Goal: Task Accomplishment & Management: Manage account settings

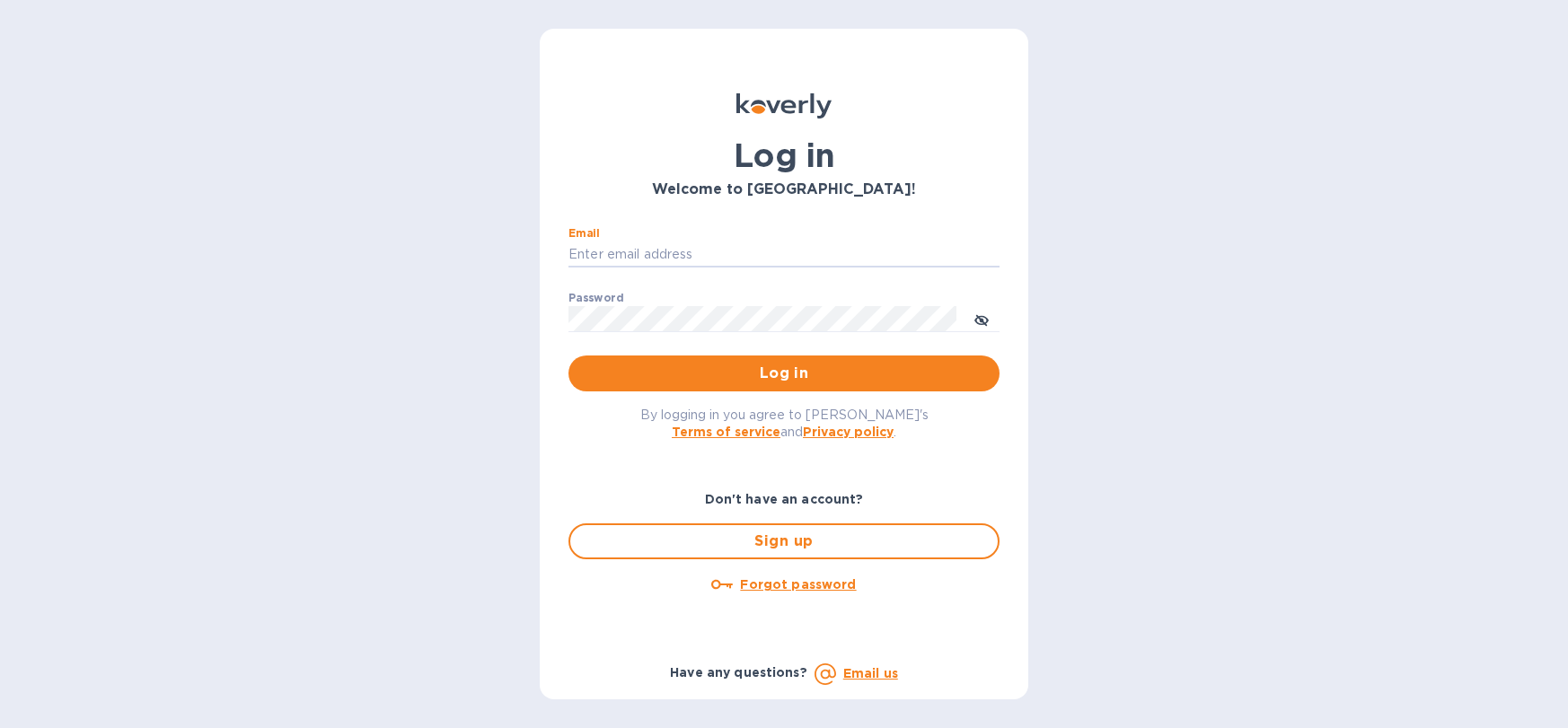
type input "mayfieldselections@gmail.com"
click at [853, 376] on span "Log in" at bounding box center [784, 373] width 403 height 21
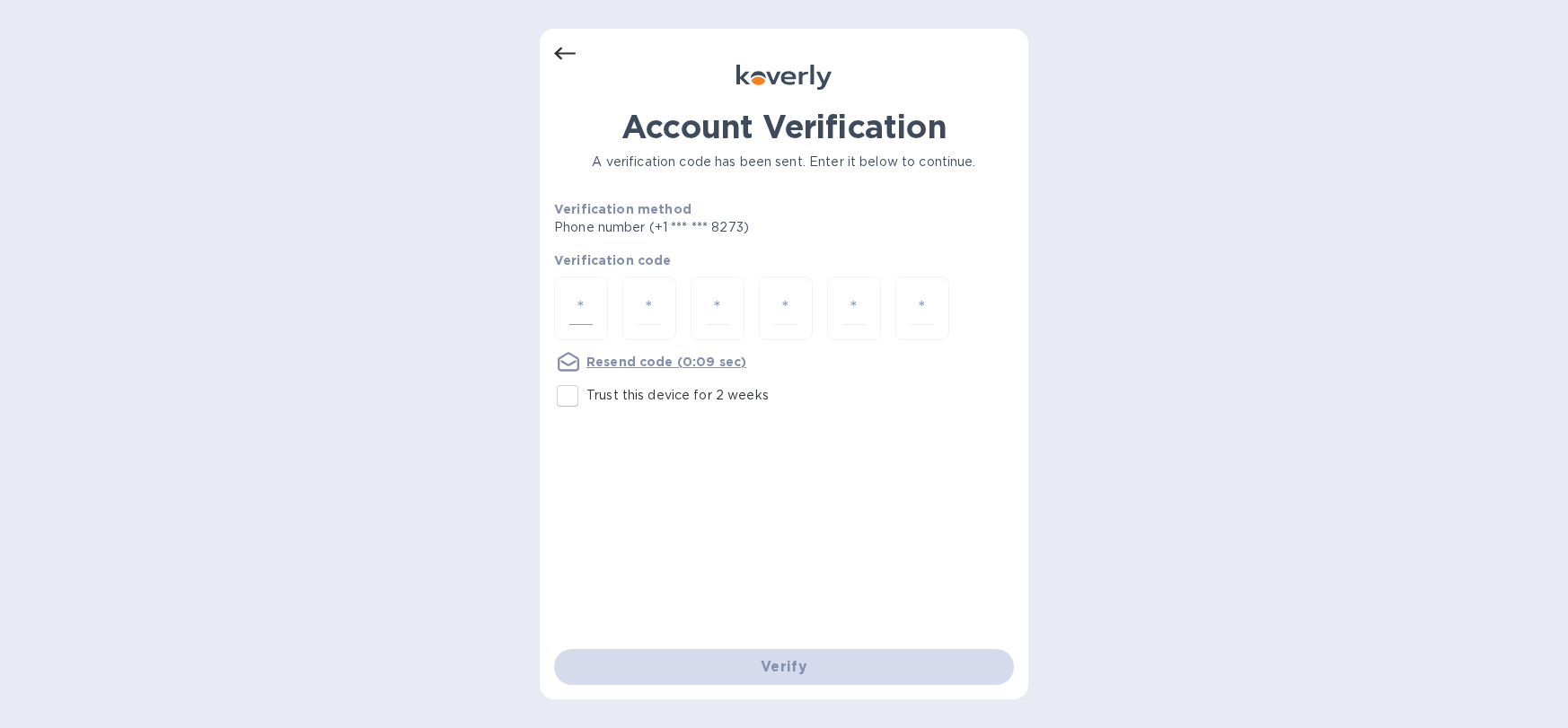
click at [584, 312] on input "number" at bounding box center [580, 309] width 23 height 33
type input "9"
type input "4"
type input "3"
type input "0"
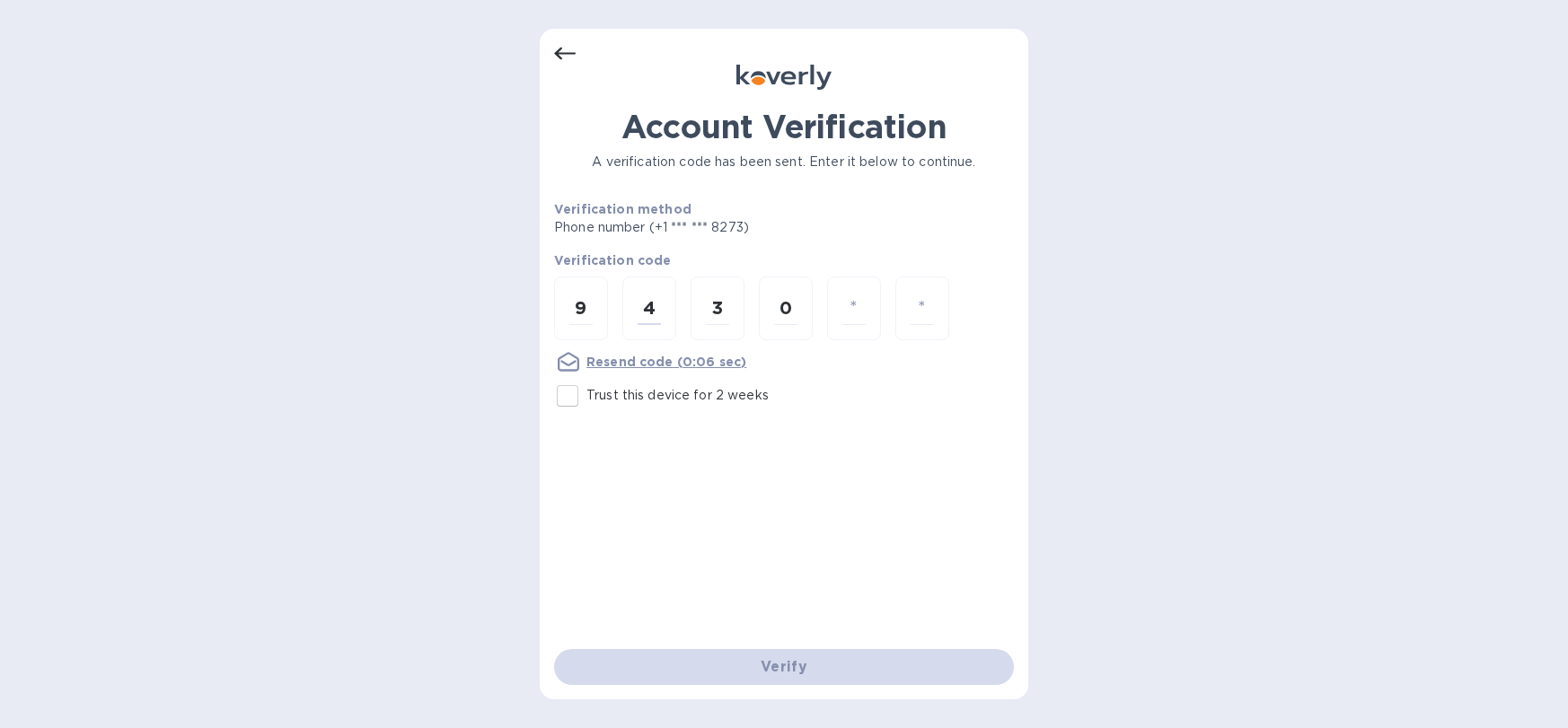
type input "0"
type input "9"
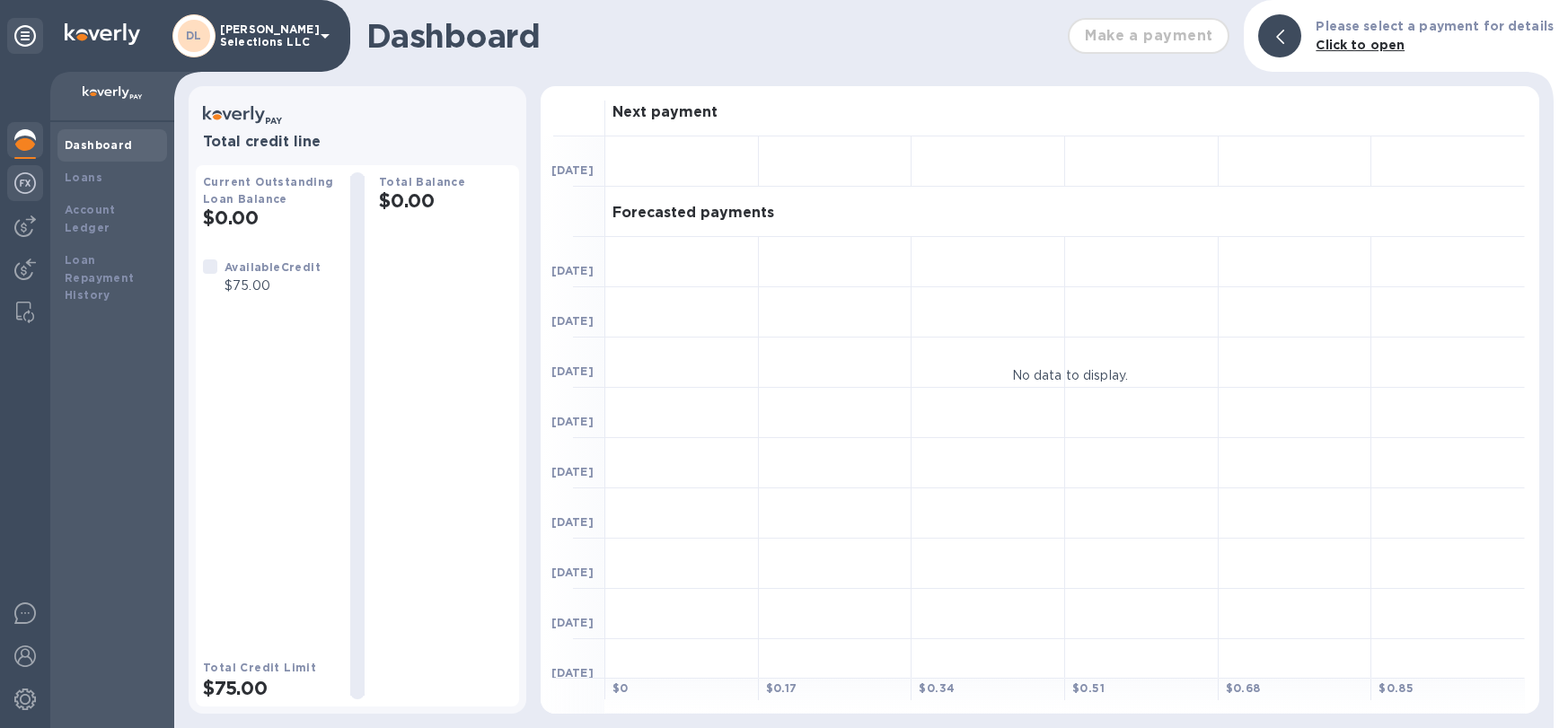
click at [35, 178] on div at bounding box center [25, 185] width 36 height 39
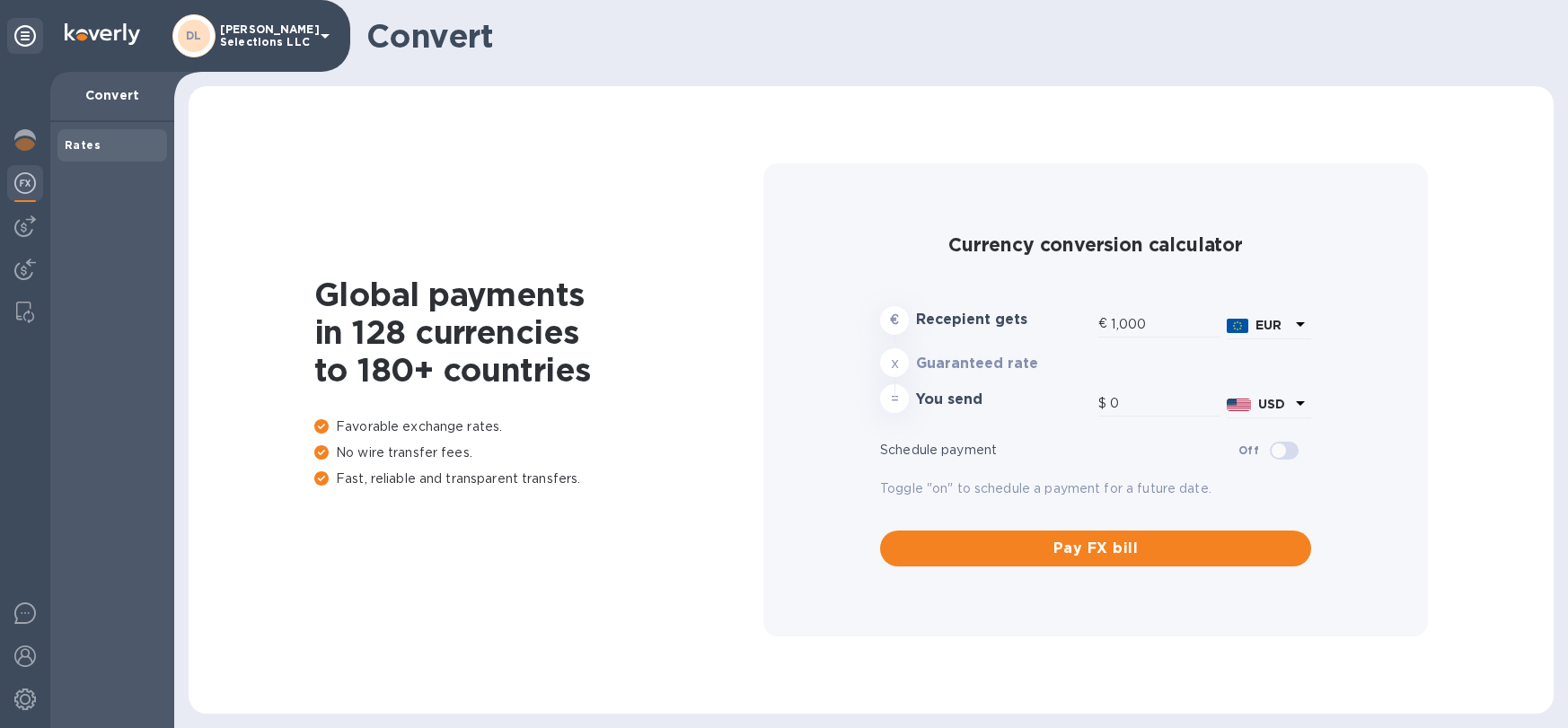
type input "1,172.35"
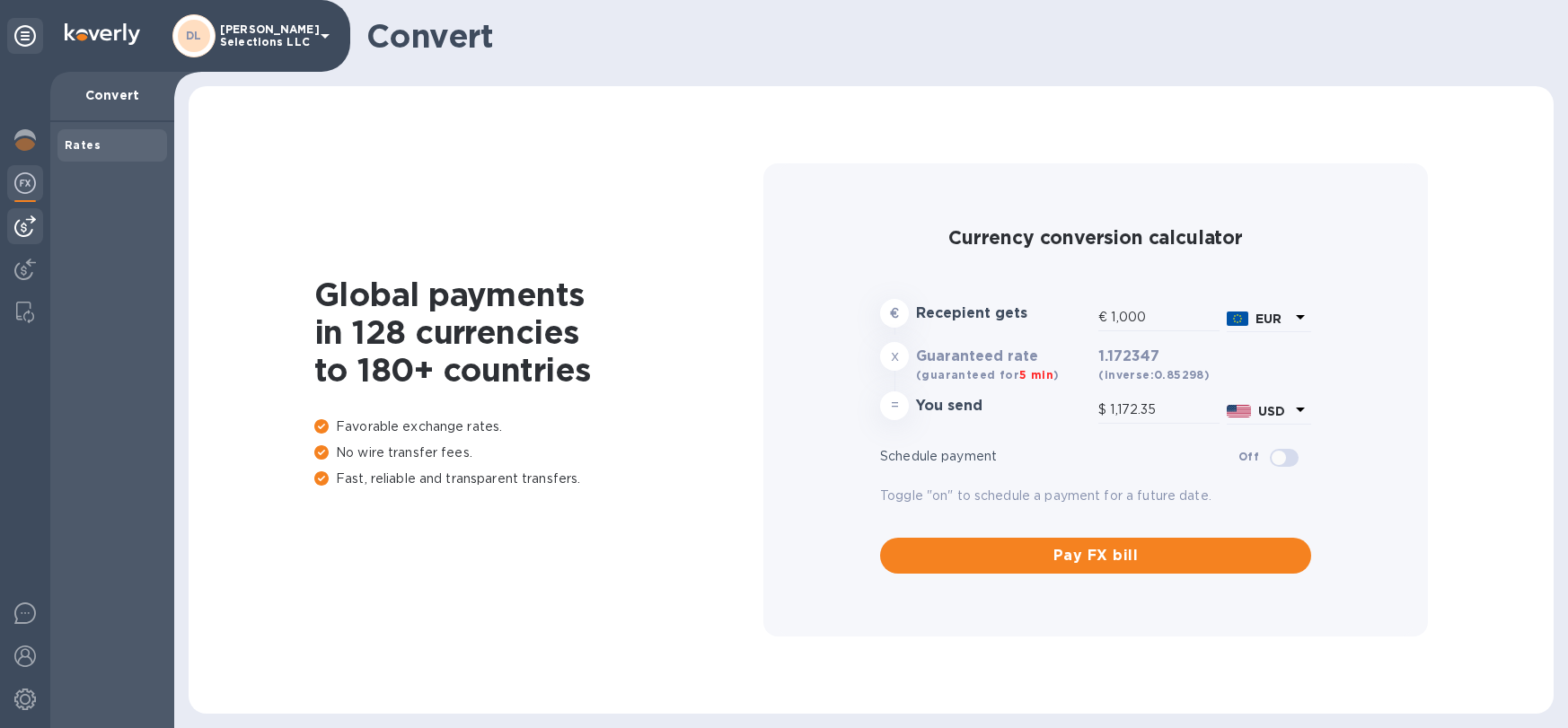
click at [38, 222] on div at bounding box center [25, 226] width 36 height 36
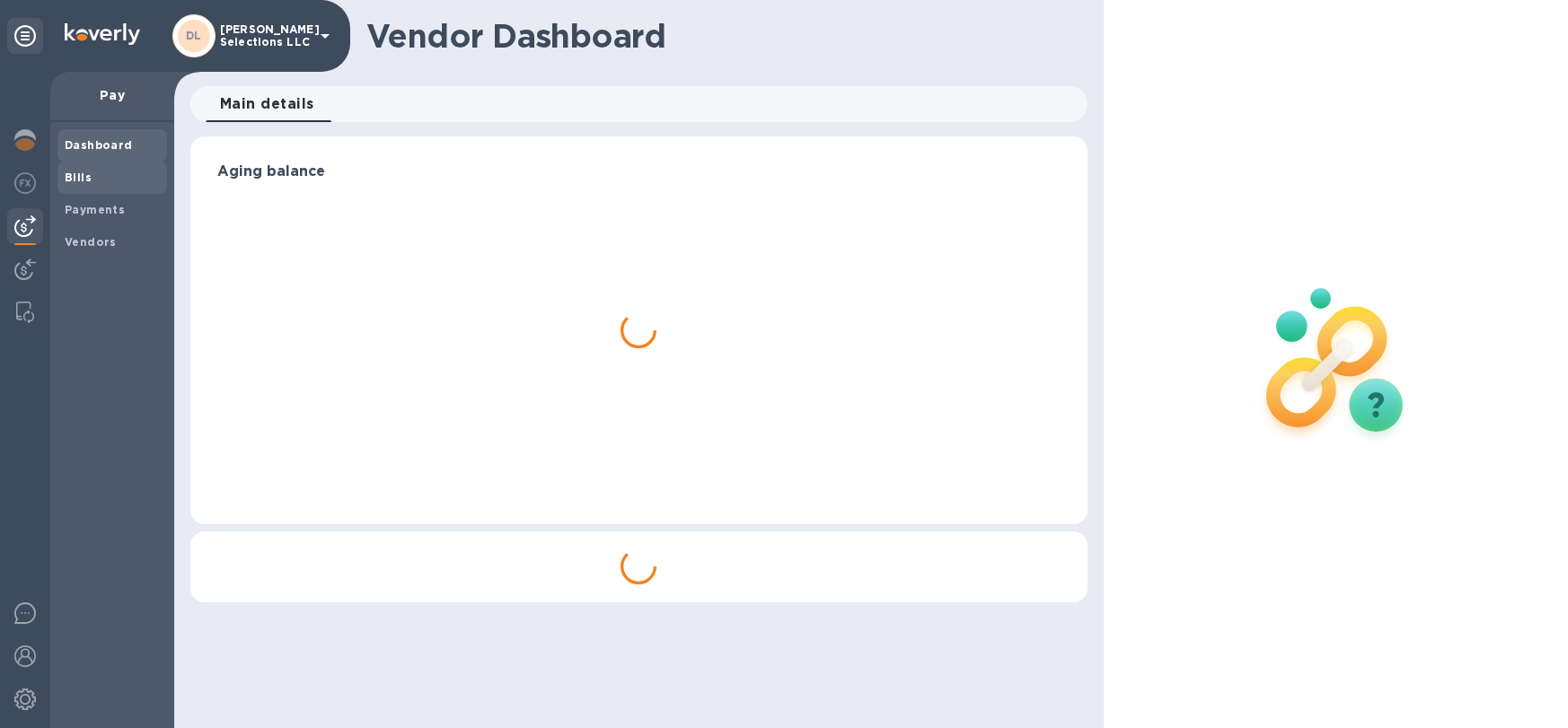
click at [87, 172] on b "Bills" at bounding box center [78, 178] width 27 height 13
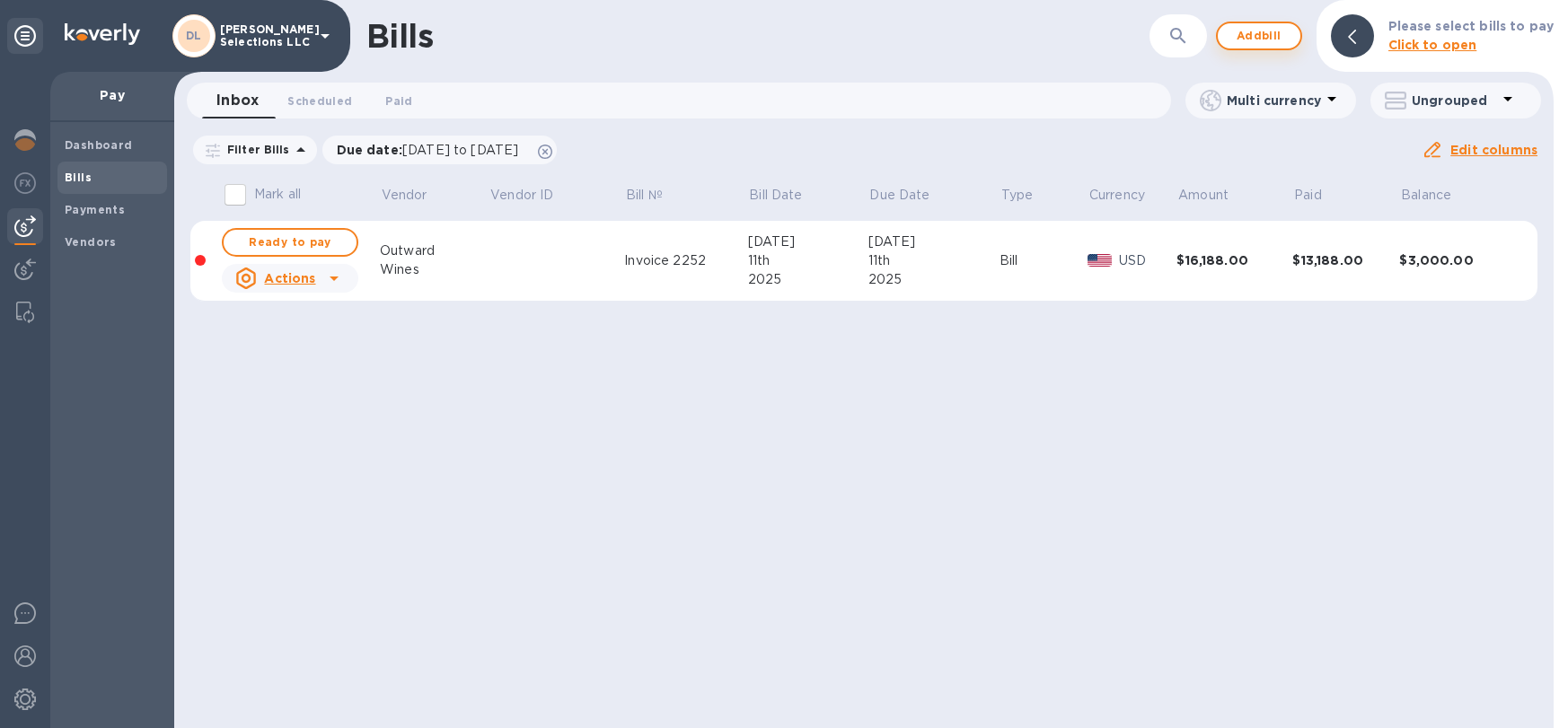
click at [1254, 40] on span "Add bill" at bounding box center [1259, 35] width 54 height 21
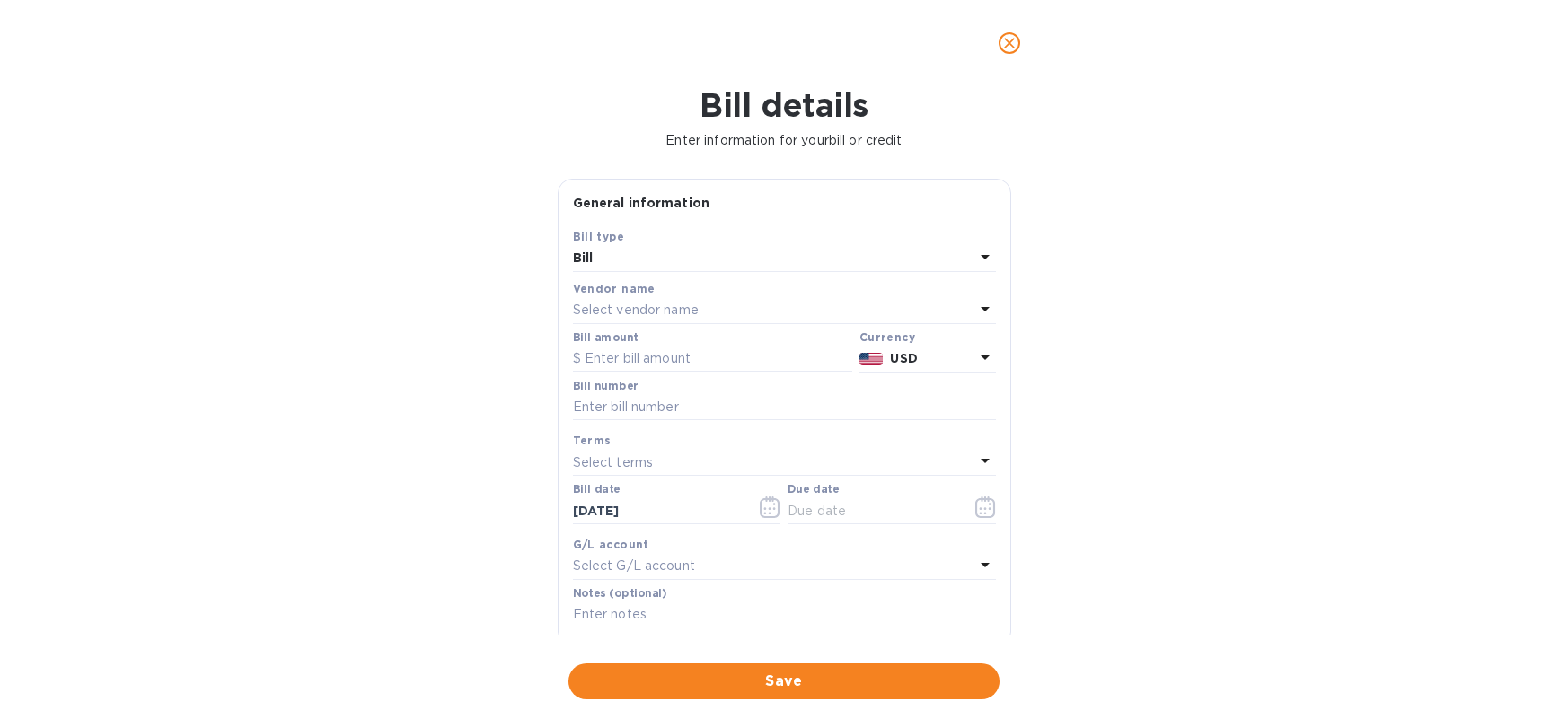
click at [785, 301] on div "Select vendor name" at bounding box center [774, 311] width 402 height 25
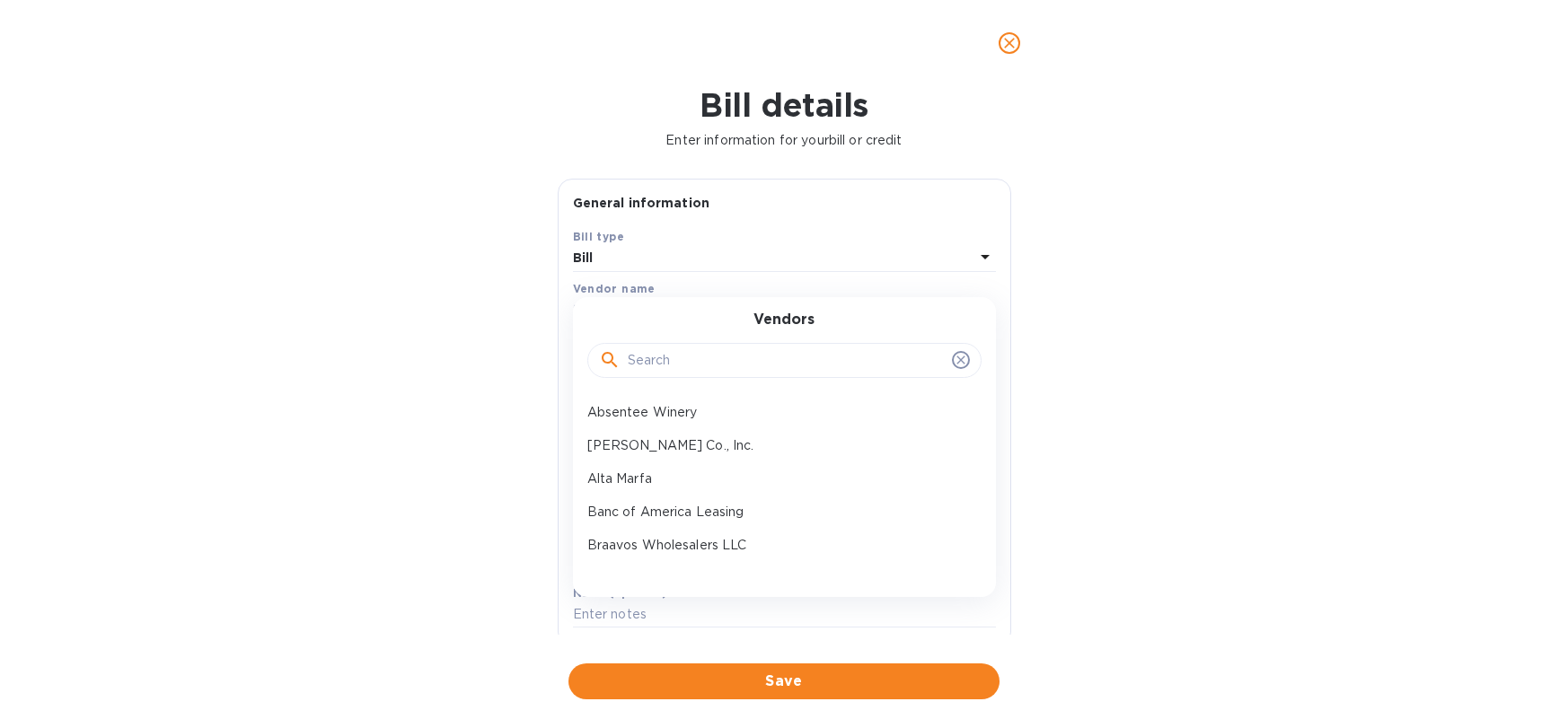
click at [746, 356] on input "text" at bounding box center [786, 361] width 317 height 27
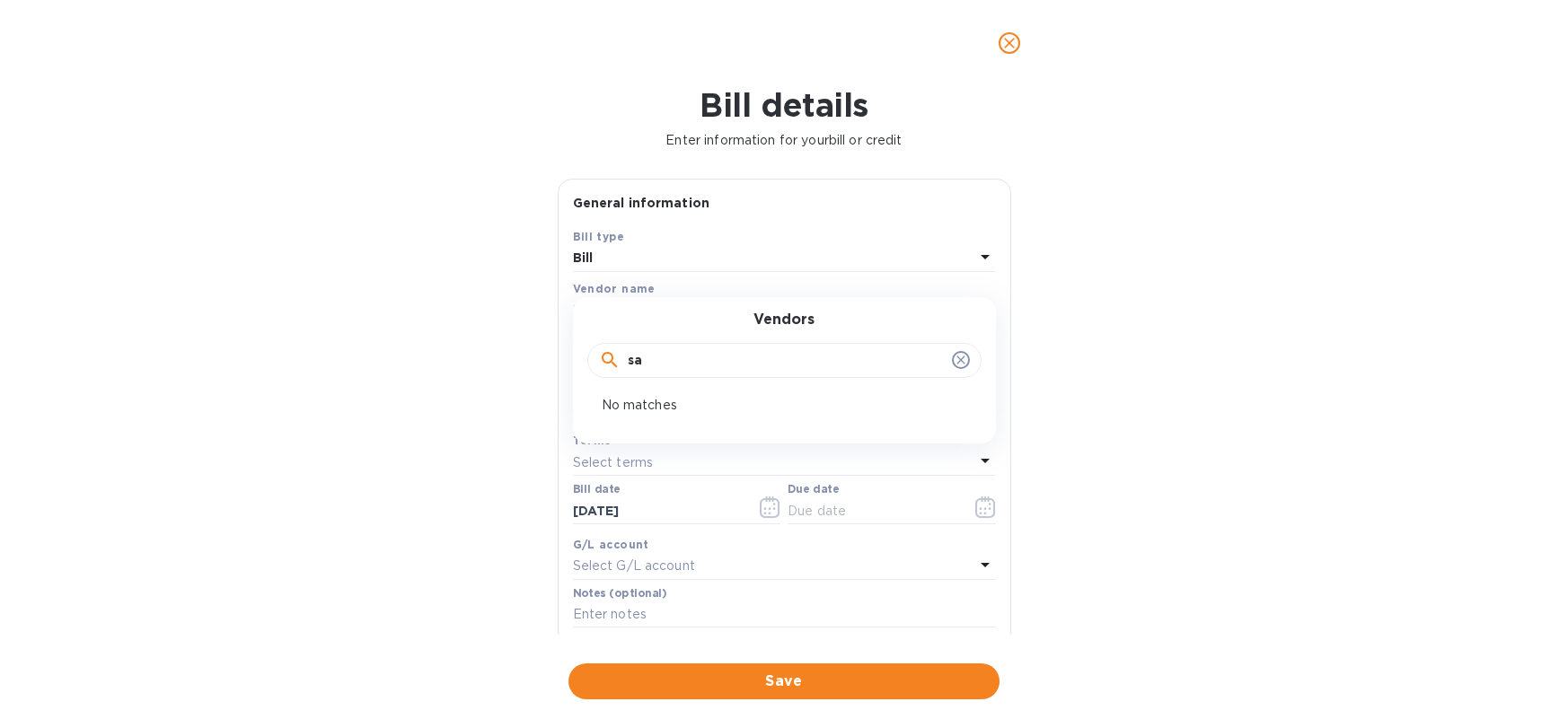
type input "s"
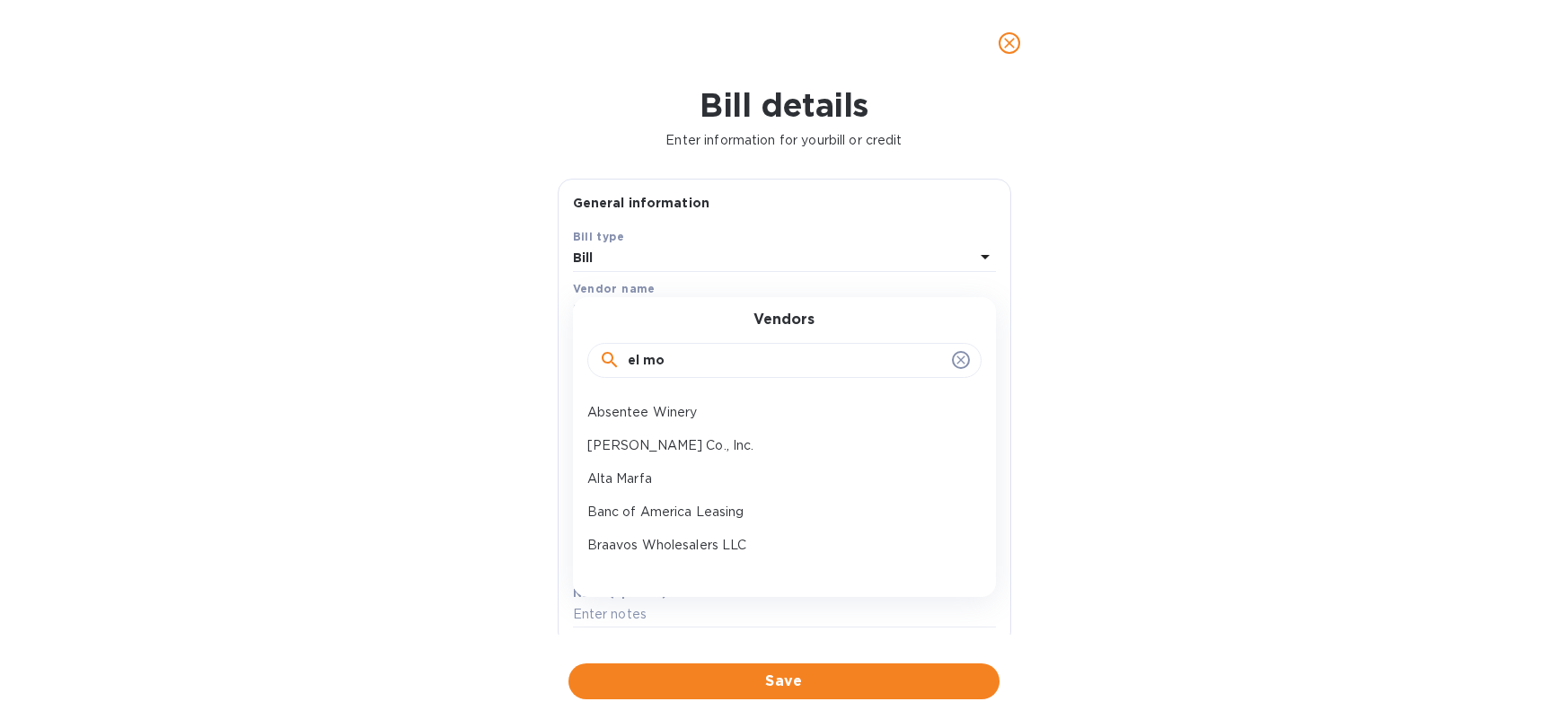
type input "el mon"
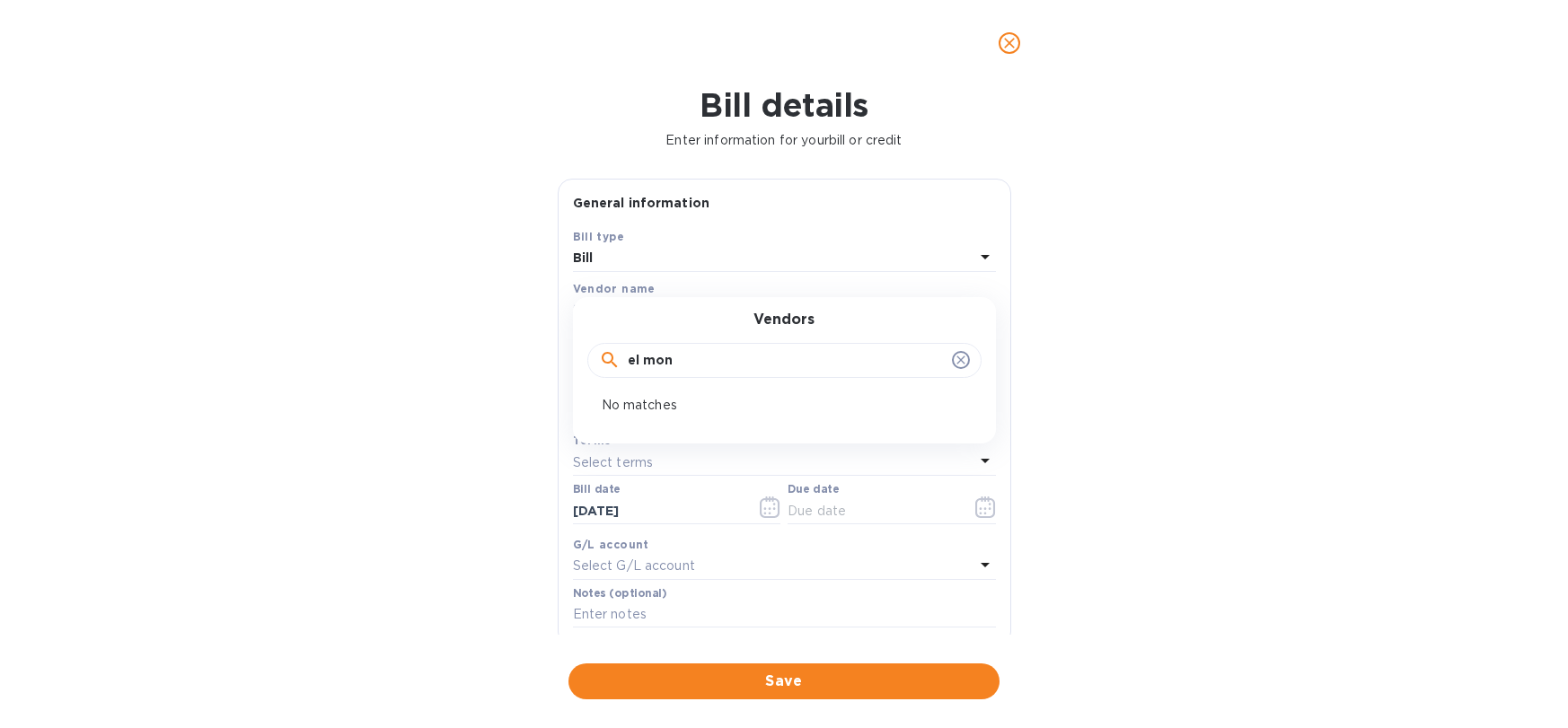
scroll to position [0, 1]
click at [761, 365] on input "el mon" at bounding box center [786, 361] width 317 height 27
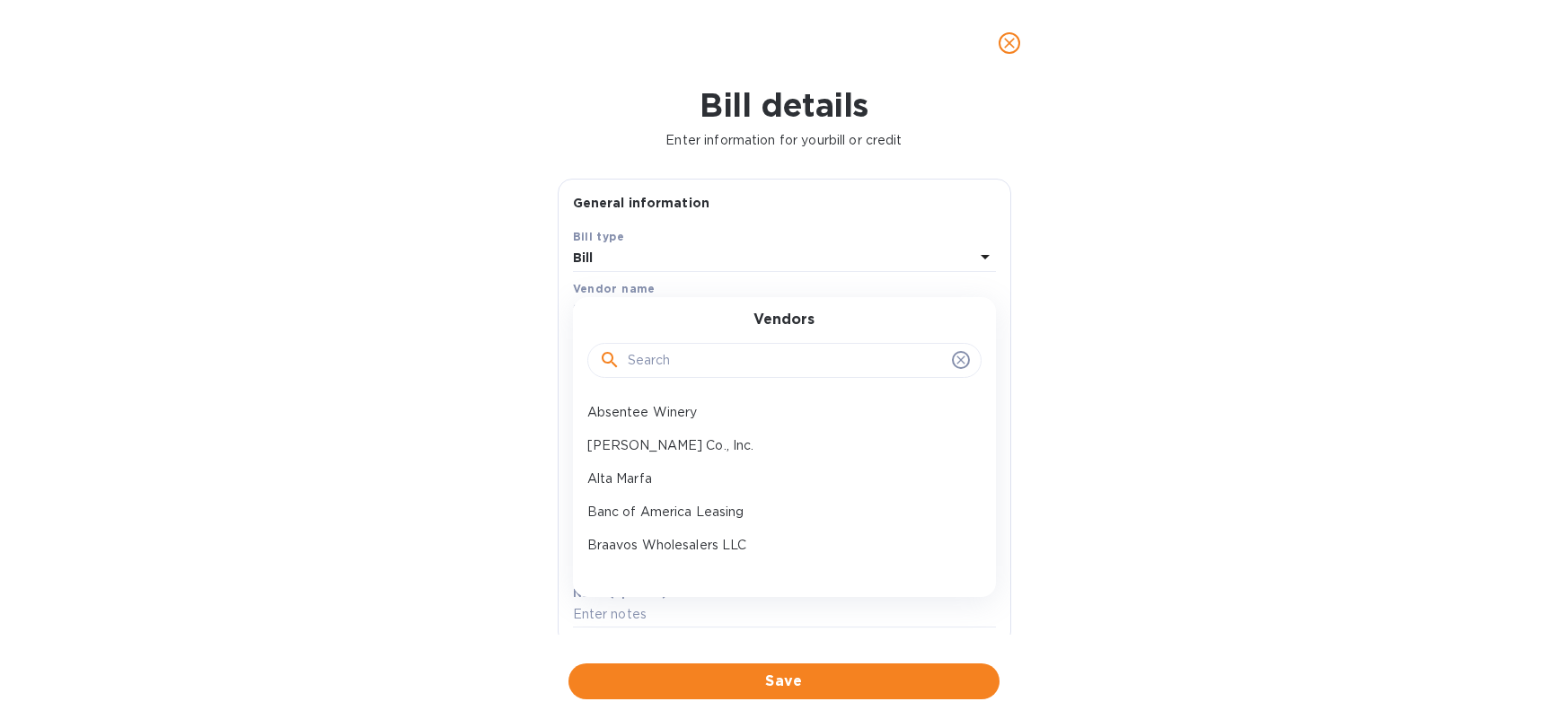
click at [414, 335] on div "Bill details Enter information for your bill or credit General information Save…" at bounding box center [784, 407] width 1568 height 642
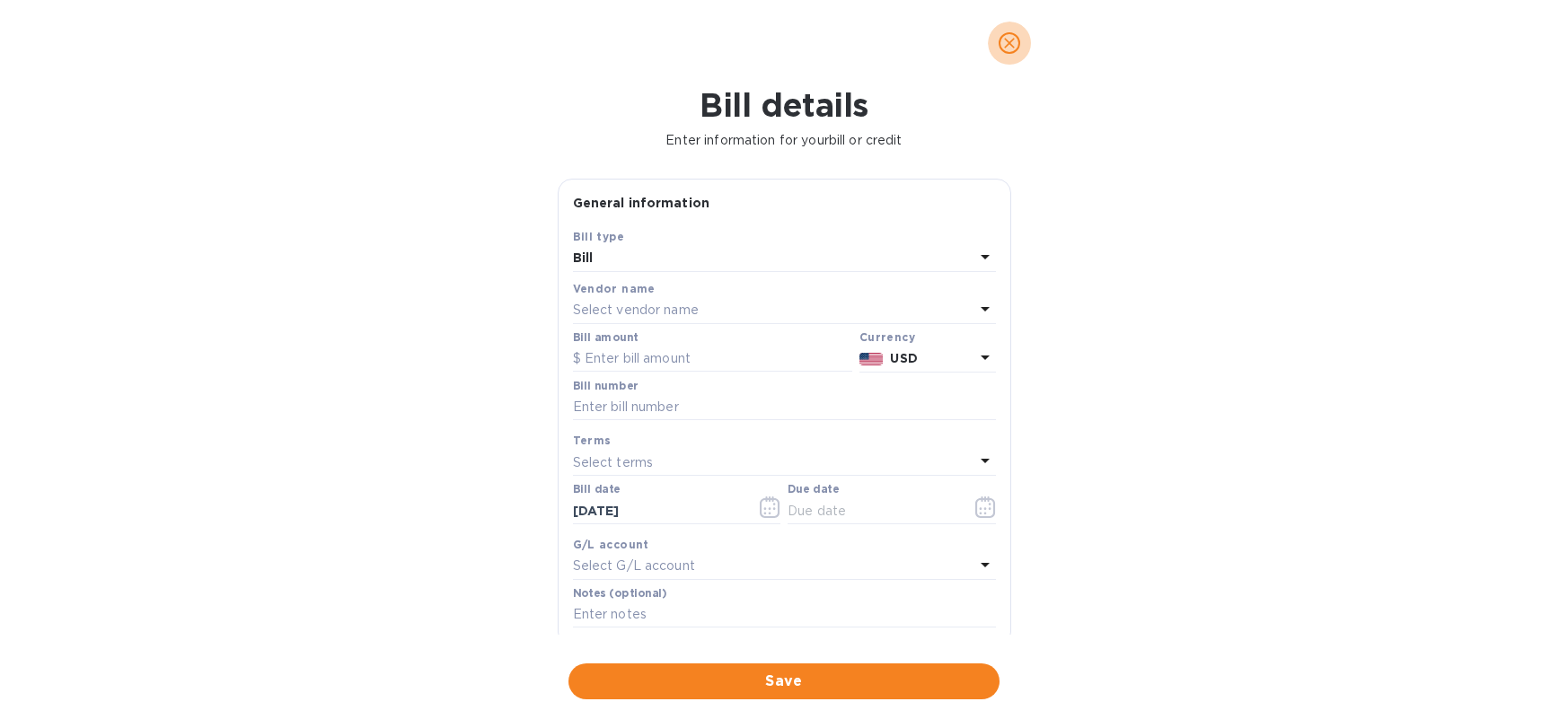
drag, startPoint x: 1025, startPoint y: 39, endPoint x: 1033, endPoint y: 54, distance: 17.0
click at [1025, 39] on button "close" at bounding box center [1009, 43] width 43 height 43
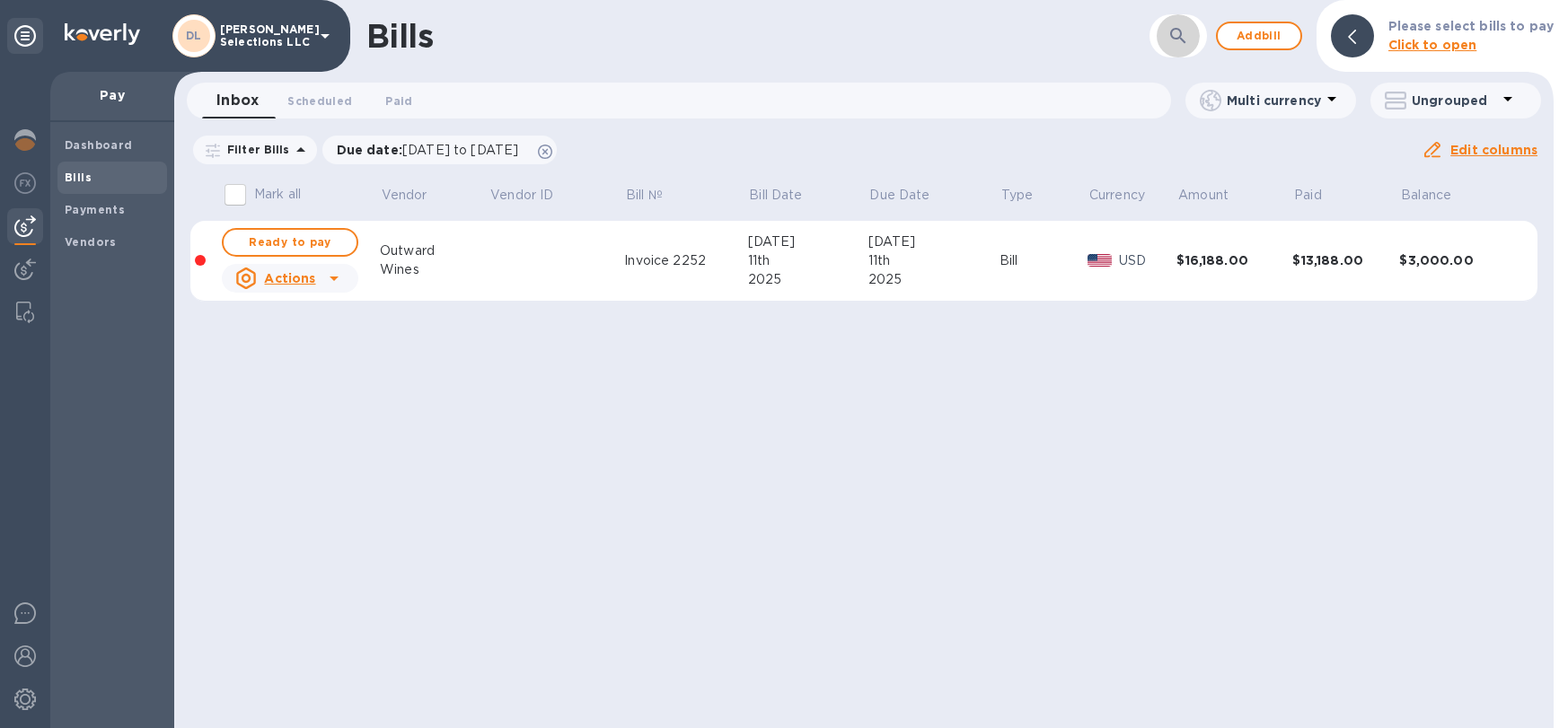
click at [1167, 24] on button "button" at bounding box center [1178, 35] width 43 height 43
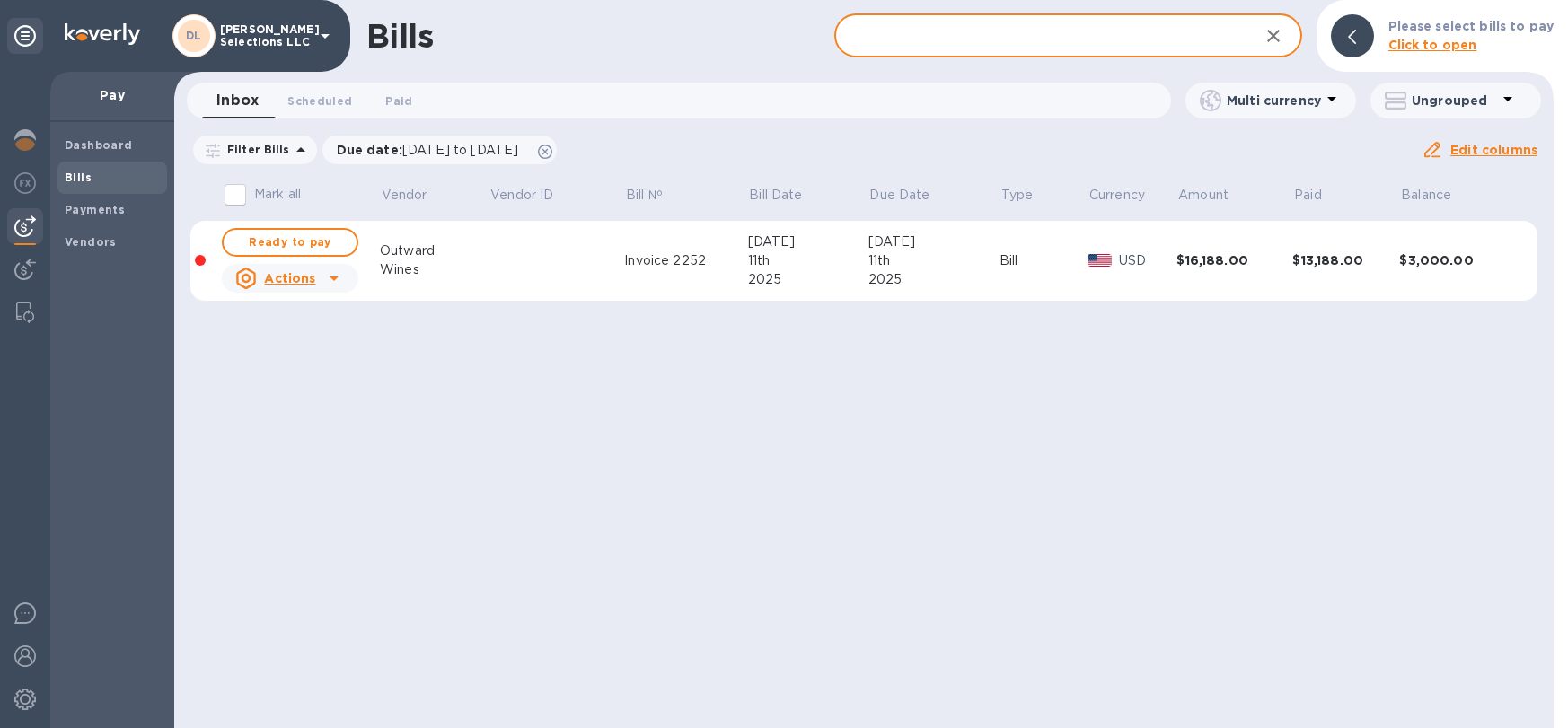
paste input "15469068"
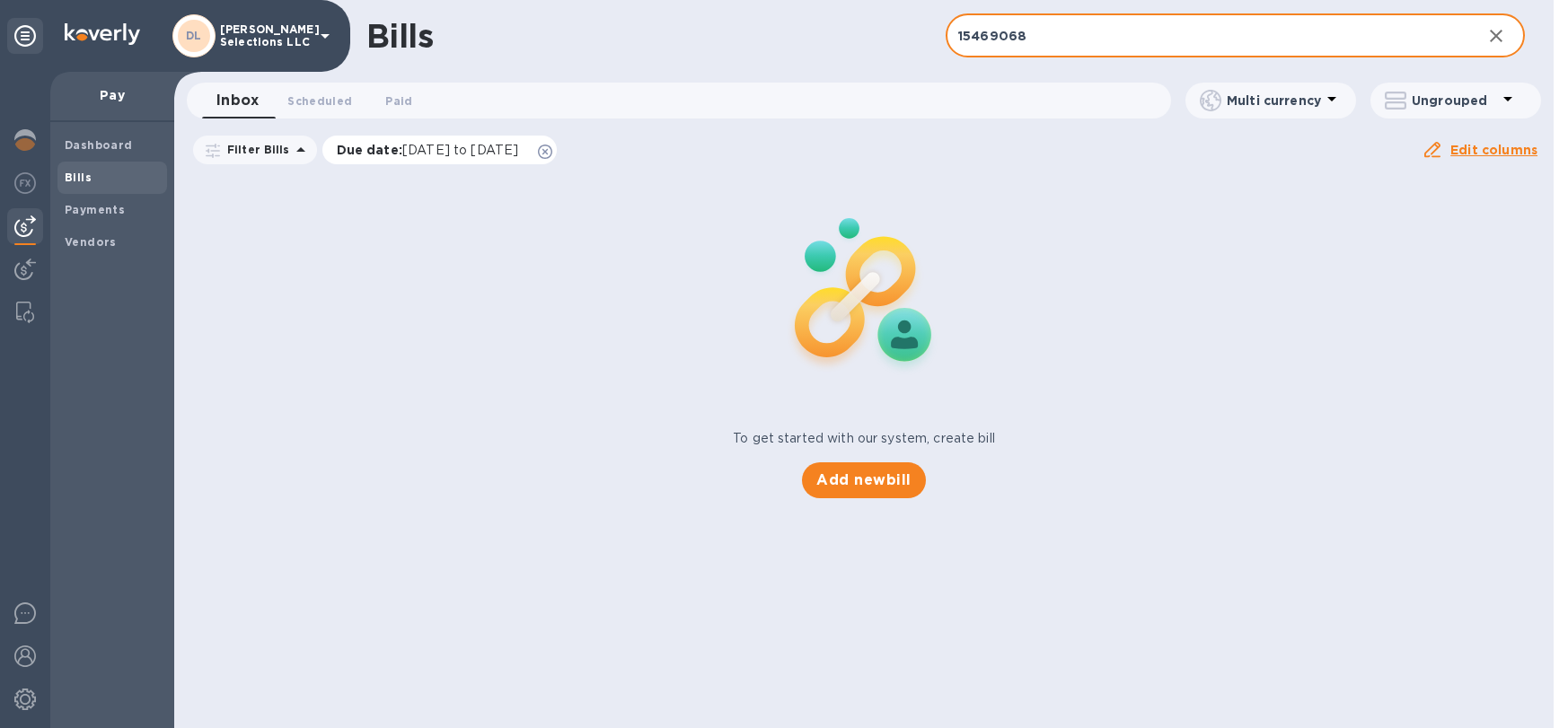
type input "15469068"
click at [405, 151] on span "[DATE] to [DATE]" at bounding box center [460, 150] width 116 height 14
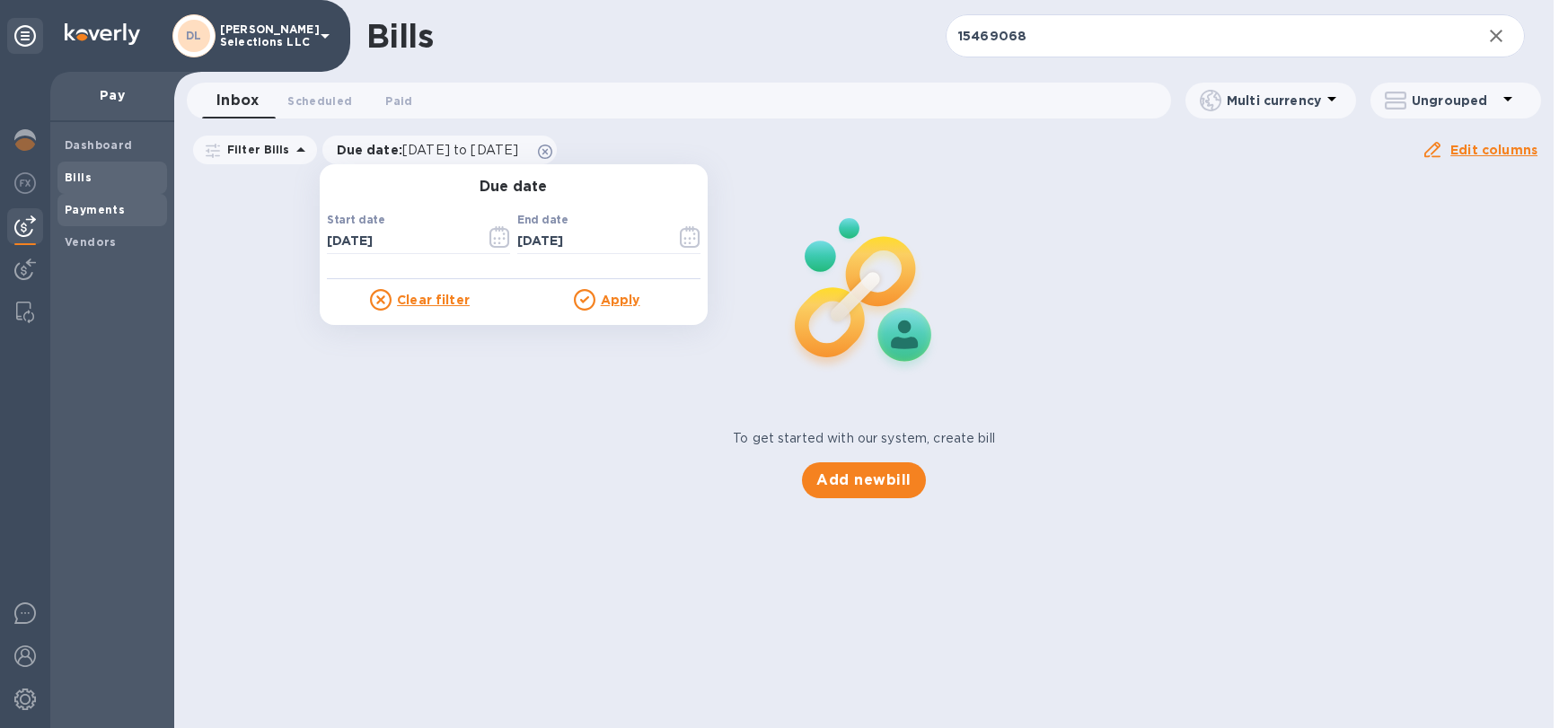
click at [93, 214] on b "Payments" at bounding box center [95, 209] width 60 height 13
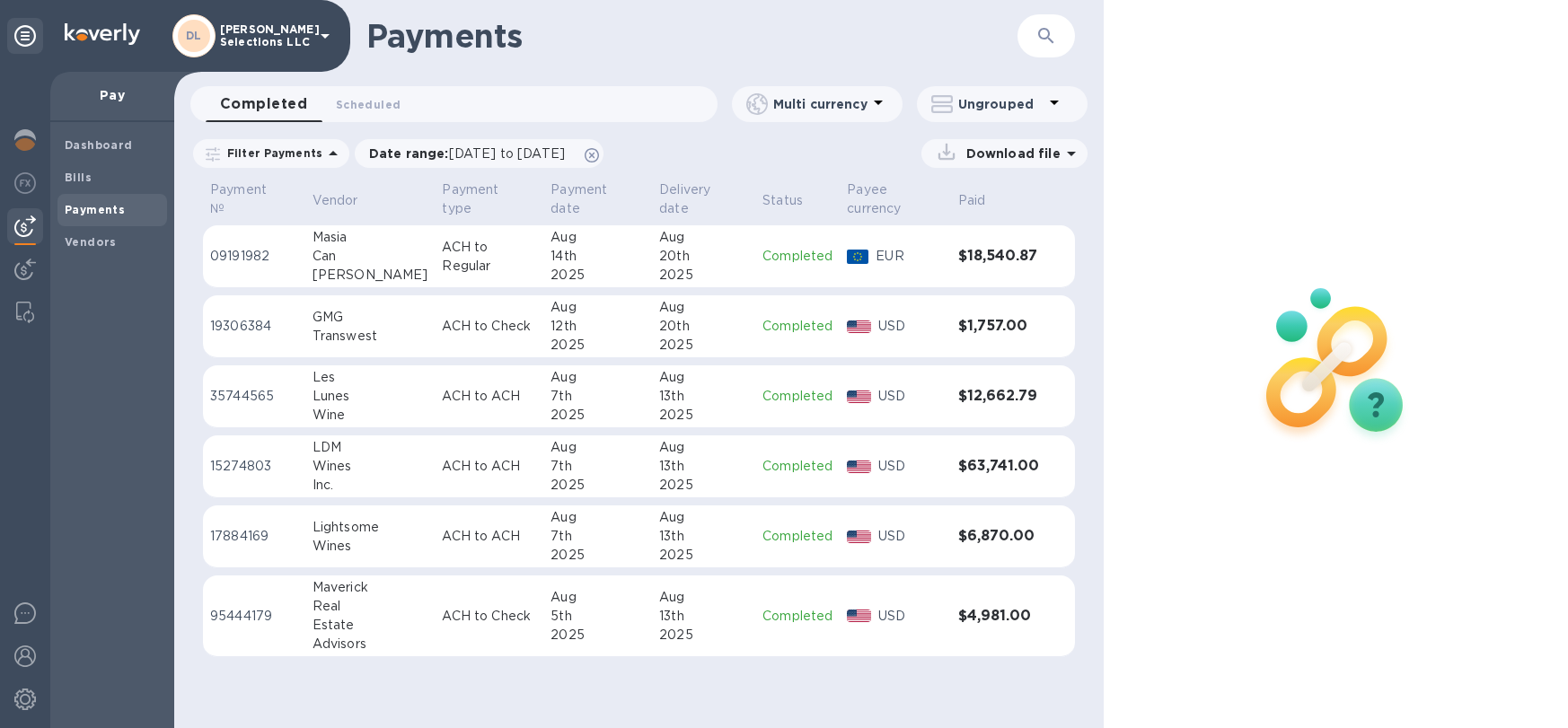
click at [1036, 39] on icon "button" at bounding box center [1046, 35] width 21 height 21
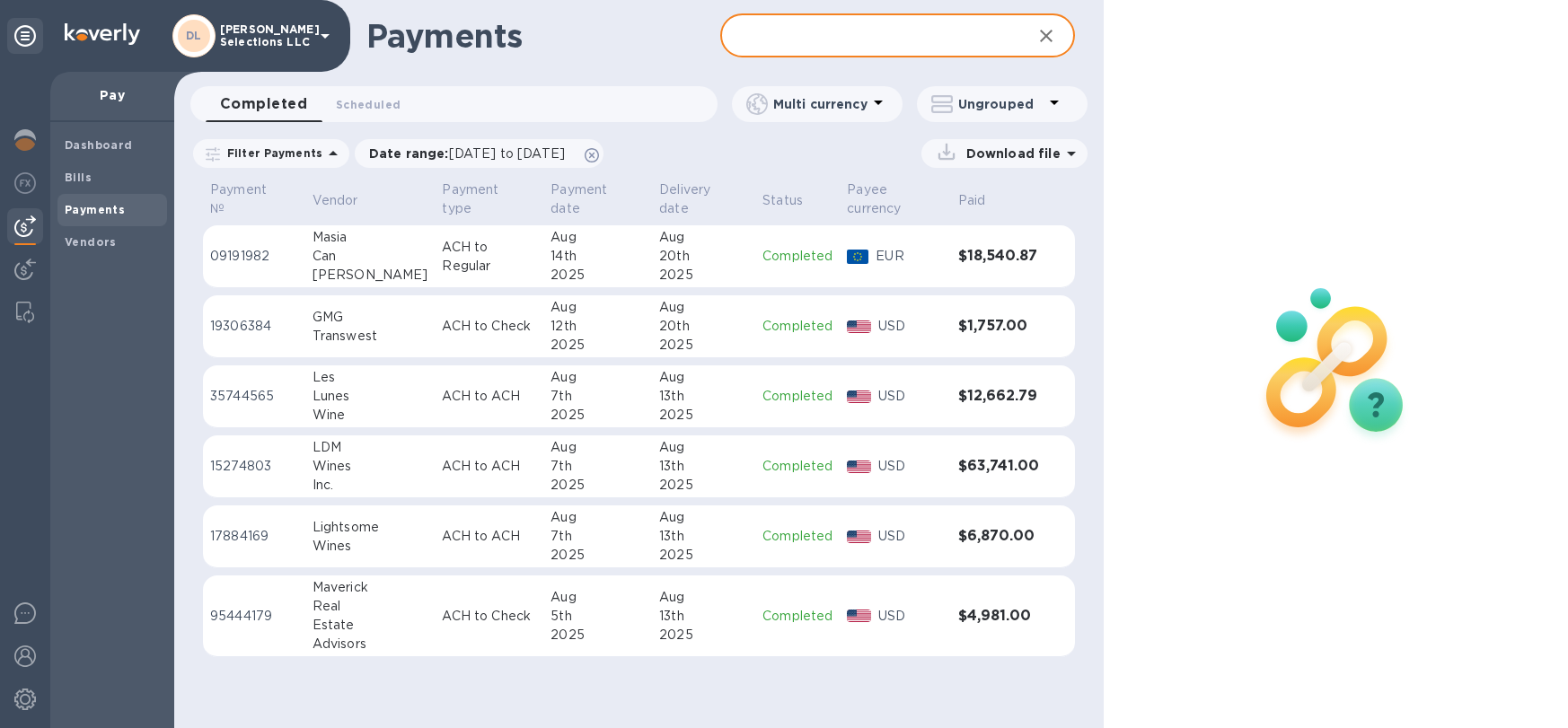
paste input "15469068"
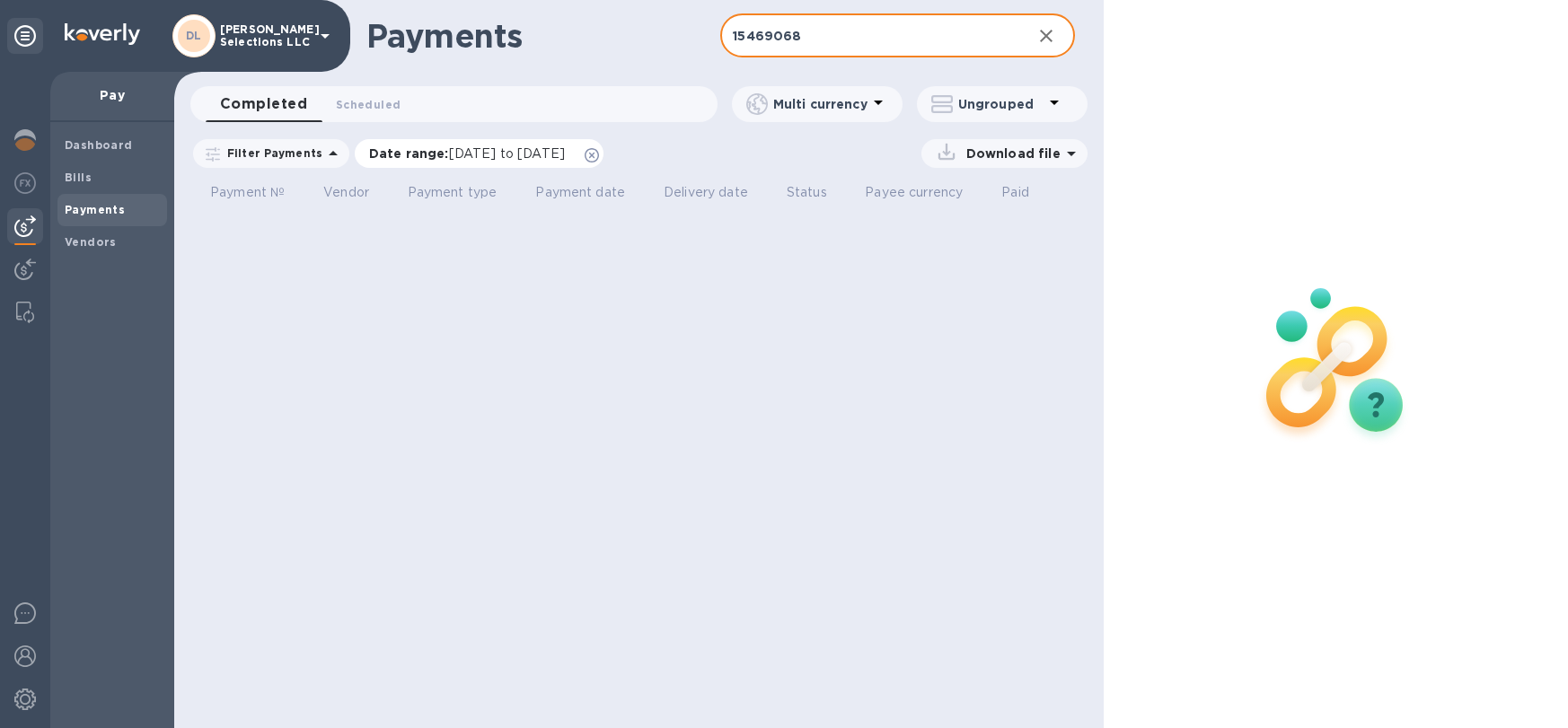
type input "15469068"
click at [530, 156] on span "[DATE] to [DATE]" at bounding box center [507, 152] width 116 height 14
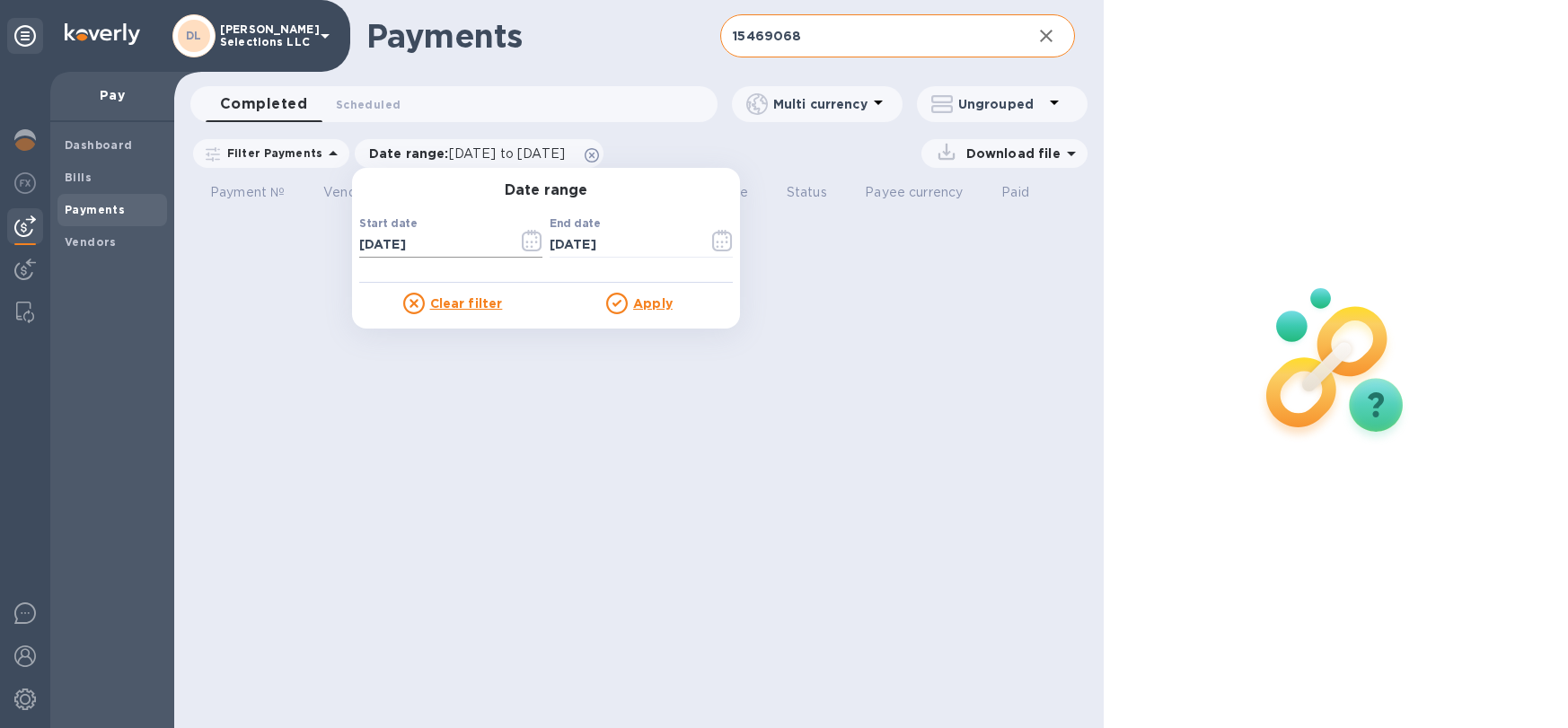
click at [434, 242] on input "[DATE]" at bounding box center [431, 245] width 144 height 27
type input "[DATE]"
click at [653, 300] on u "Apply" at bounding box center [653, 303] width 39 height 14
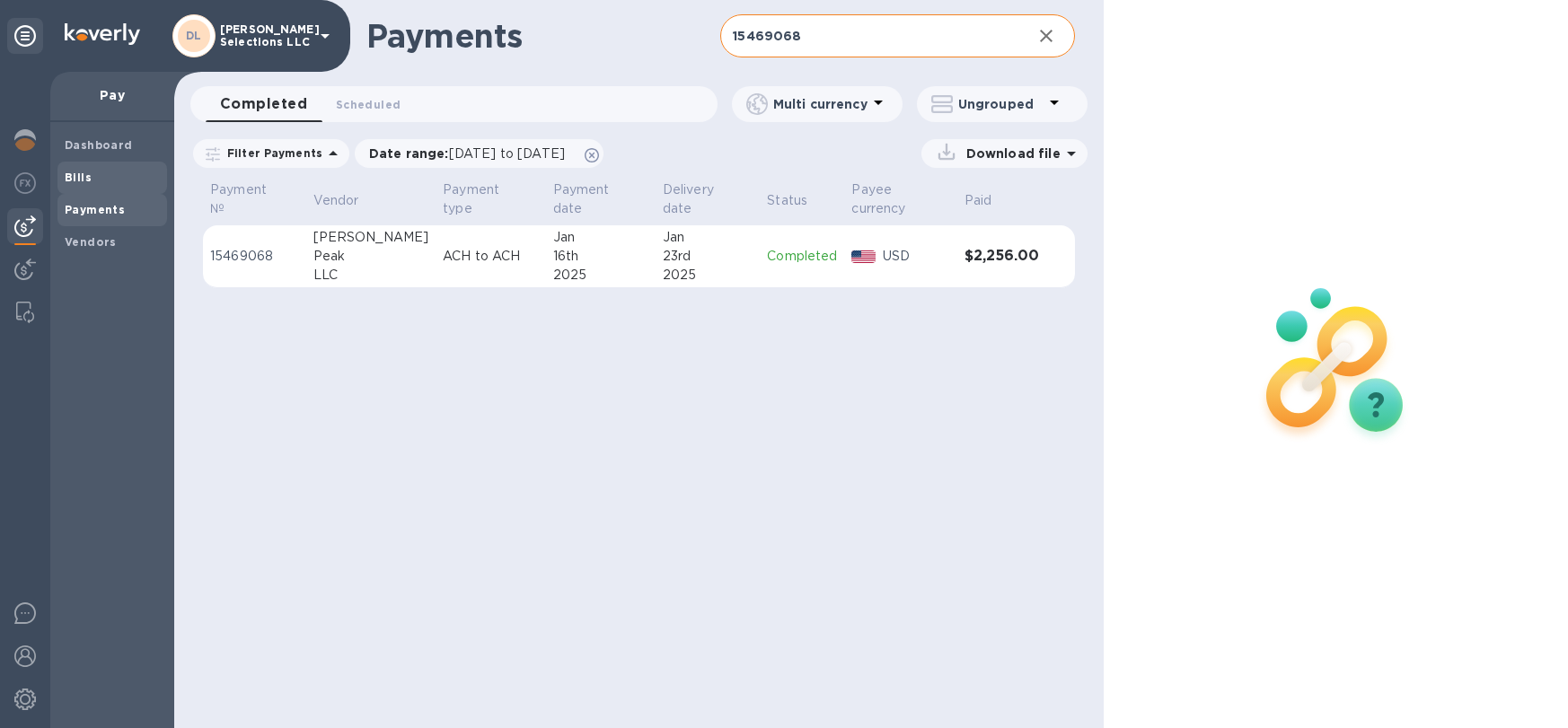
click at [76, 186] on div "Bills" at bounding box center [113, 178] width 110 height 33
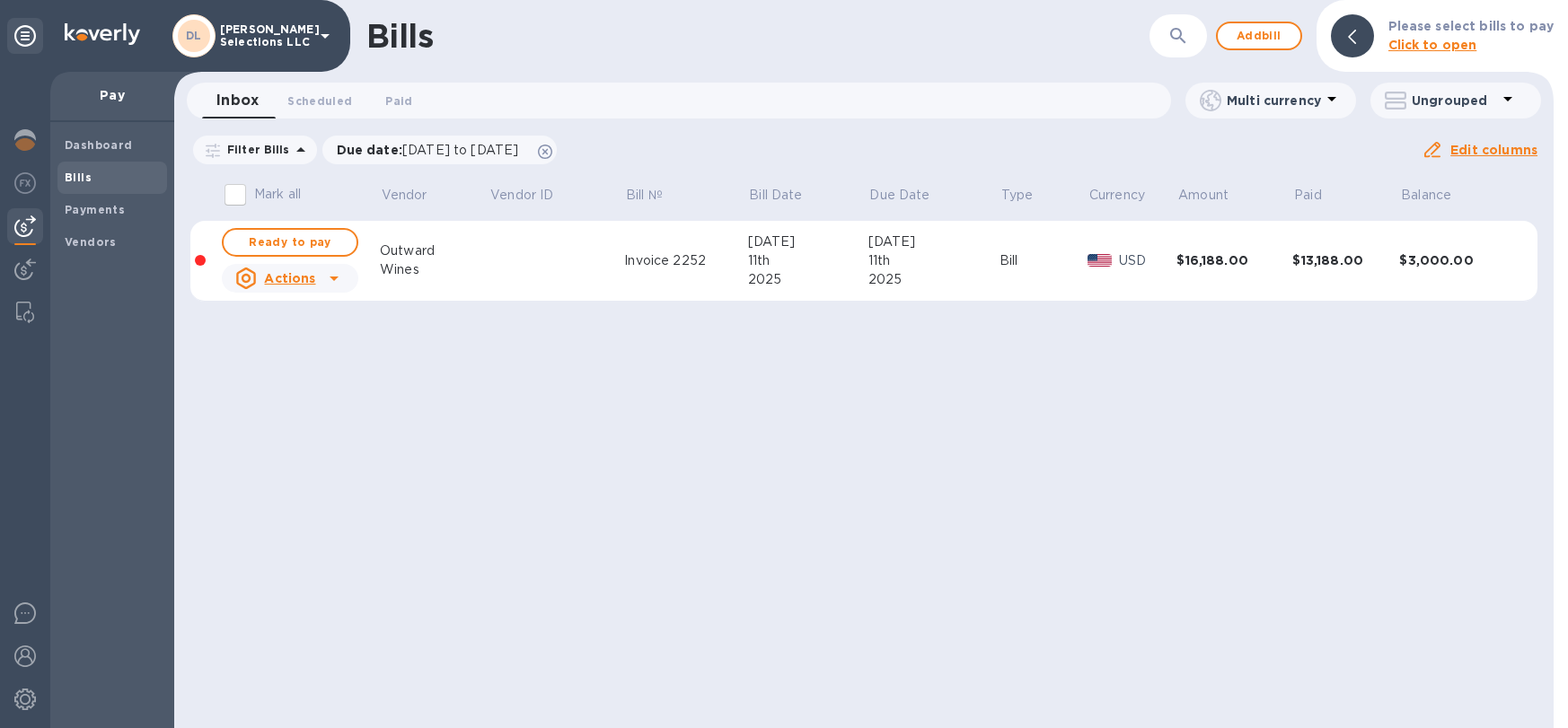
click at [884, 498] on div "Bills ​ Add bill Please select bills to pay Click to open Inbox 0 Scheduled 0 P…" at bounding box center [863, 364] width 1379 height 728
click at [1244, 24] on button "Add bill" at bounding box center [1259, 35] width 86 height 29
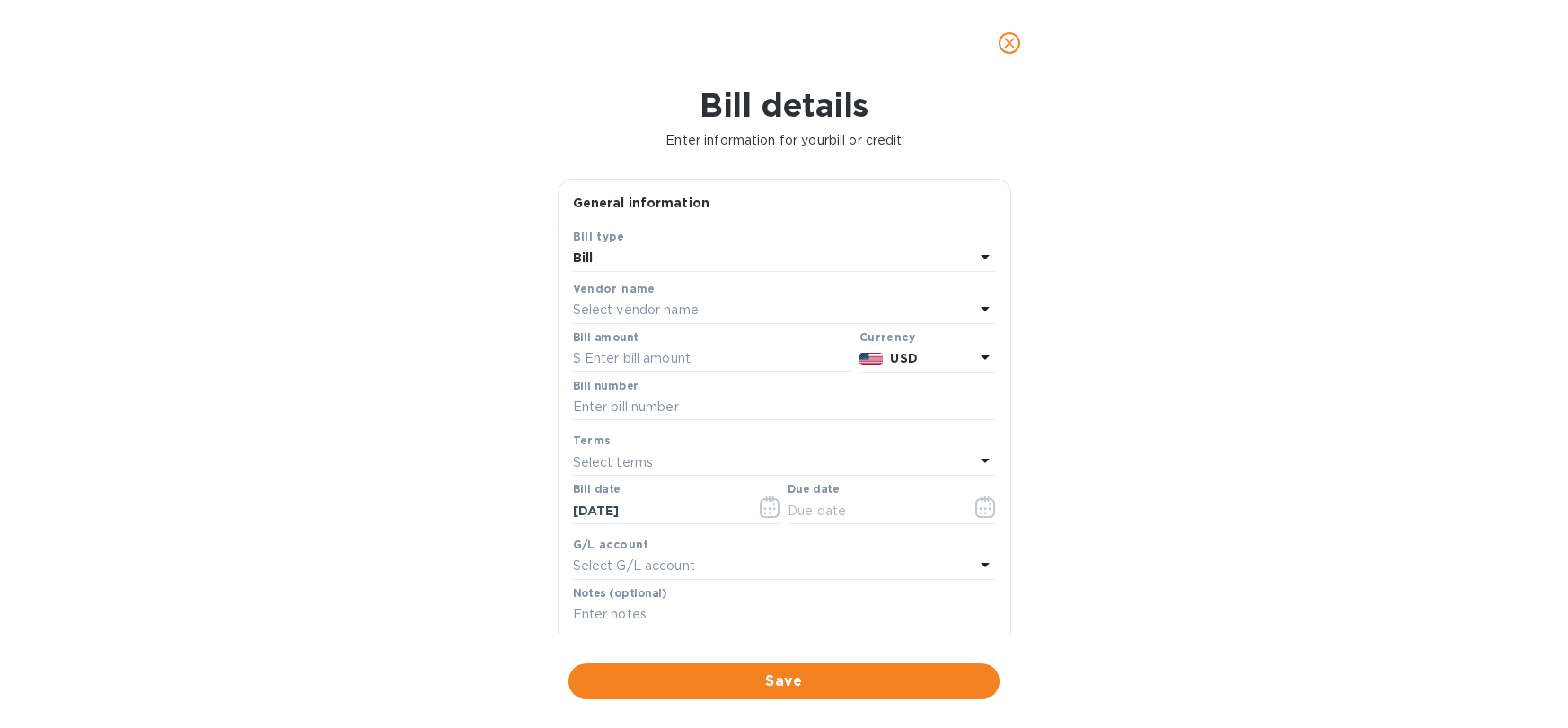
click at [620, 304] on p "Select vendor name" at bounding box center [635, 311] width 126 height 19
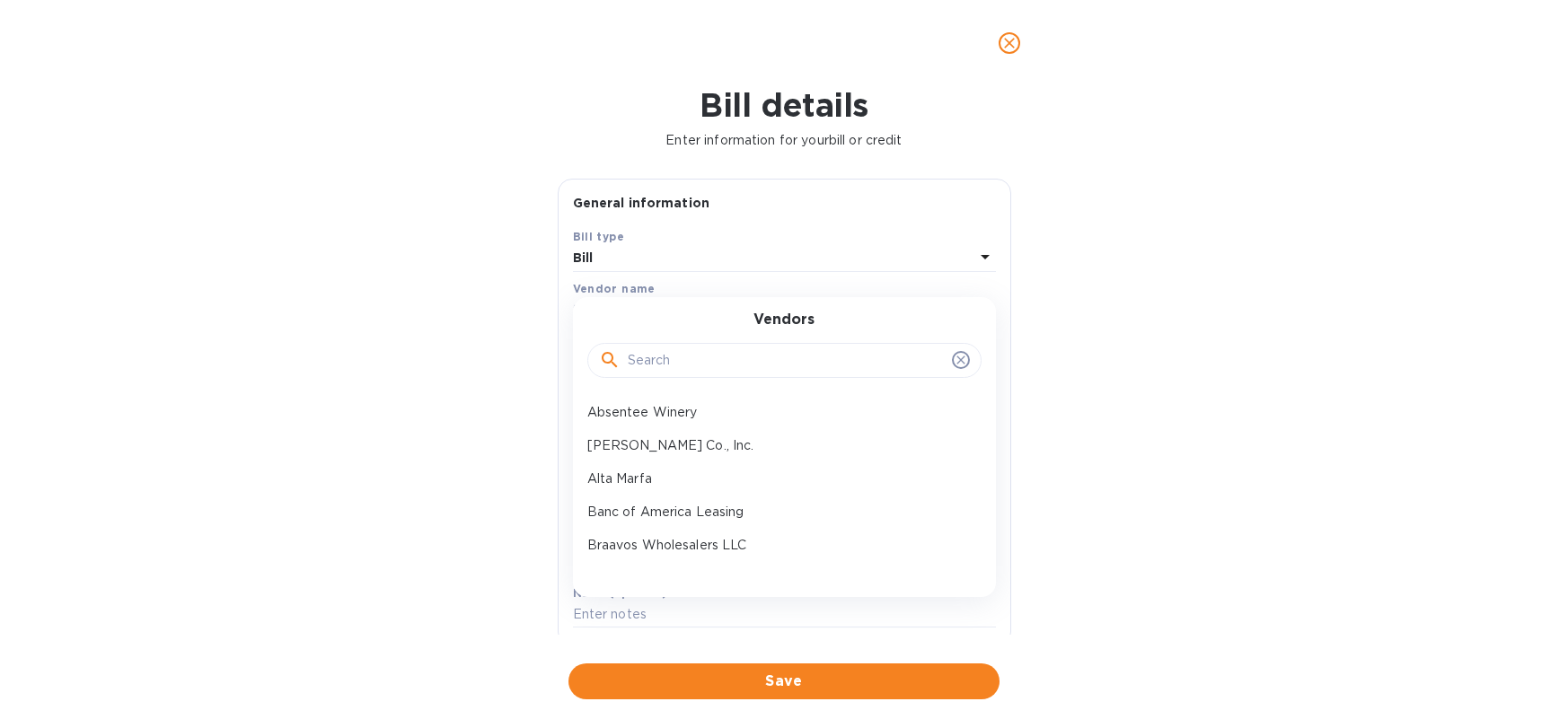
click at [684, 352] on input "text" at bounding box center [786, 361] width 317 height 27
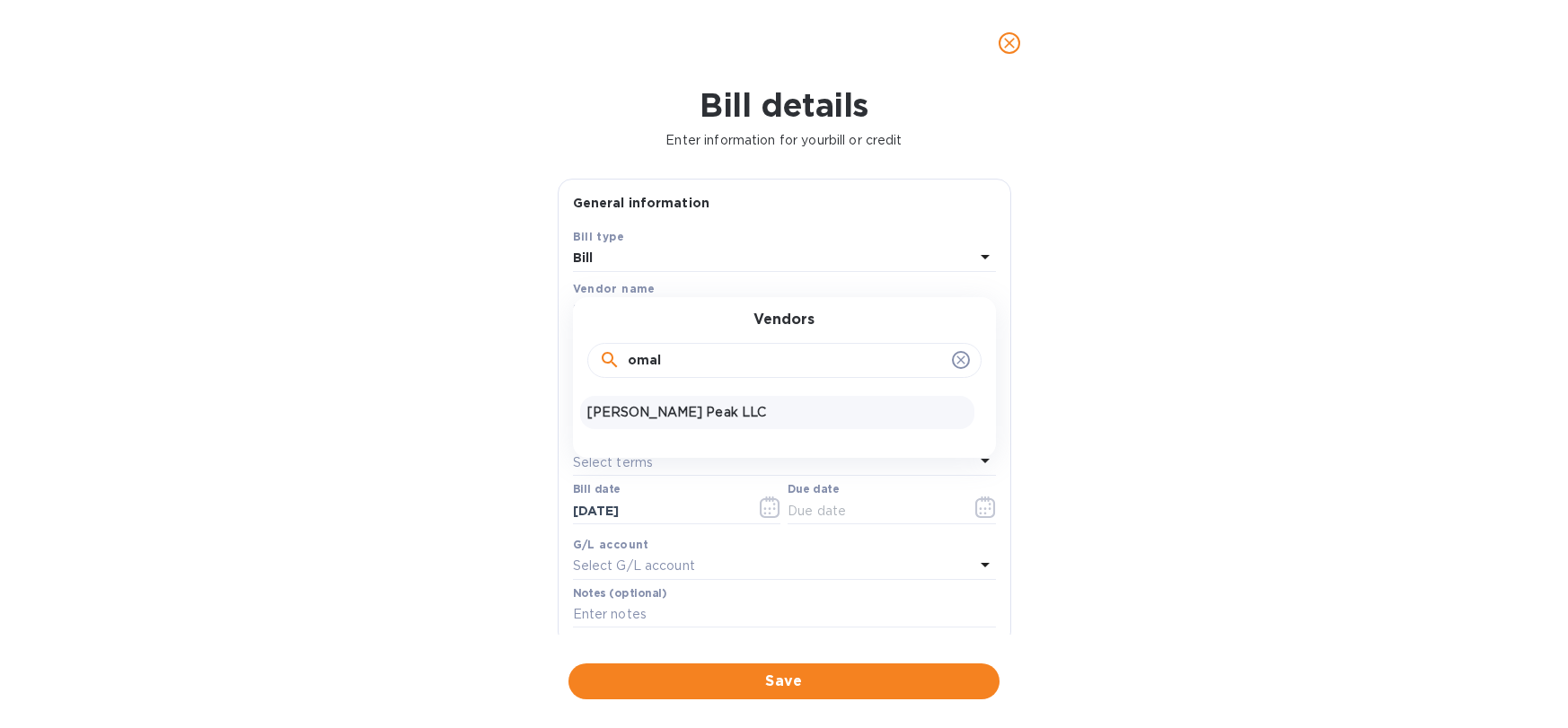
type input "omal"
click at [668, 404] on p "[PERSON_NAME] Peak LLC" at bounding box center [777, 413] width 380 height 19
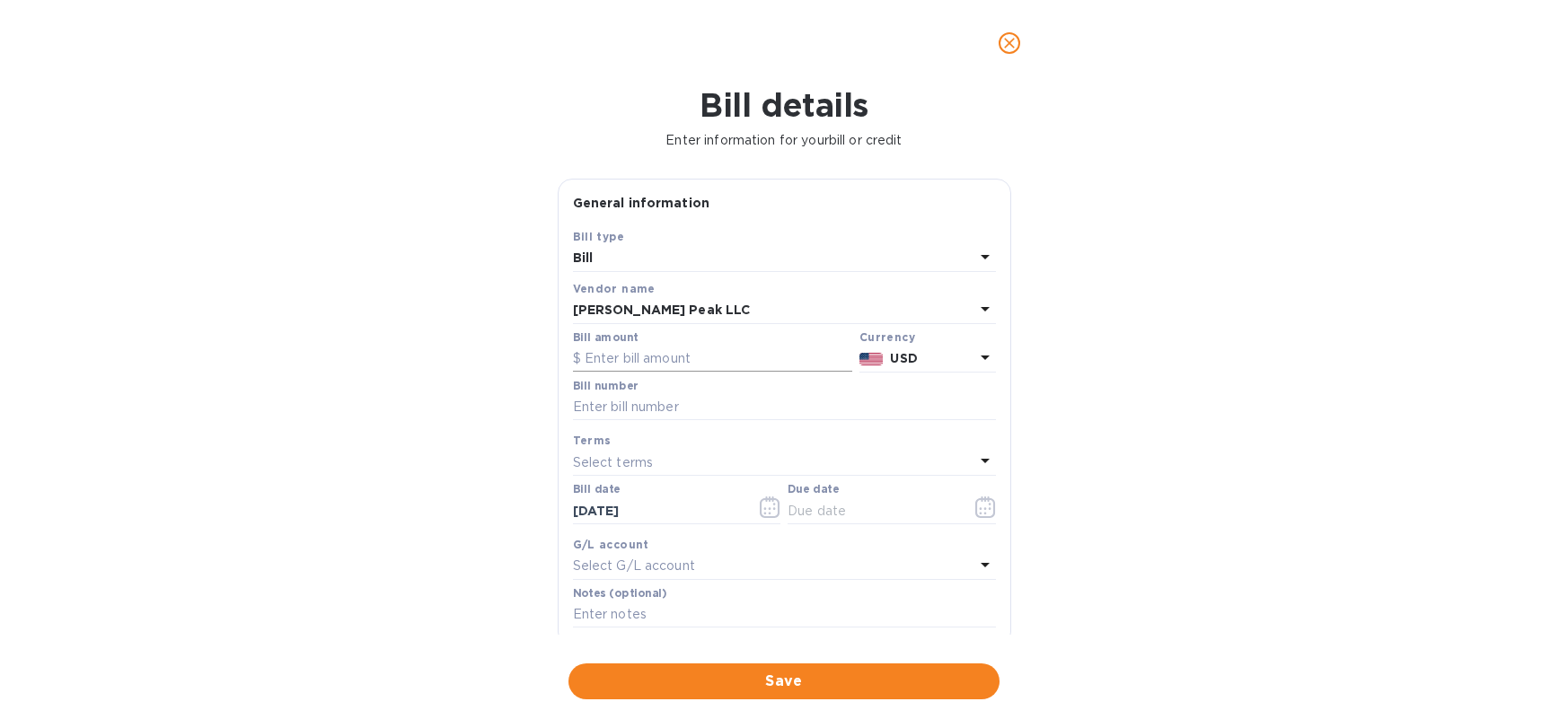
click at [705, 365] on input "text" at bounding box center [712, 359] width 279 height 27
type input "4,828.80"
click at [802, 399] on input "text" at bounding box center [784, 407] width 423 height 27
type input "Invoice 1452"
click at [987, 500] on icon "button" at bounding box center [985, 507] width 20 height 21
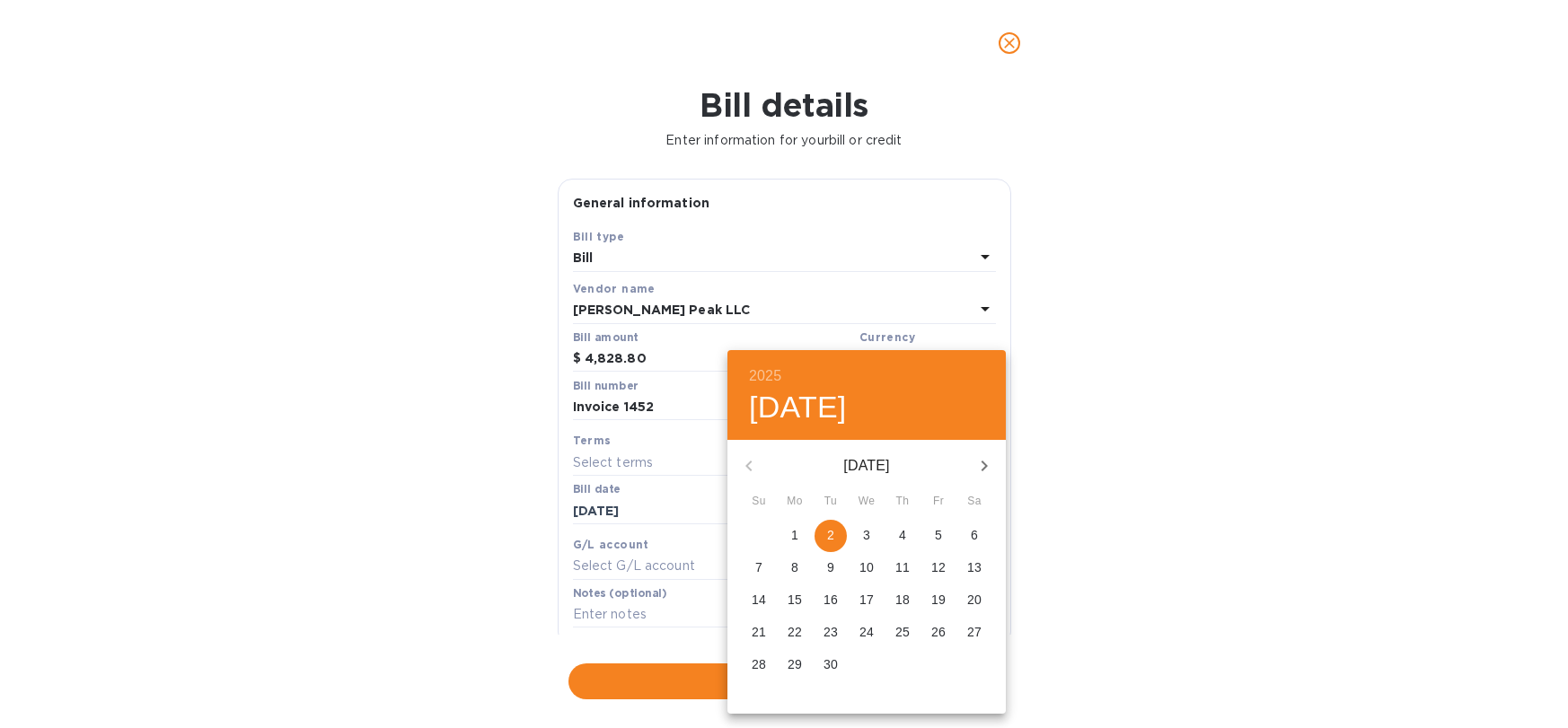
click at [834, 529] on span "2" at bounding box center [831, 535] width 33 height 18
type input "[DATE]"
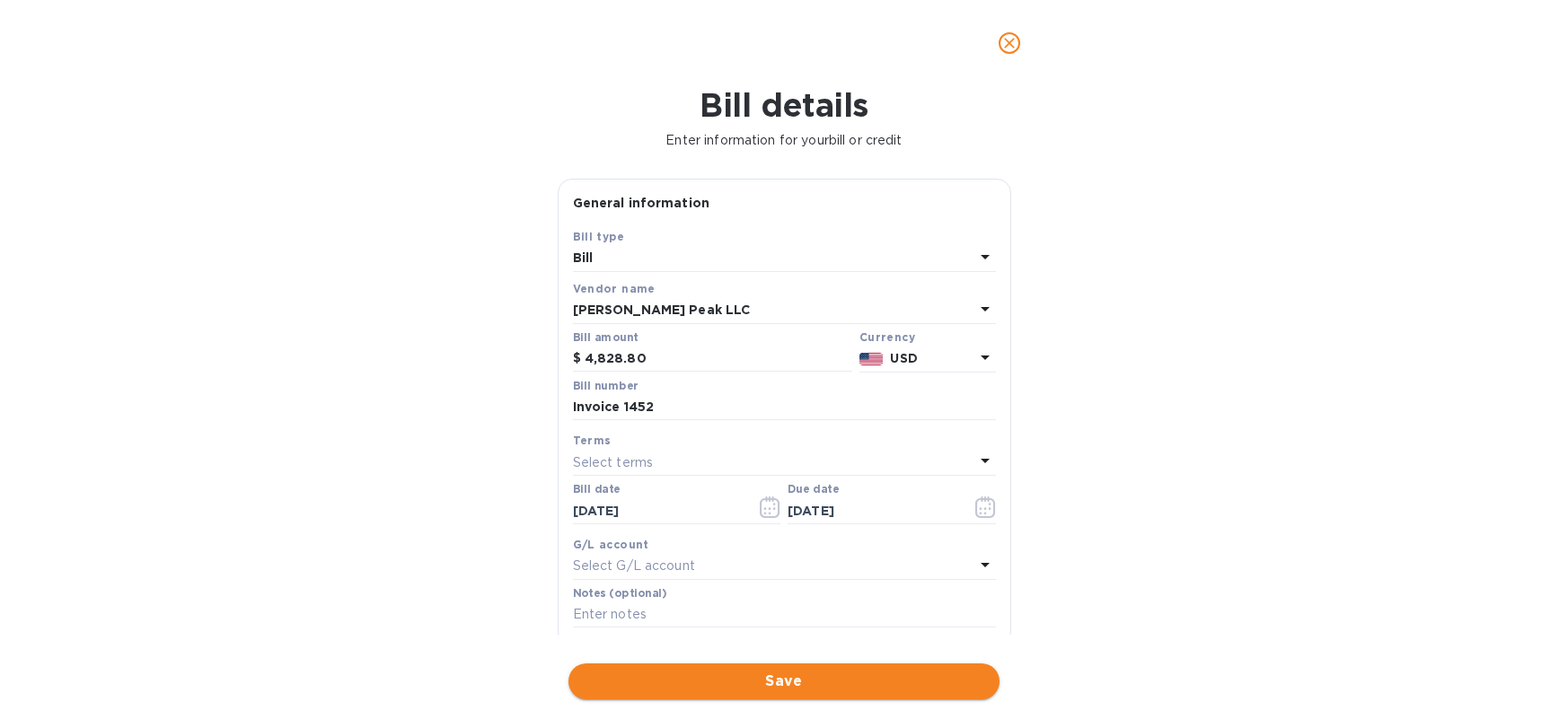
click at [834, 664] on button "Save" at bounding box center [784, 682] width 432 height 36
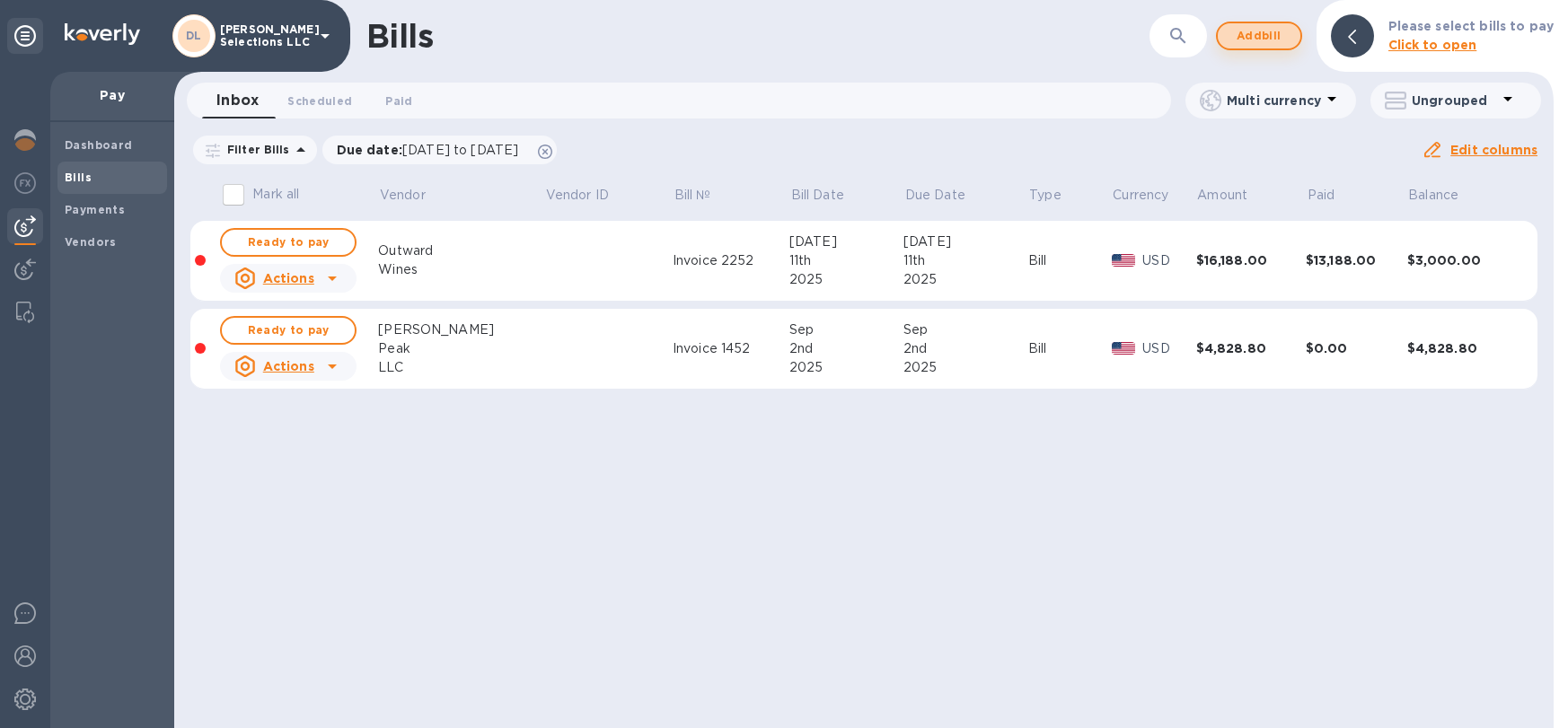
click at [1273, 33] on span "Add bill" at bounding box center [1259, 35] width 54 height 21
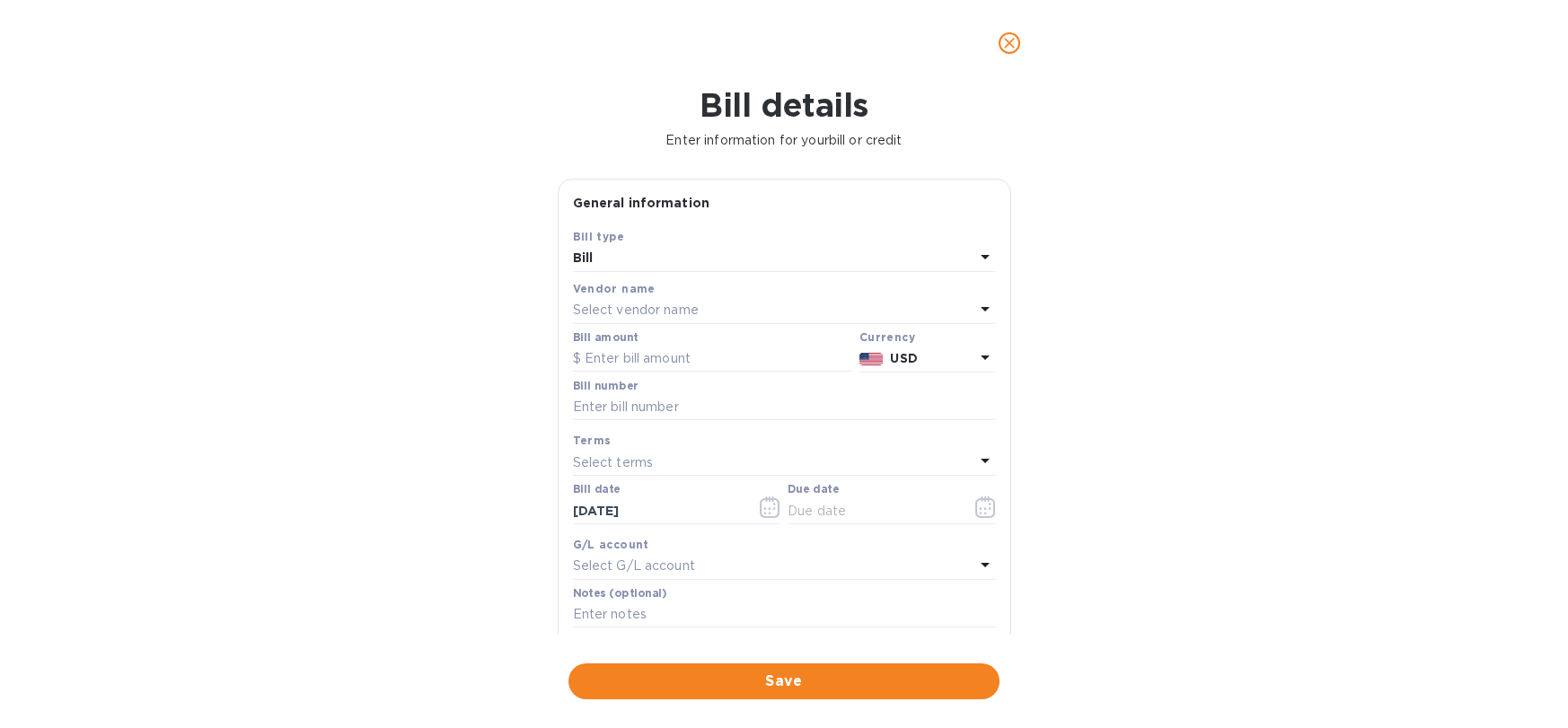
click at [660, 312] on p "Select vendor name" at bounding box center [635, 311] width 126 height 19
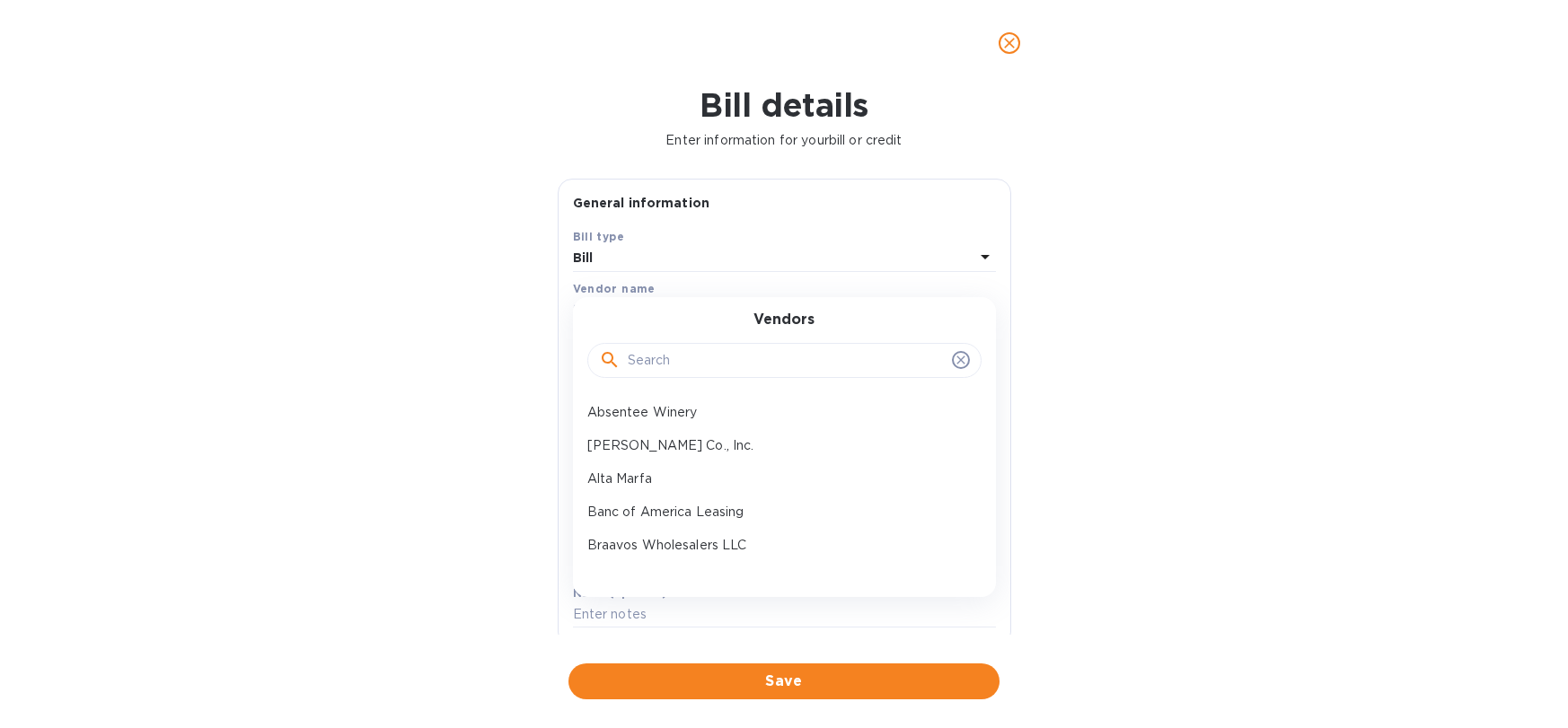
click at [659, 363] on input "text" at bounding box center [786, 361] width 317 height 27
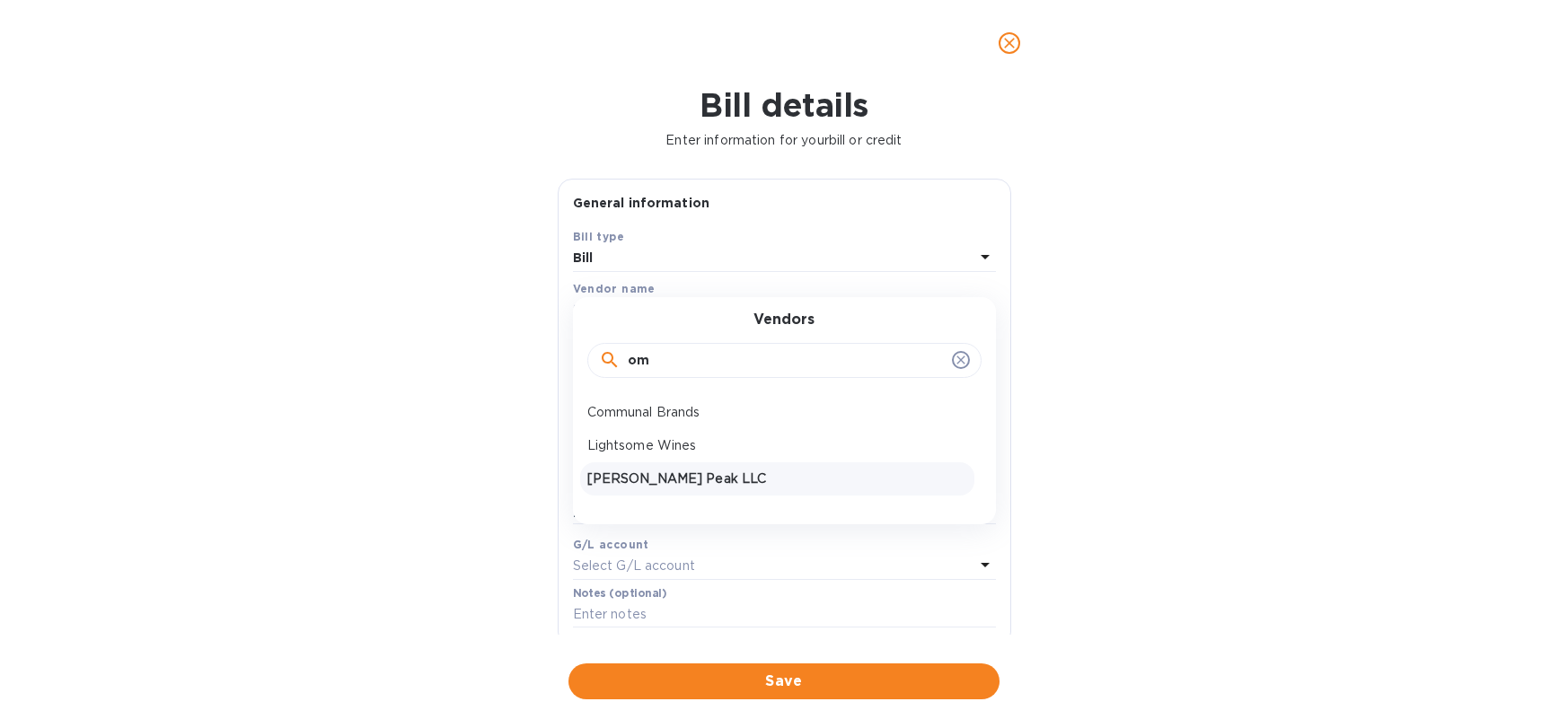
type input "om"
click at [673, 484] on p "[PERSON_NAME] Peak LLC" at bounding box center [777, 479] width 380 height 19
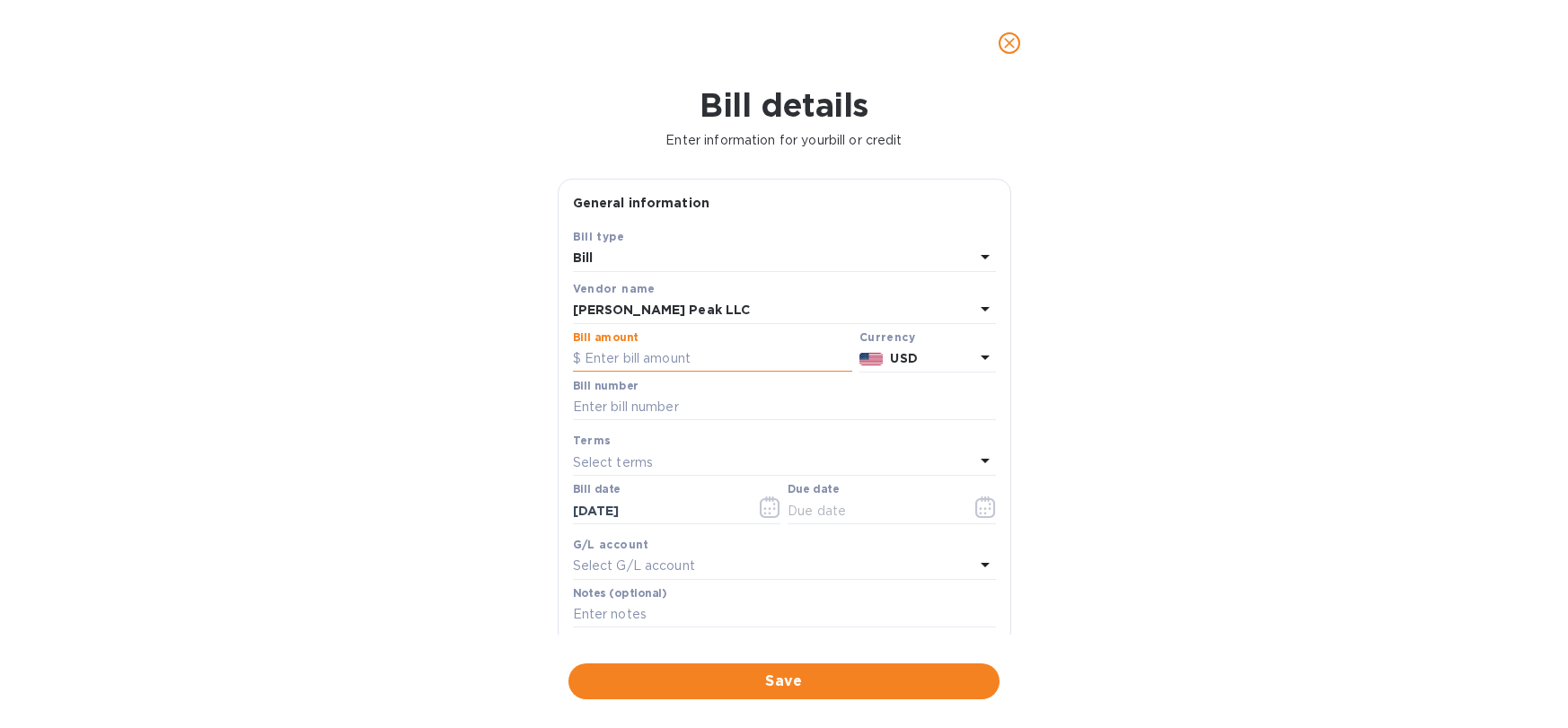
click at [650, 355] on input "text" at bounding box center [712, 359] width 279 height 27
type input "6,600"
click at [653, 397] on input "text" at bounding box center [784, 407] width 423 height 27
type input "Invoice 1450"
click at [986, 512] on icon "button" at bounding box center [986, 507] width 20 height 21
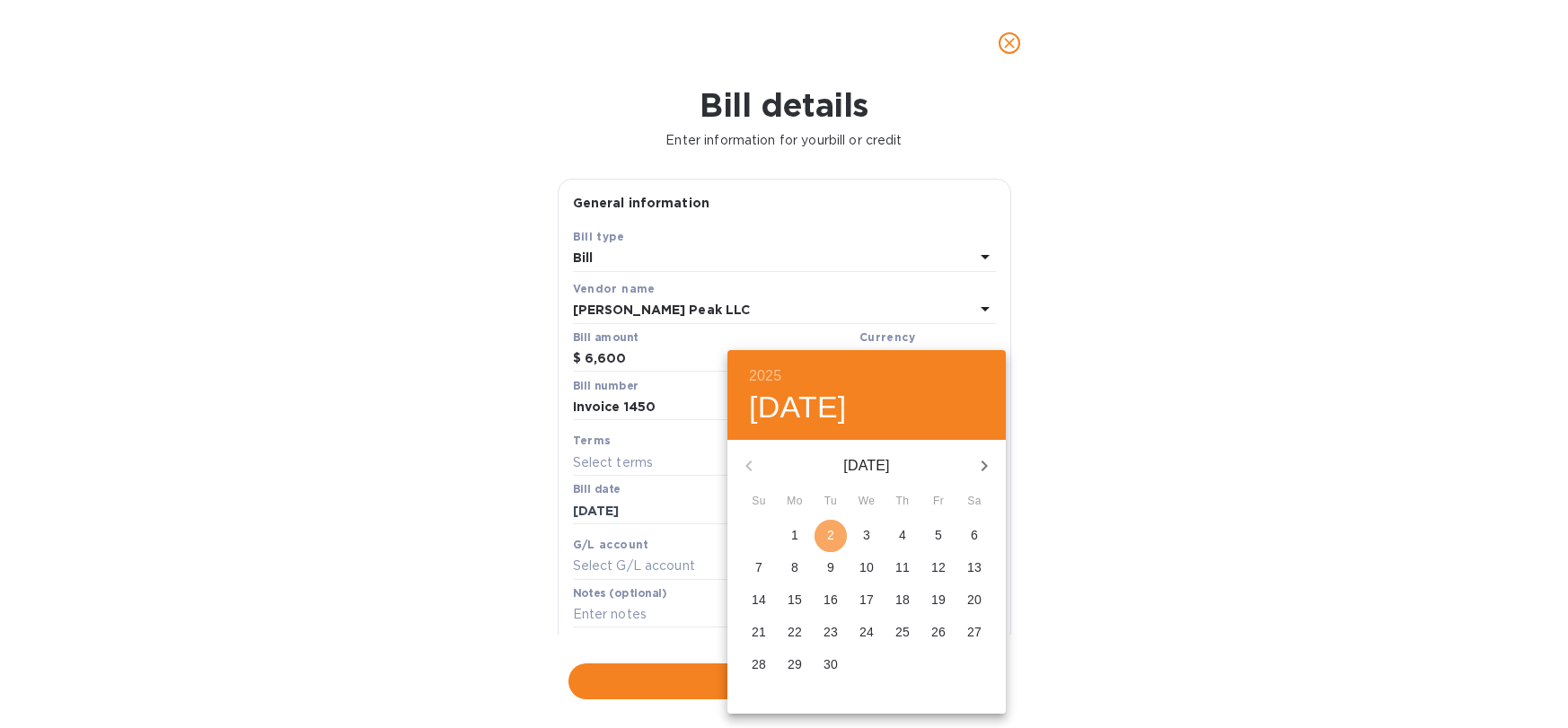
drag, startPoint x: 836, startPoint y: 536, endPoint x: 817, endPoint y: 573, distance: 41.6
click at [836, 536] on span "2" at bounding box center [831, 535] width 33 height 18
type input "[DATE]"
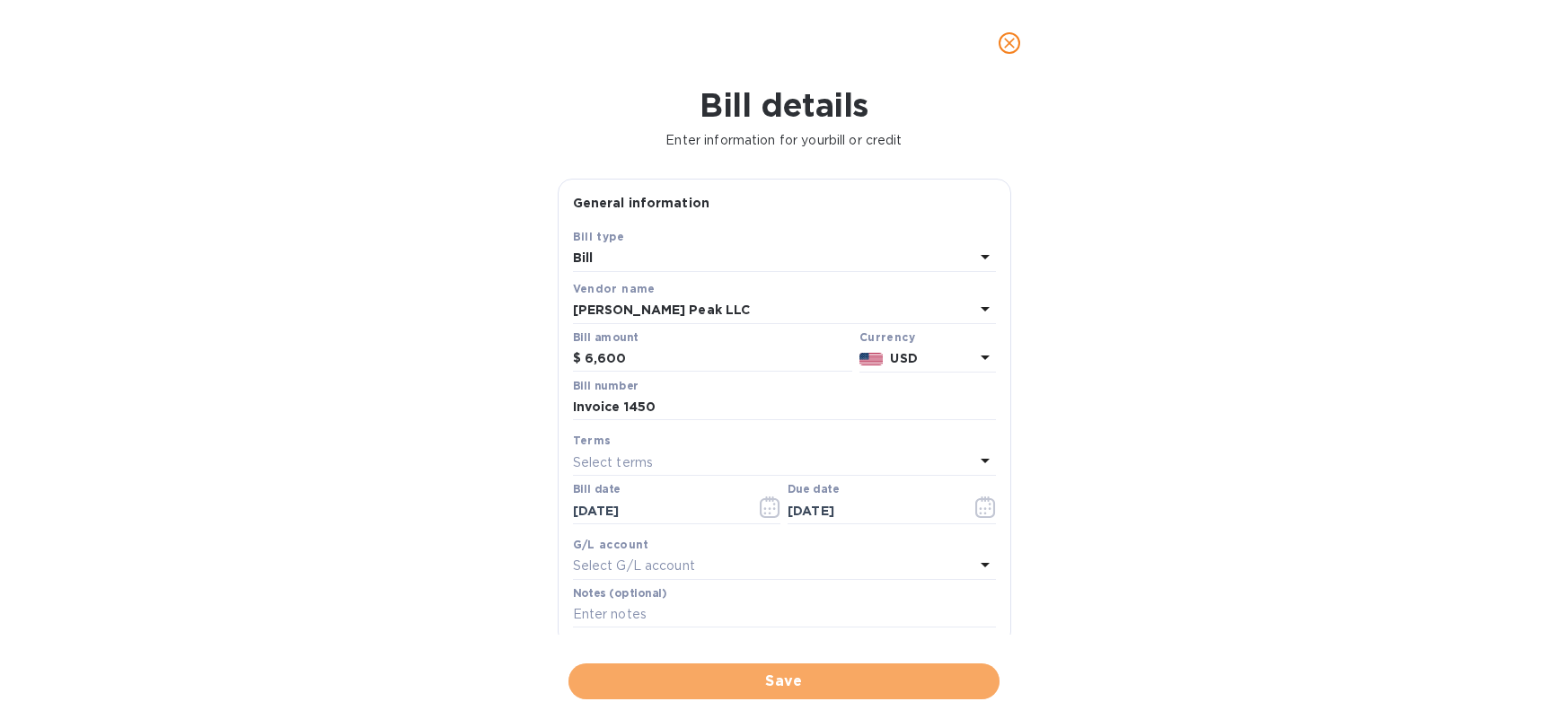
click at [723, 664] on button "Save" at bounding box center [784, 682] width 432 height 36
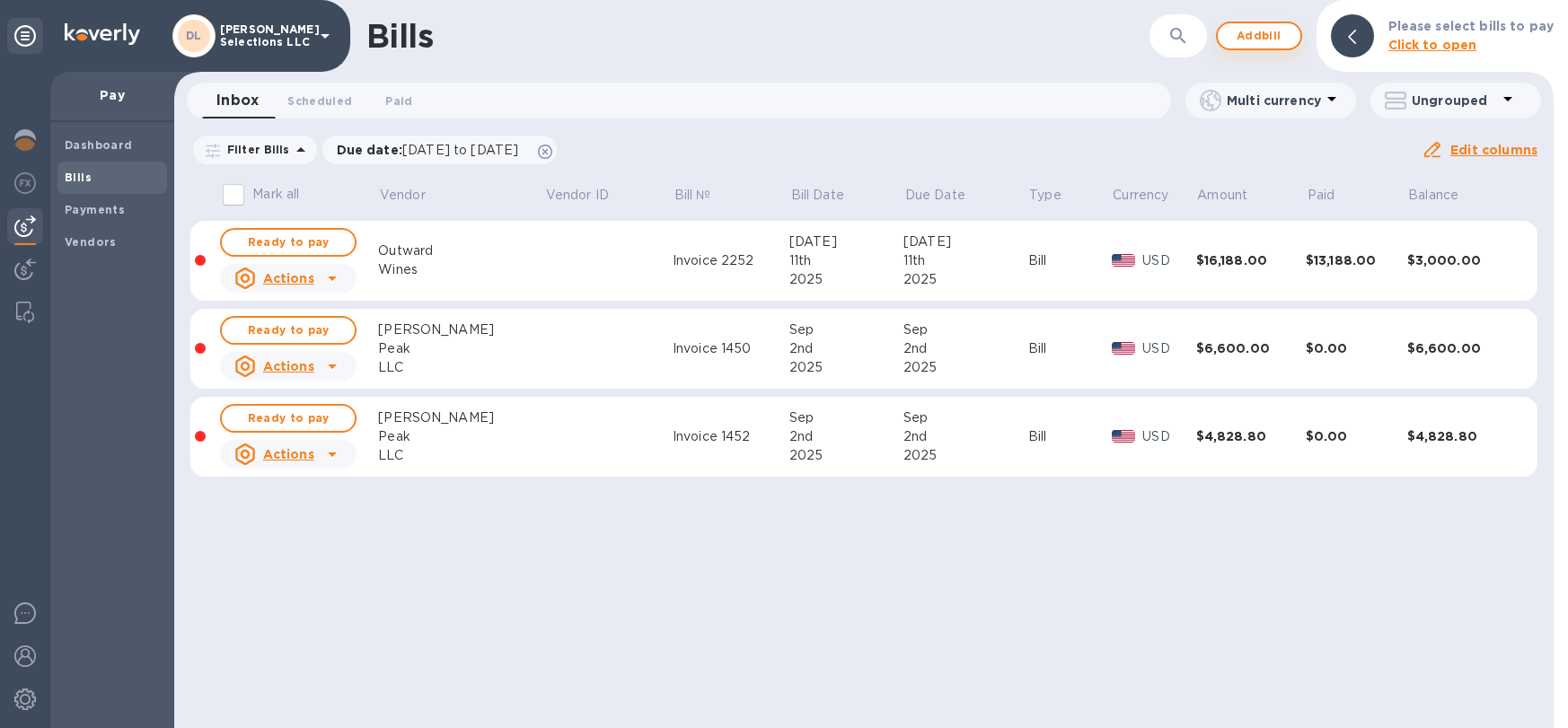
click at [1256, 36] on span "Add bill" at bounding box center [1259, 35] width 54 height 21
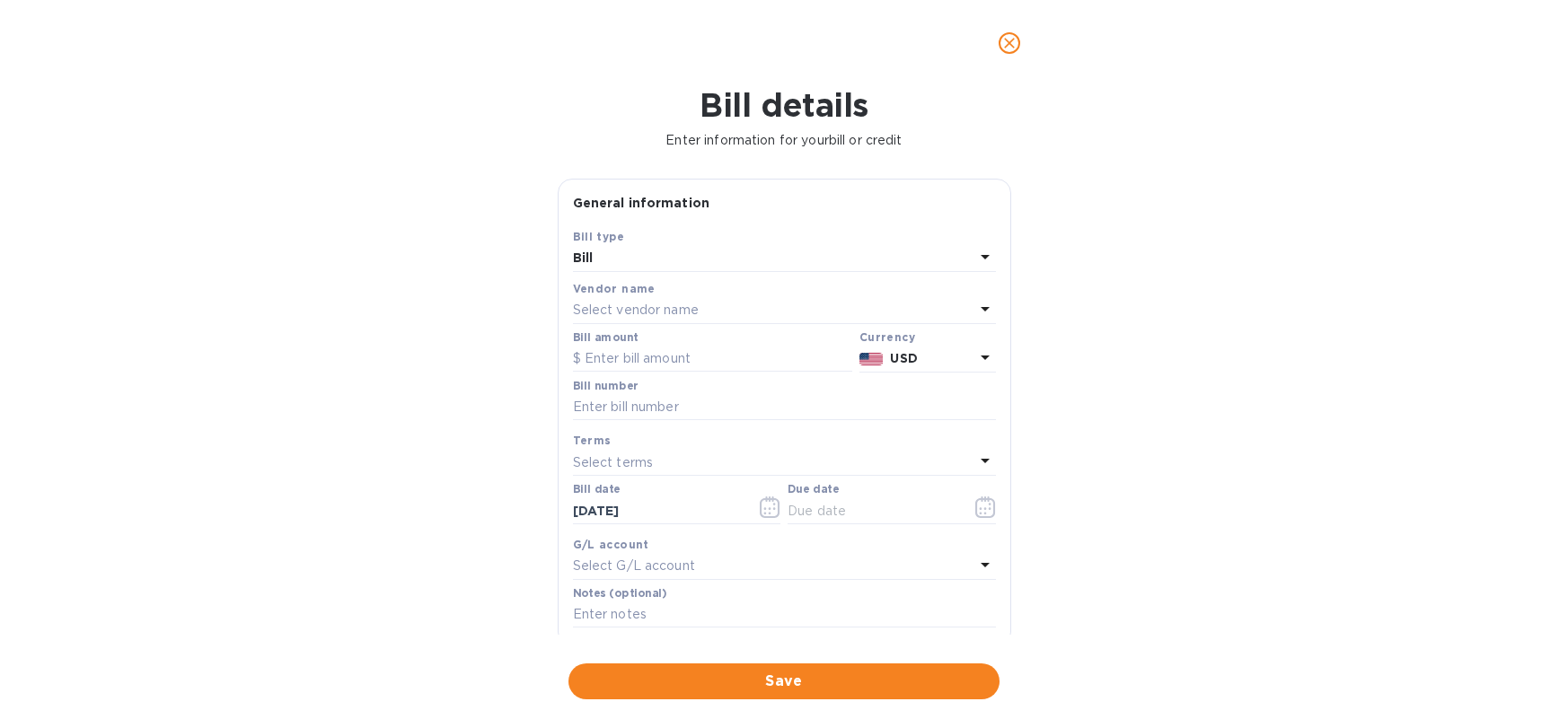
click at [628, 309] on p "Select vendor name" at bounding box center [635, 311] width 126 height 19
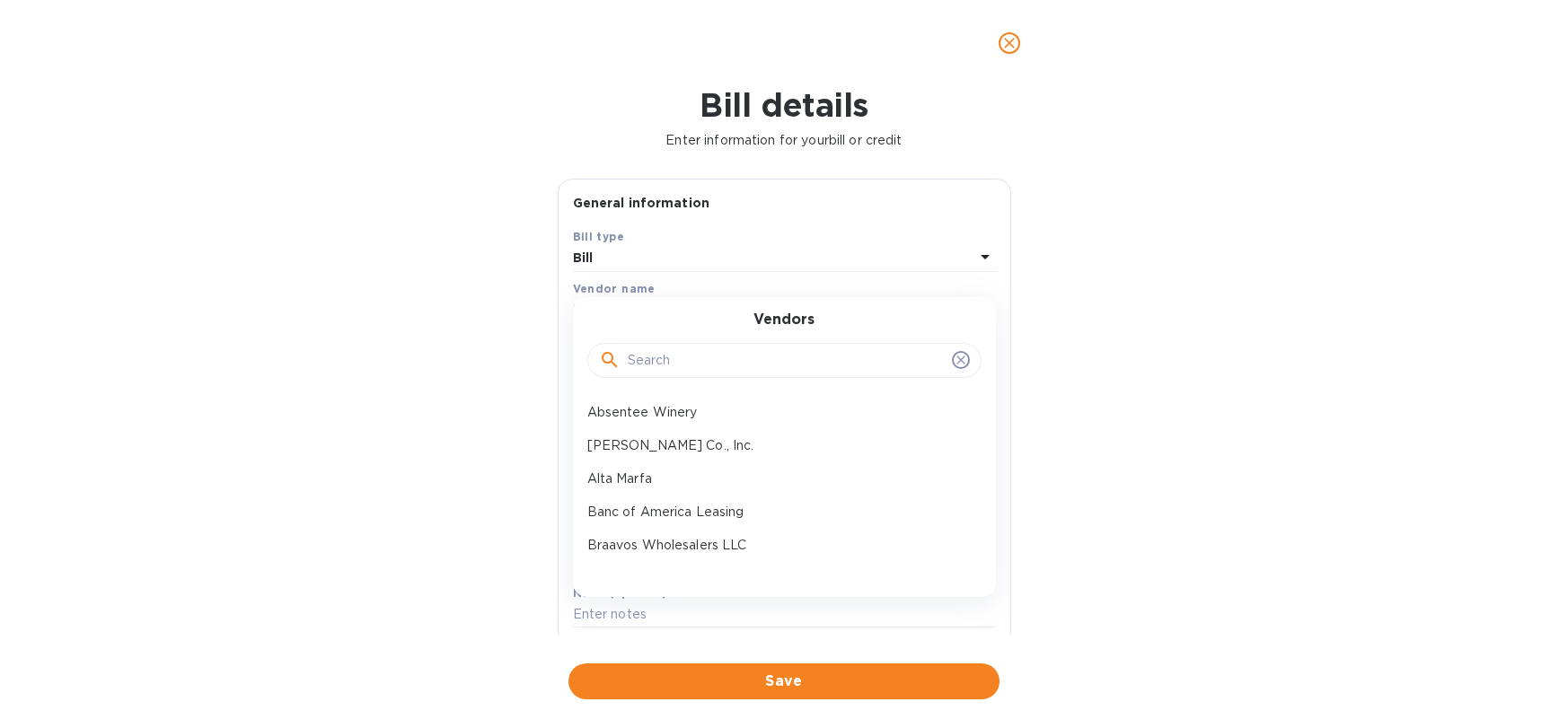
click at [646, 353] on input "text" at bounding box center [786, 361] width 317 height 27
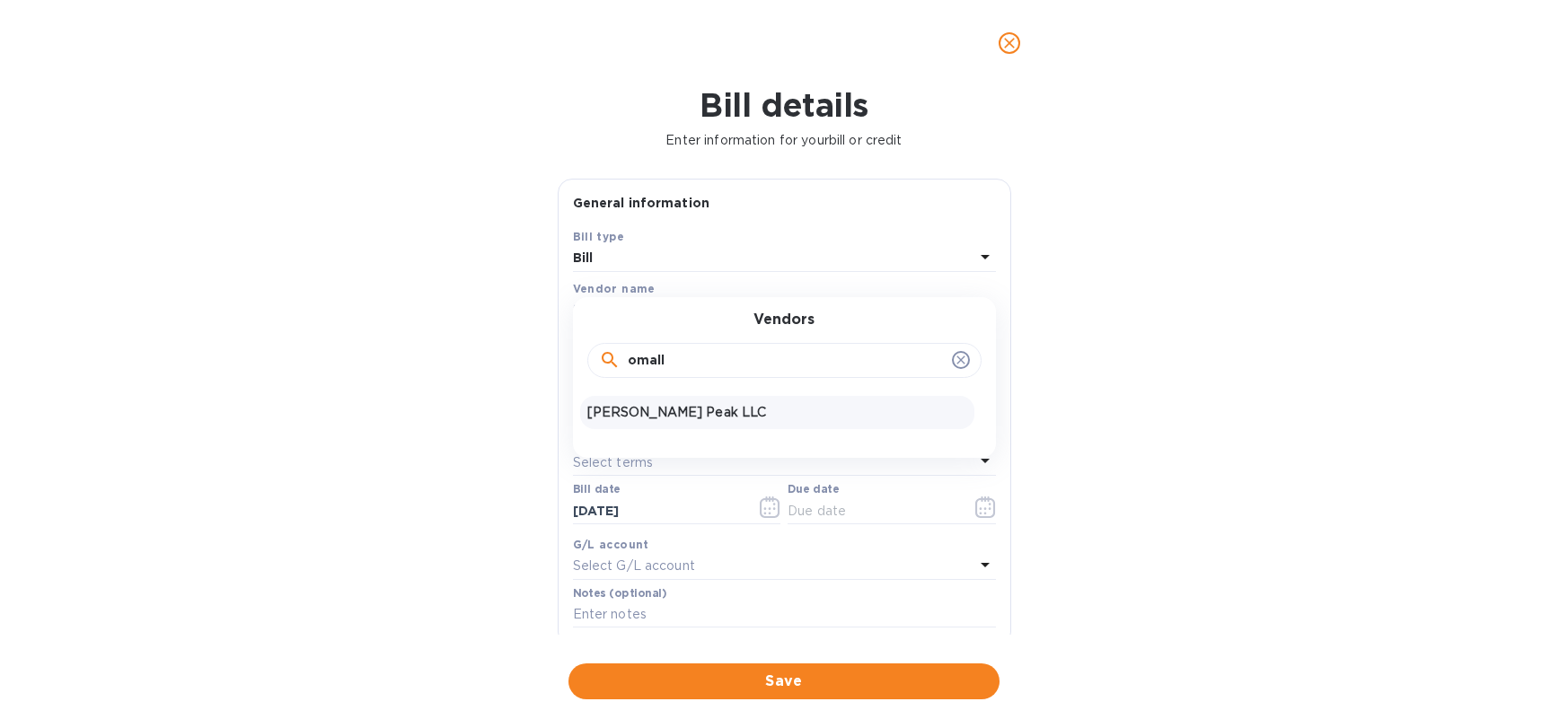
type input "omall"
click at [667, 409] on p "[PERSON_NAME] Peak LLC" at bounding box center [777, 413] width 380 height 19
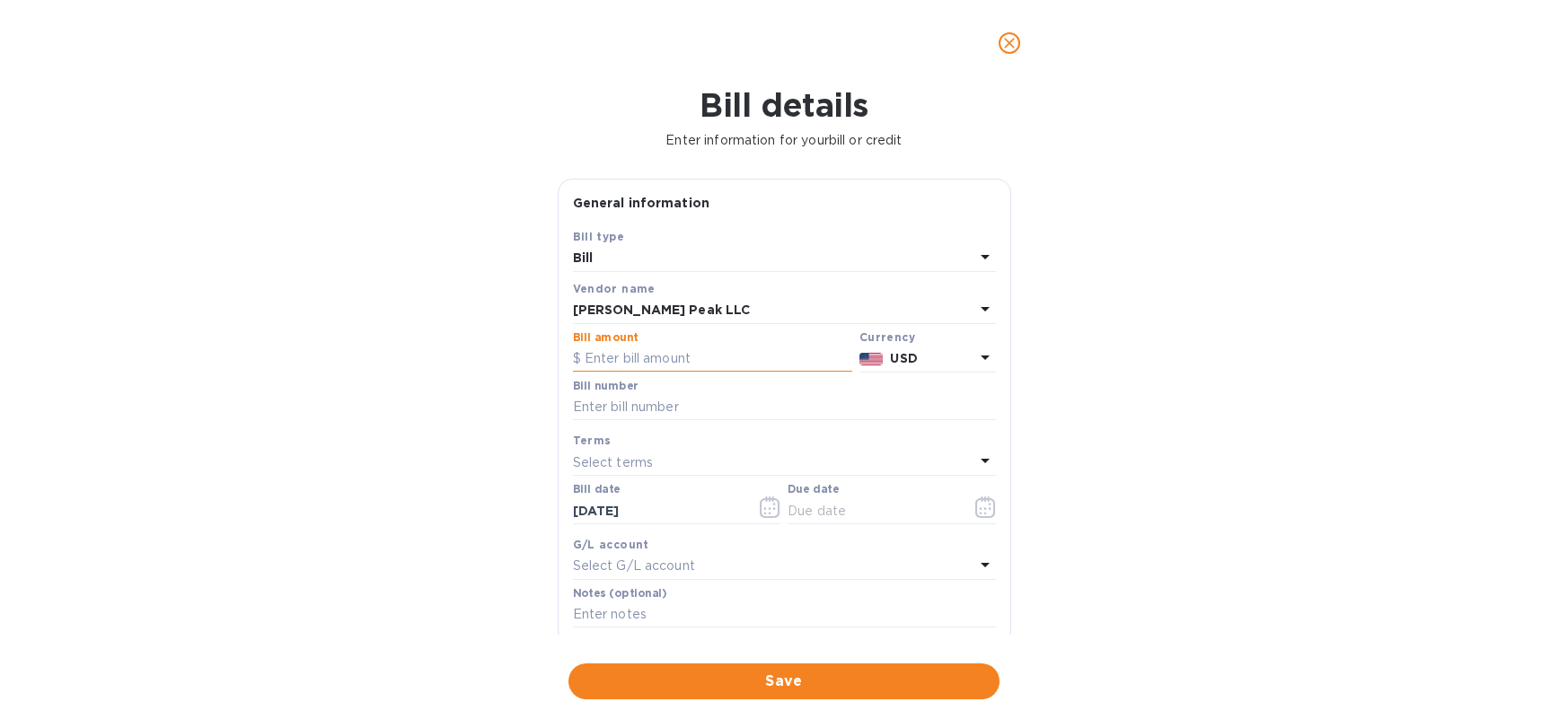
click at [686, 354] on input "text" at bounding box center [712, 359] width 279 height 27
type input "7,854"
click at [671, 397] on input "text" at bounding box center [784, 407] width 423 height 27
type input "Invoice 1451"
click at [976, 505] on icon "button" at bounding box center [986, 507] width 20 height 21
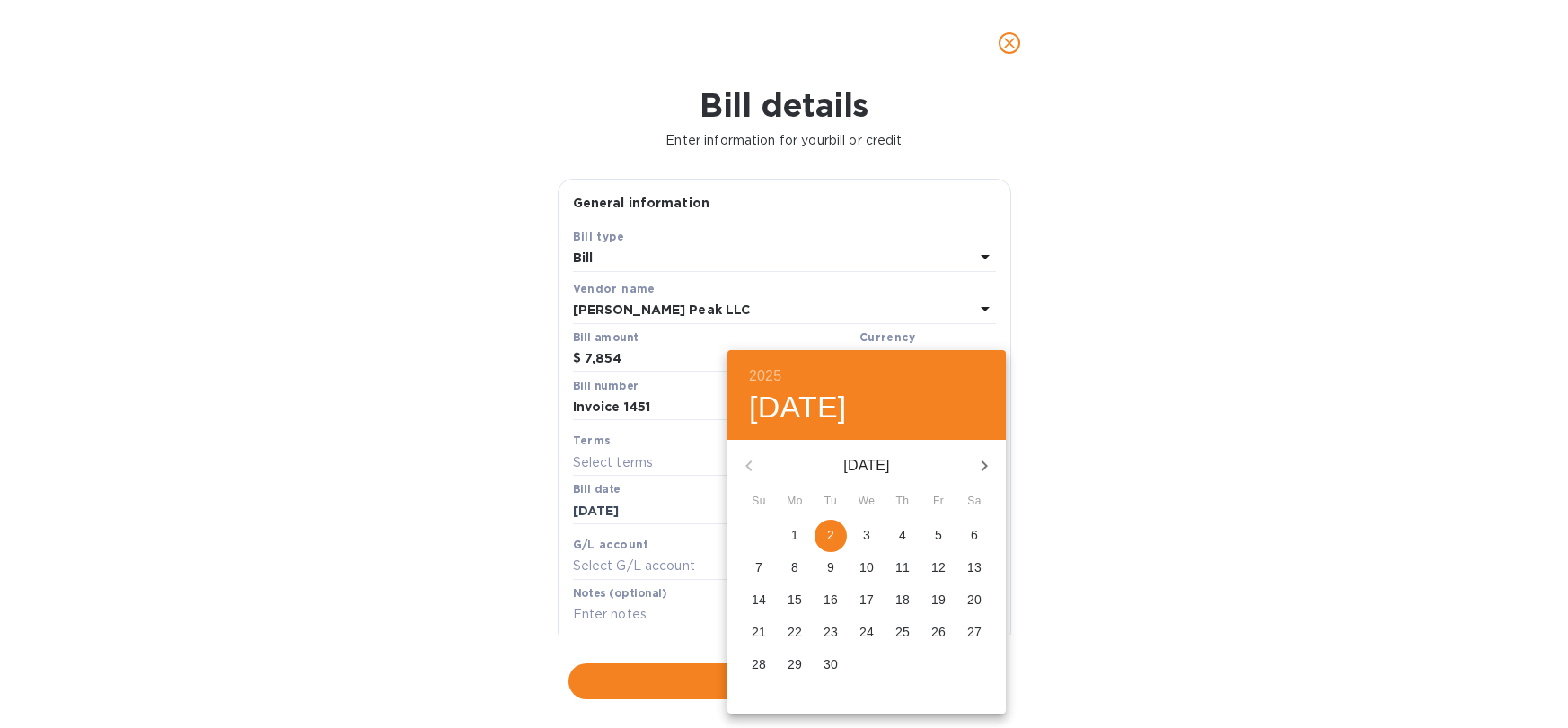
click at [838, 537] on span "2" at bounding box center [831, 535] width 33 height 18
type input "[DATE]"
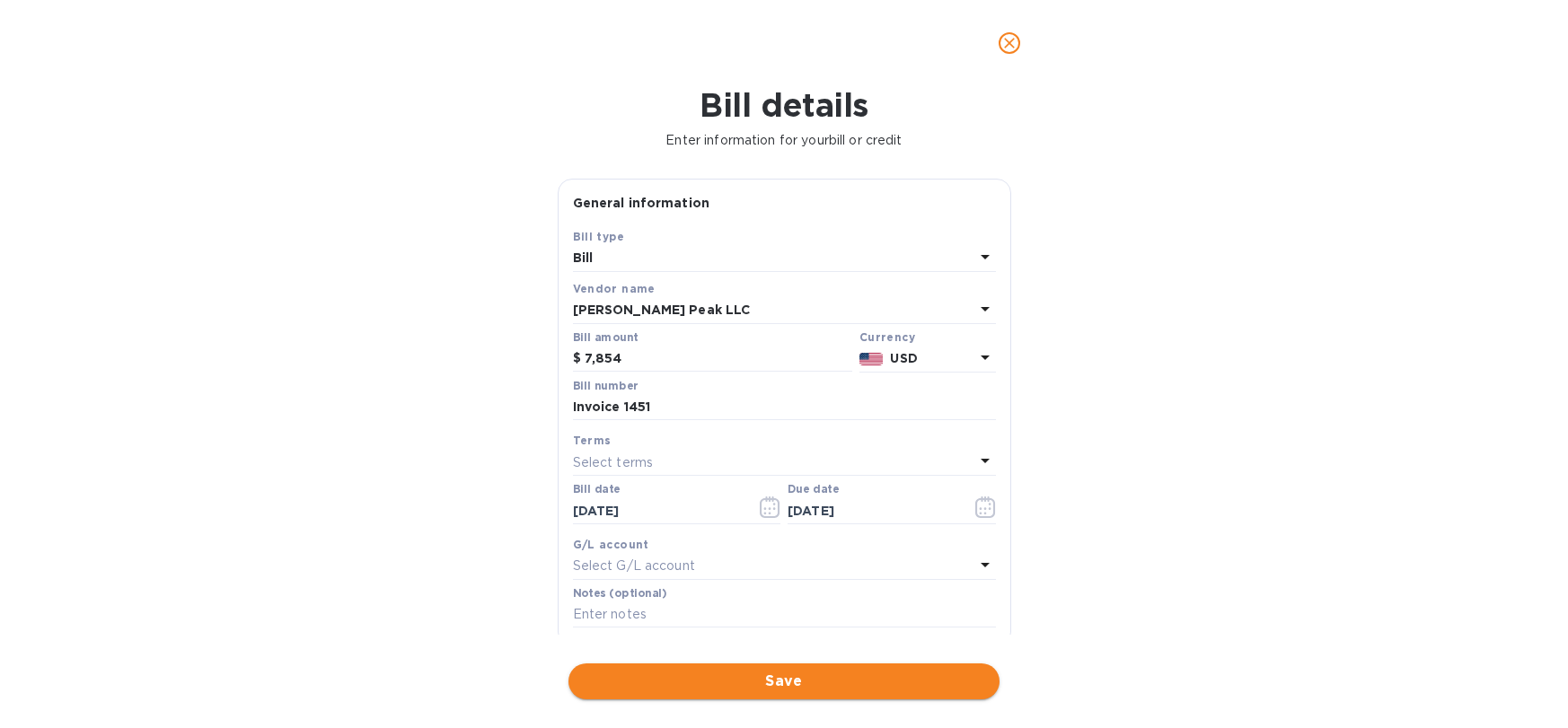
click at [797, 670] on span "Save" at bounding box center [784, 681] width 403 height 21
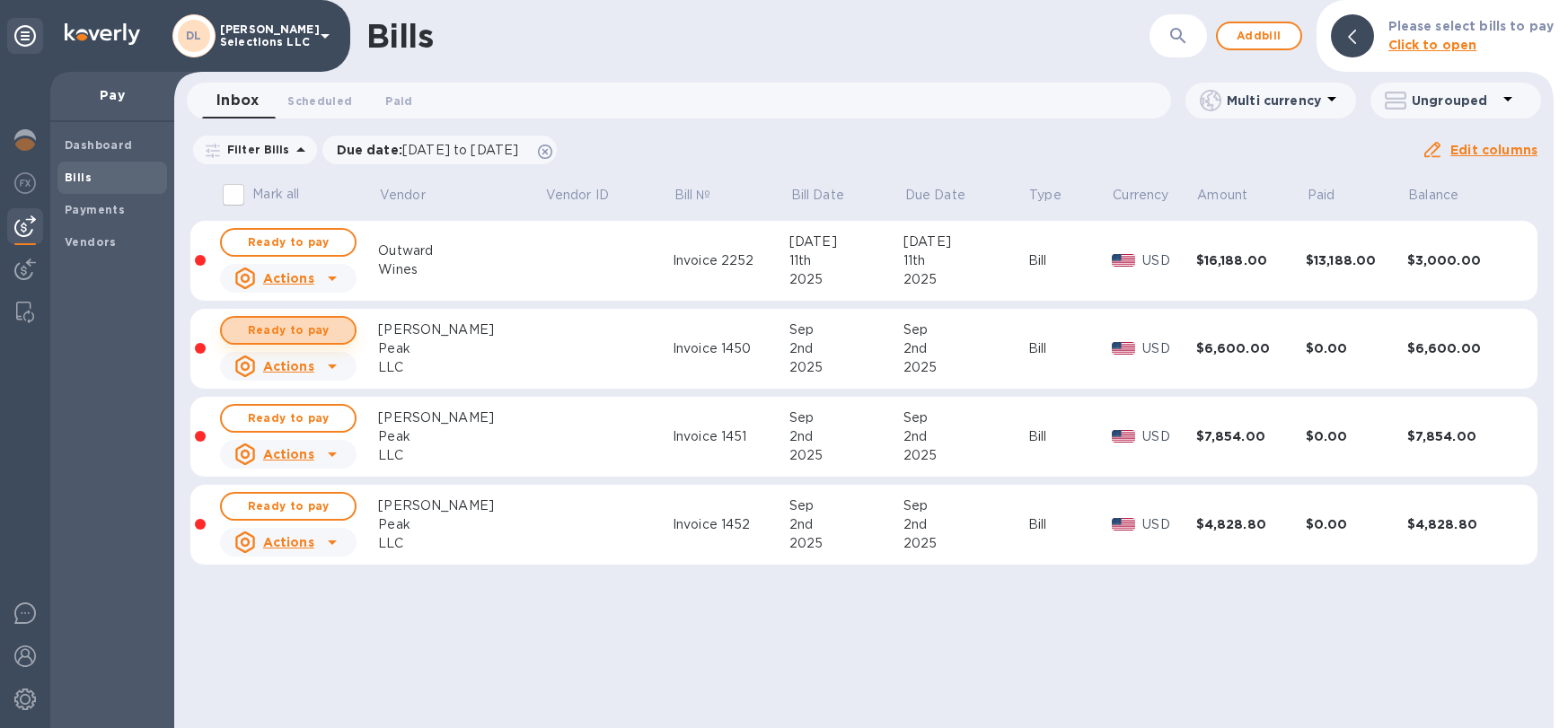
click at [301, 327] on span "Ready to pay" at bounding box center [288, 330] width 104 height 21
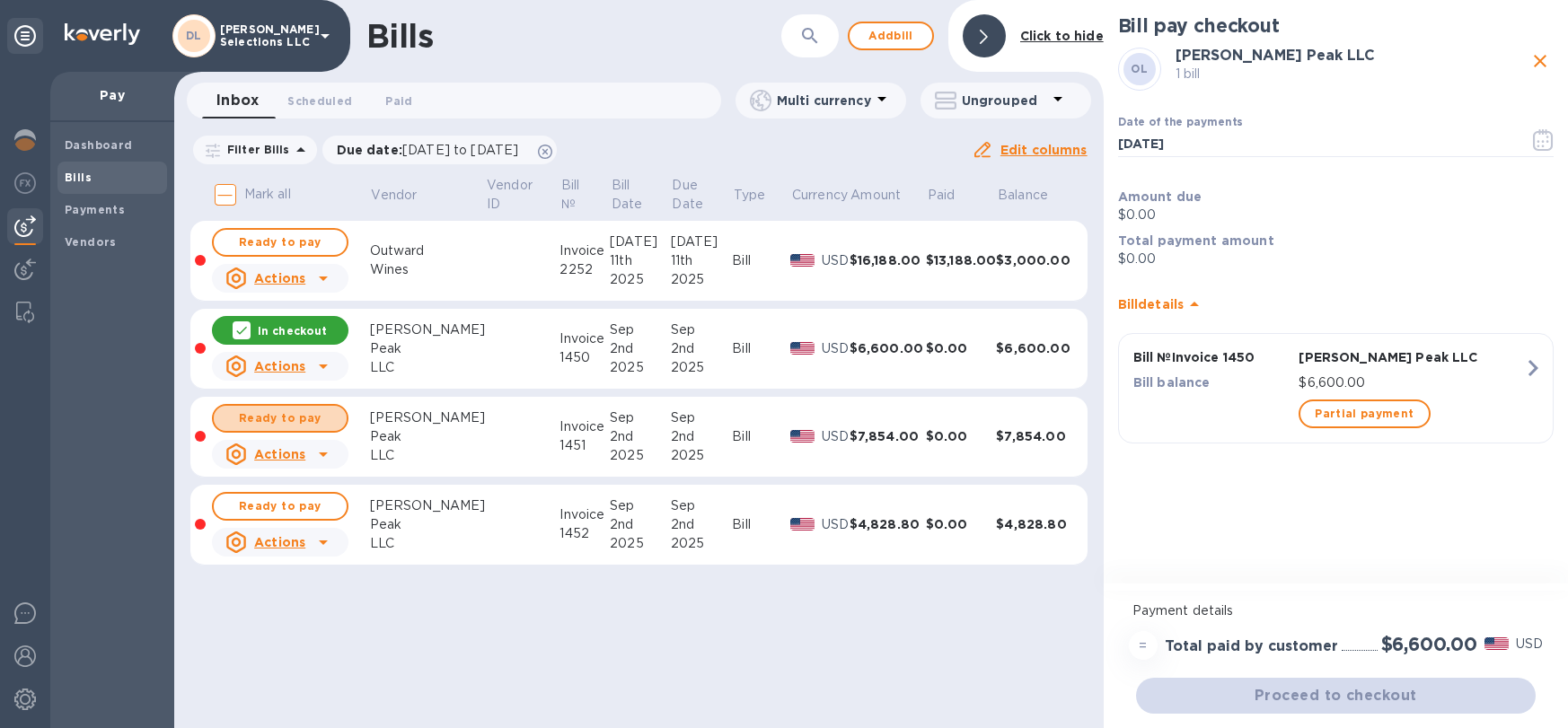
drag, startPoint x: 306, startPoint y: 420, endPoint x: 307, endPoint y: 440, distance: 20.0
click at [305, 420] on span "Ready to pay" at bounding box center [280, 417] width 104 height 21
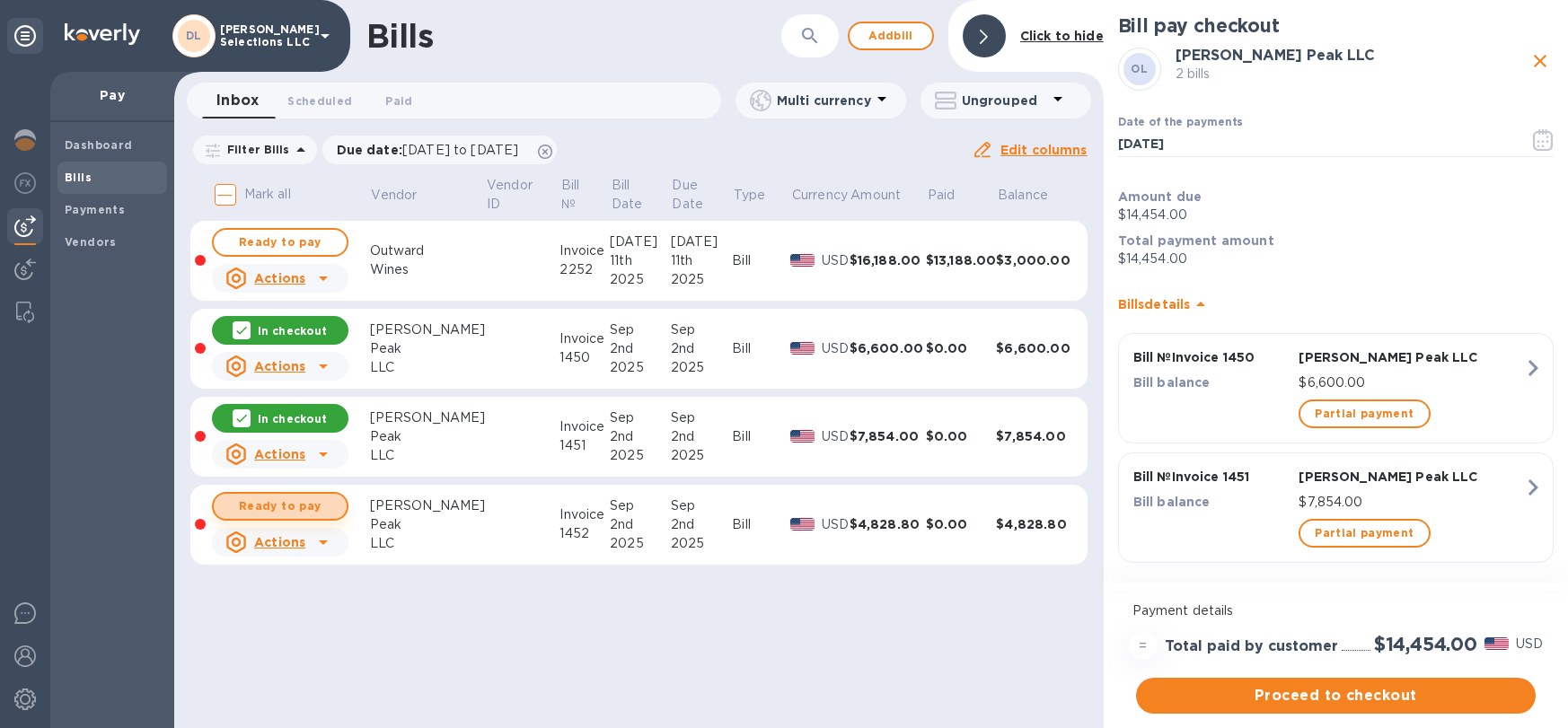
click at [304, 509] on span "Ready to pay" at bounding box center [280, 506] width 104 height 21
click at [1377, 698] on span "Proceed to checkout" at bounding box center [1335, 695] width 371 height 21
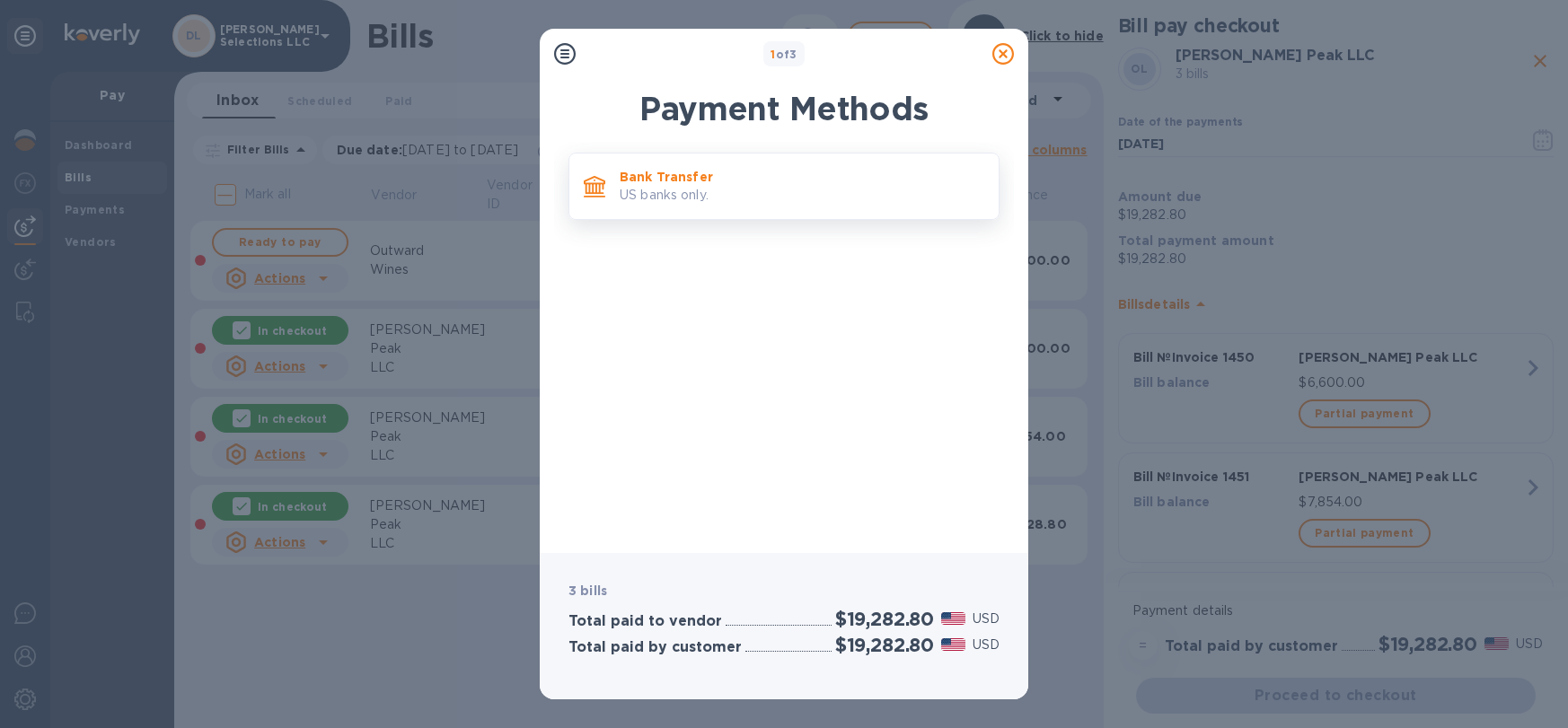
click at [695, 167] on div "Bank Transfer US banks only." at bounding box center [803, 186] width 379 height 51
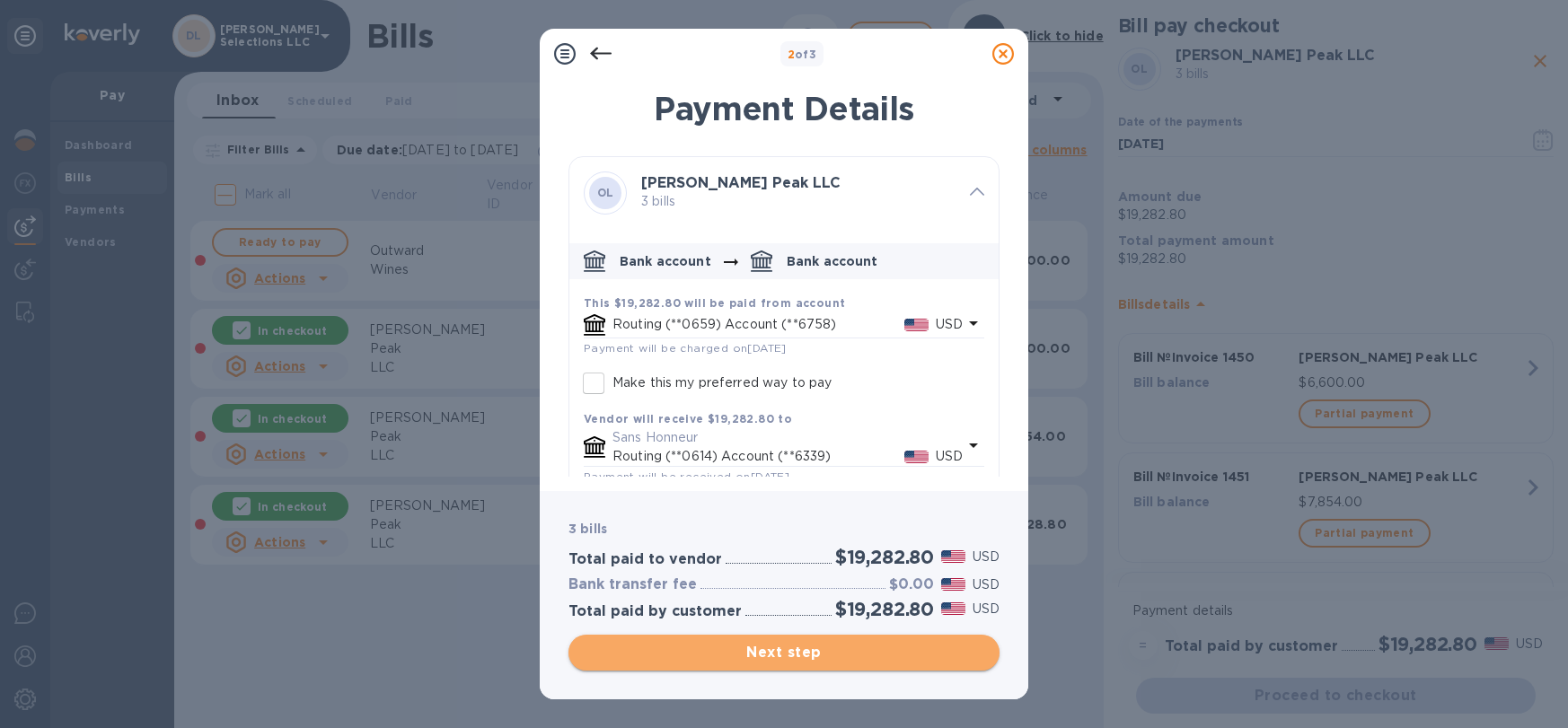
click at [824, 649] on span "Next step" at bounding box center [784, 653] width 403 height 21
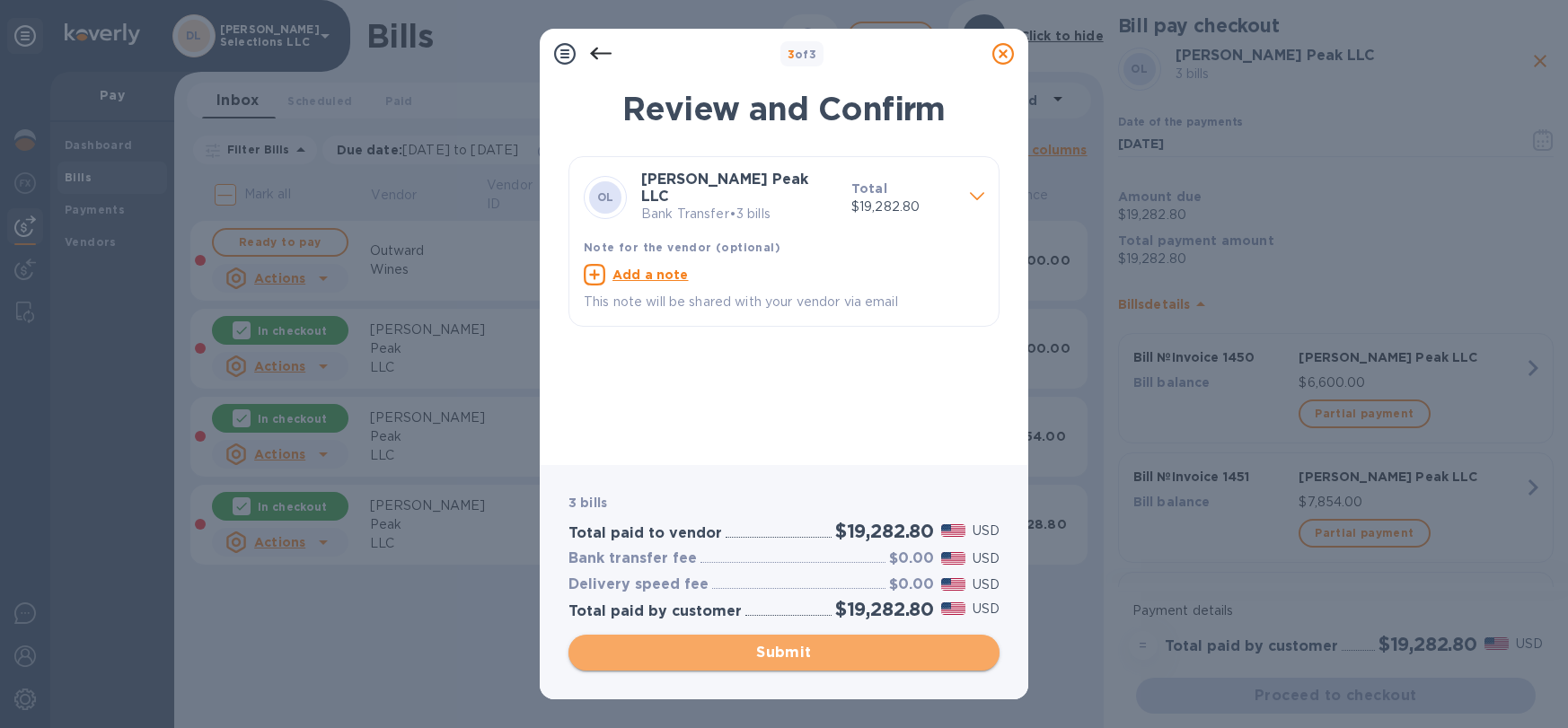
click at [819, 644] on span "Submit" at bounding box center [784, 653] width 403 height 21
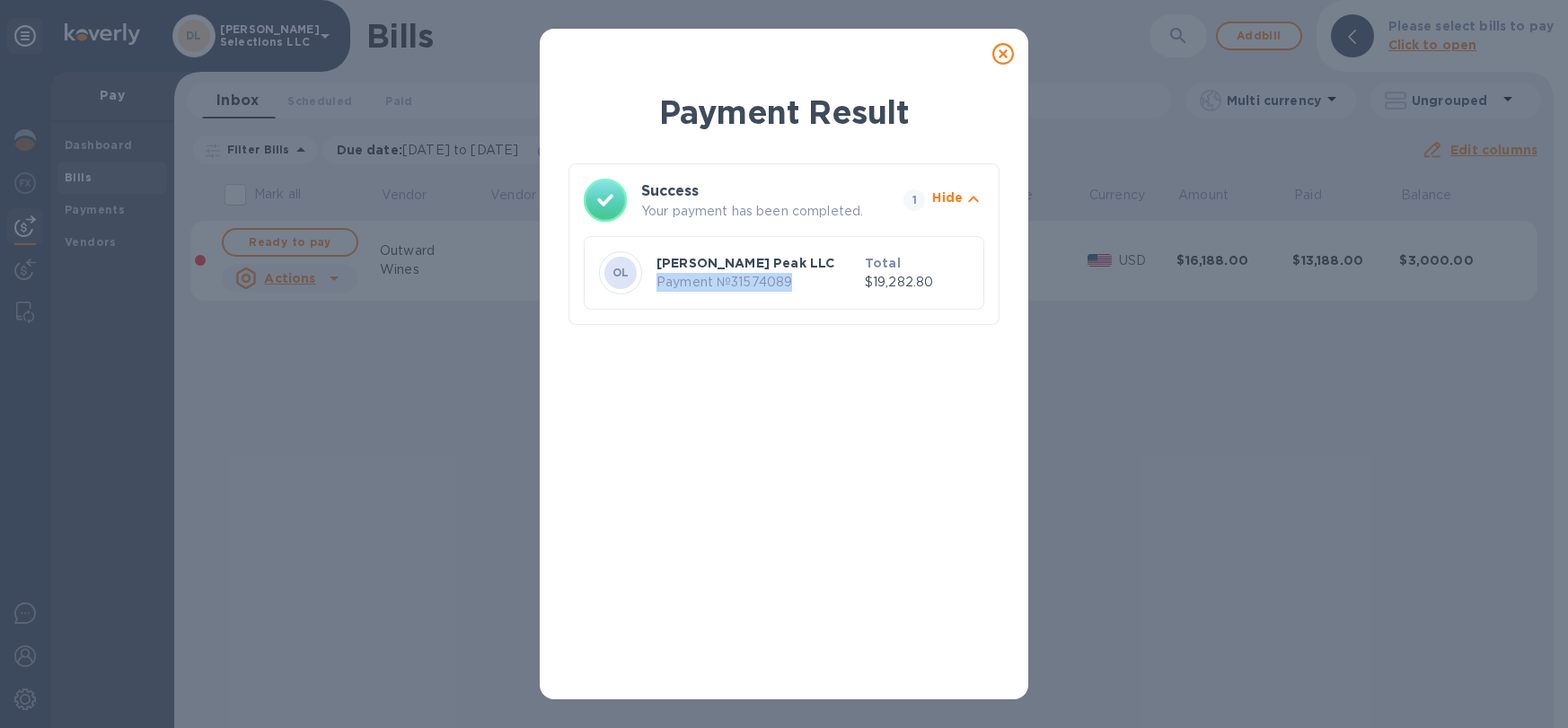
drag, startPoint x: 791, startPoint y: 282, endPoint x: 659, endPoint y: 282, distance: 132.0
click at [659, 282] on p "Payment № 31574089" at bounding box center [757, 283] width 201 height 19
copy p "Payment № 31574089"
click at [1010, 58] on icon at bounding box center [1003, 53] width 21 height 21
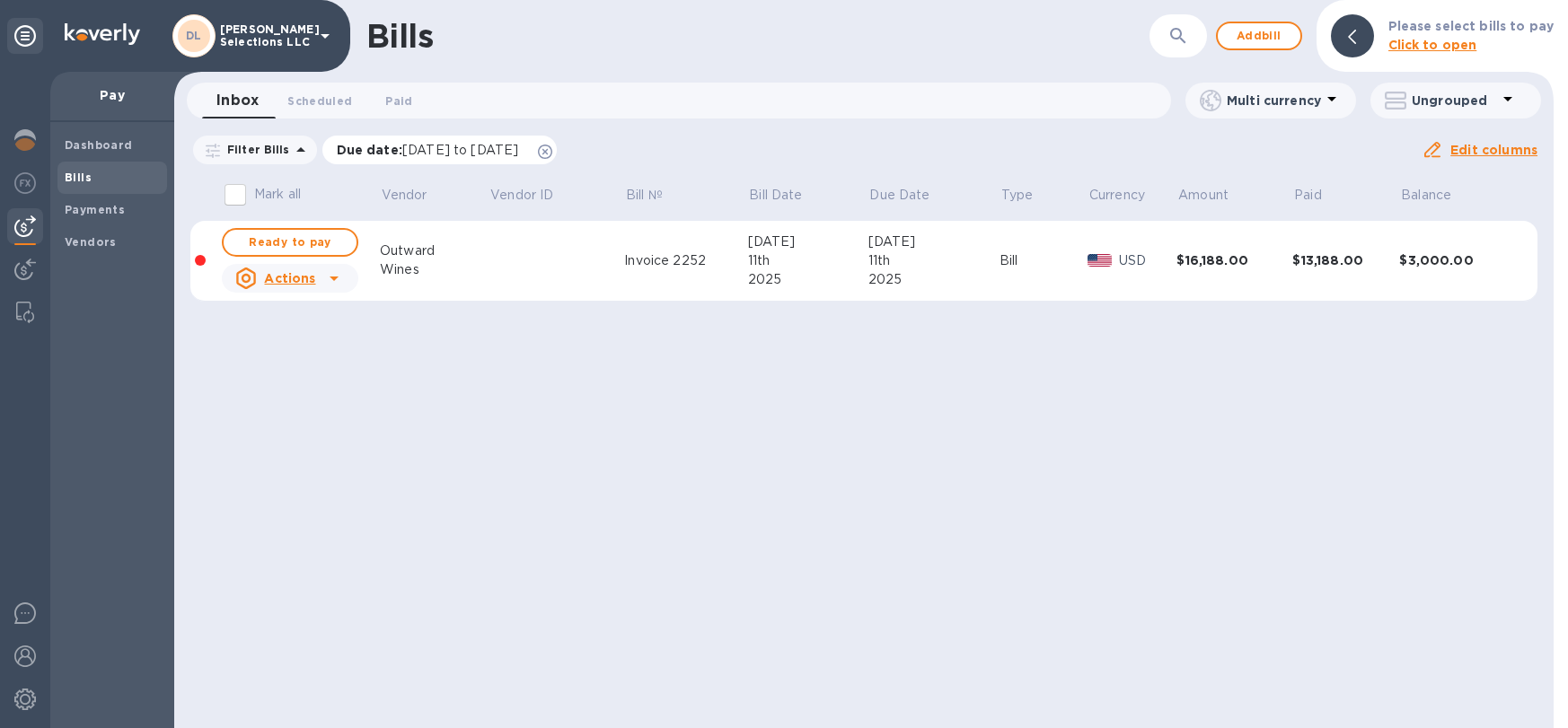
click at [484, 150] on span "[DATE] to [DATE]" at bounding box center [460, 150] width 116 height 14
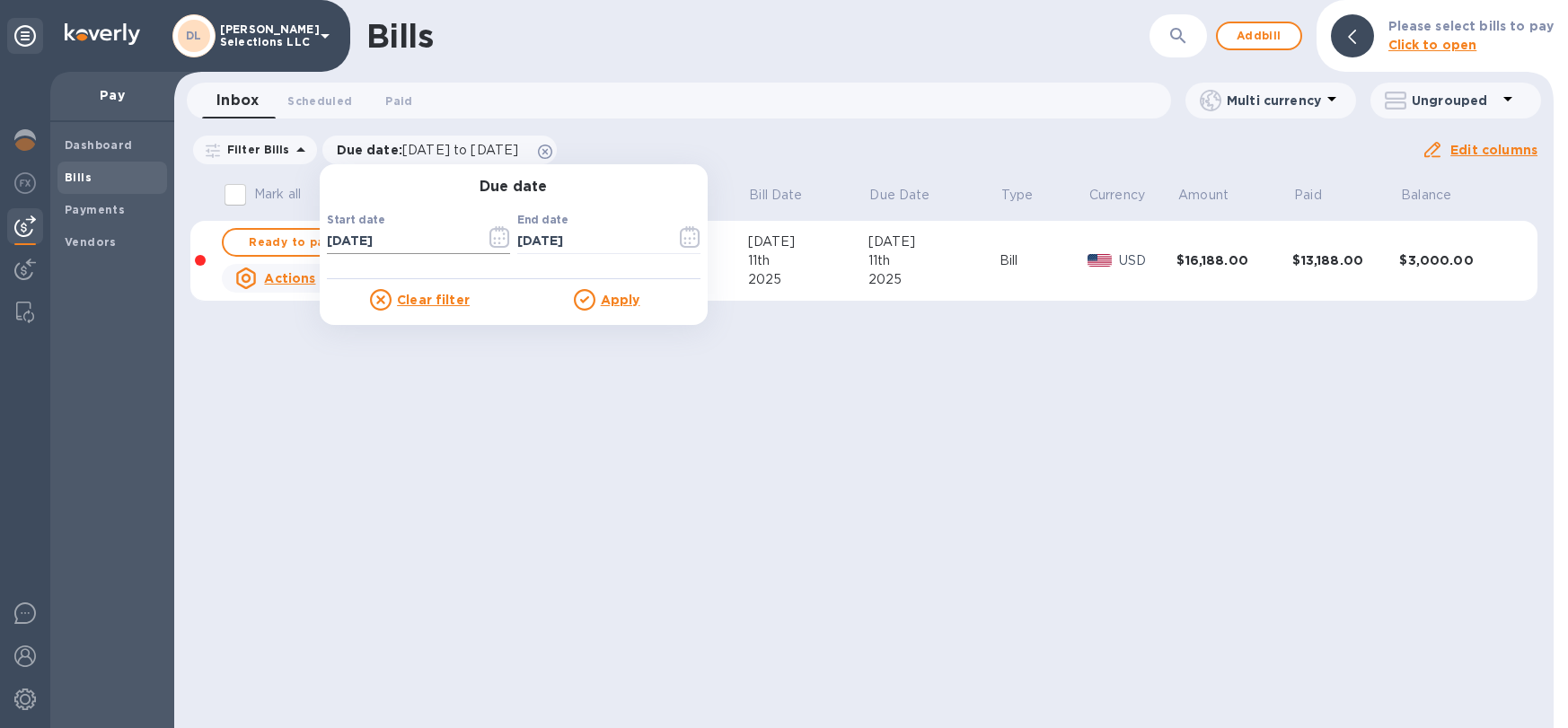
click at [489, 237] on icon "button" at bounding box center [499, 236] width 20 height 21
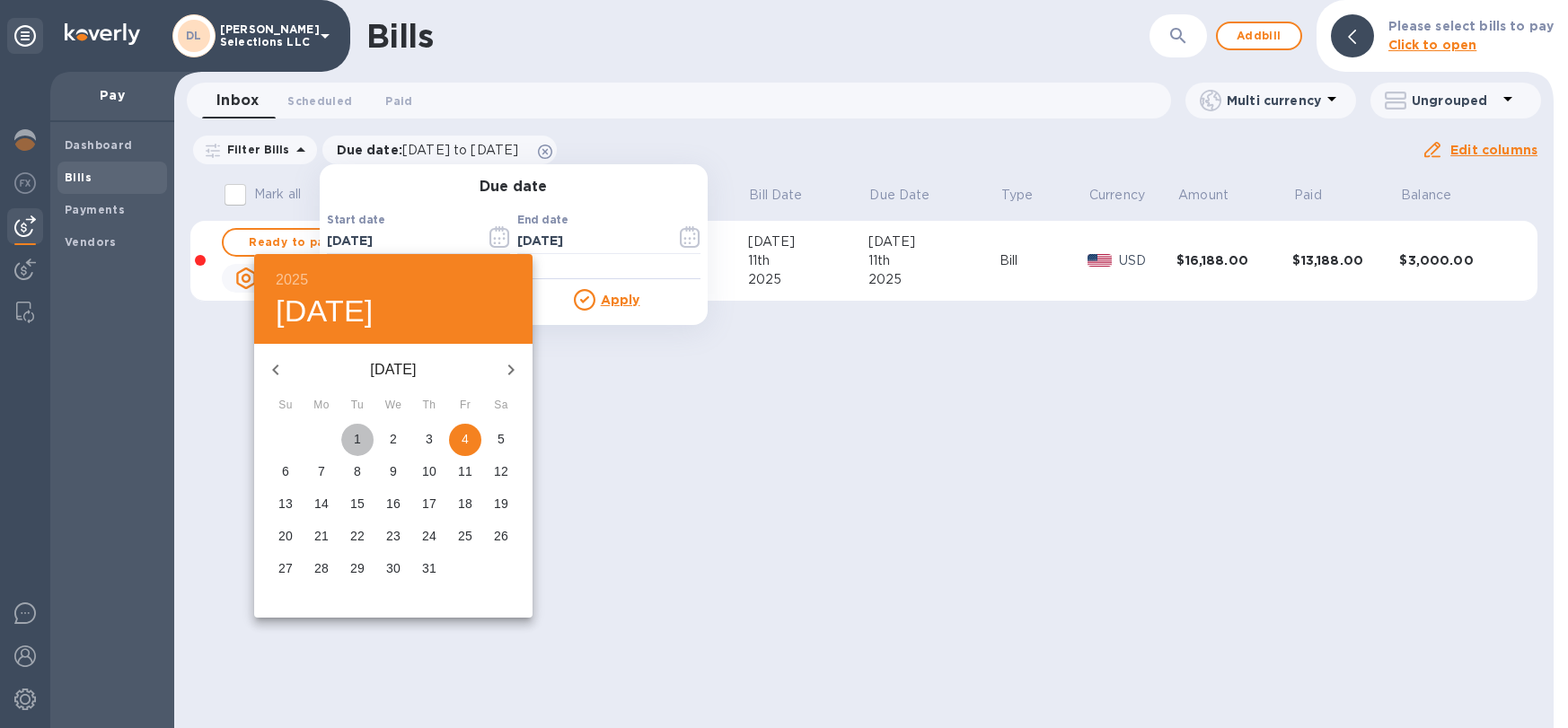
drag, startPoint x: 361, startPoint y: 442, endPoint x: 591, endPoint y: 348, distance: 248.5
click at [360, 442] on span "1" at bounding box center [357, 439] width 33 height 18
type input "[DATE]"
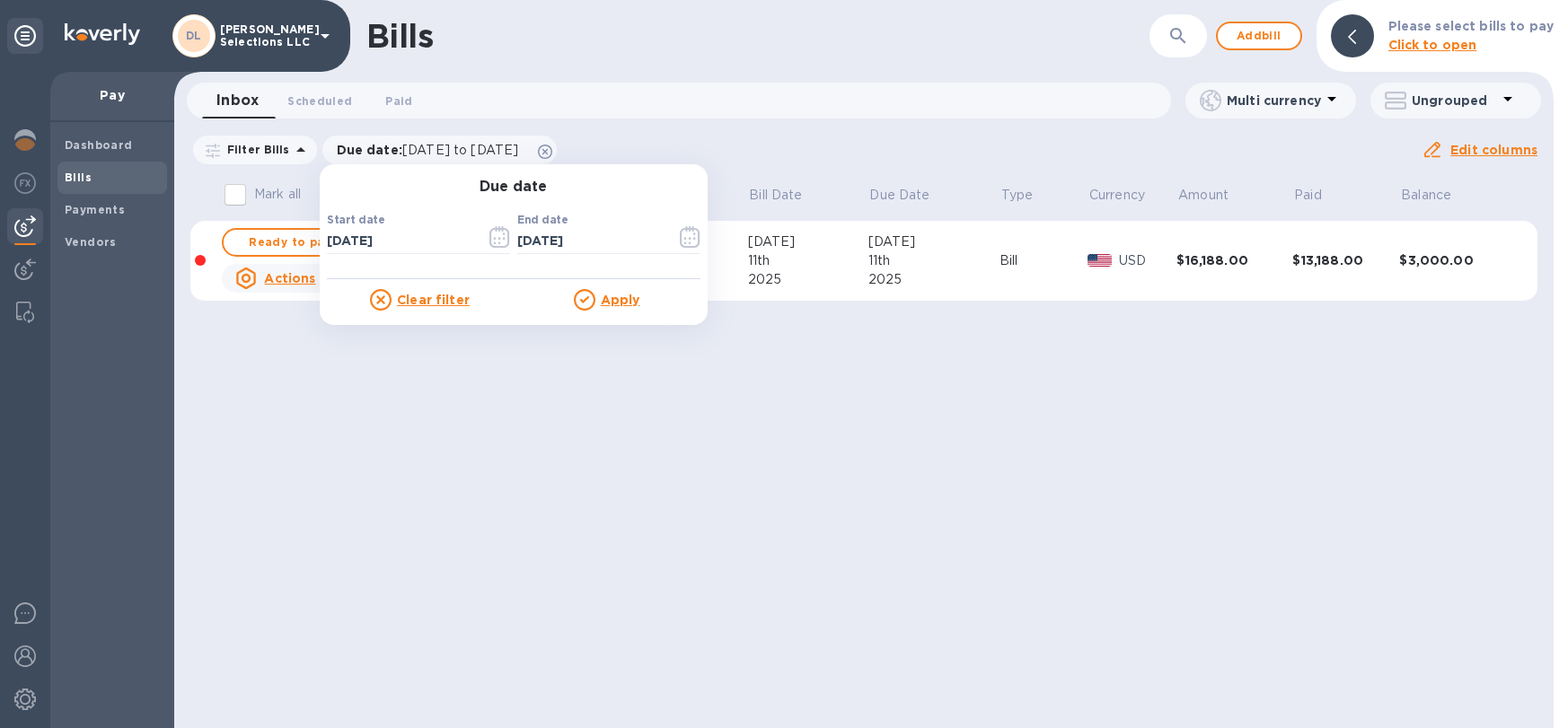
drag, startPoint x: 620, startPoint y: 302, endPoint x: 650, endPoint y: 297, distance: 30.4
click at [620, 302] on u "Apply" at bounding box center [620, 299] width 39 height 14
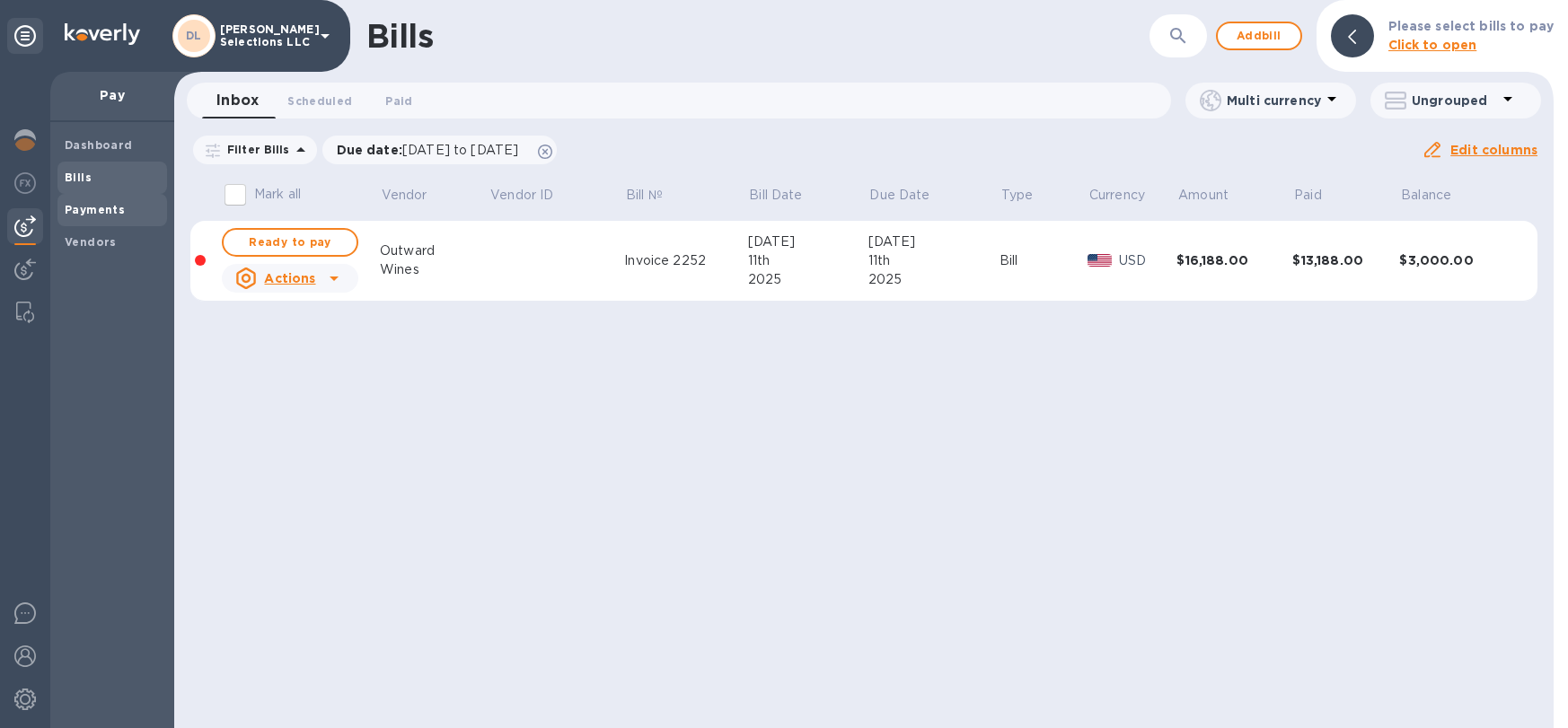
click at [109, 211] on b "Payments" at bounding box center [95, 209] width 60 height 13
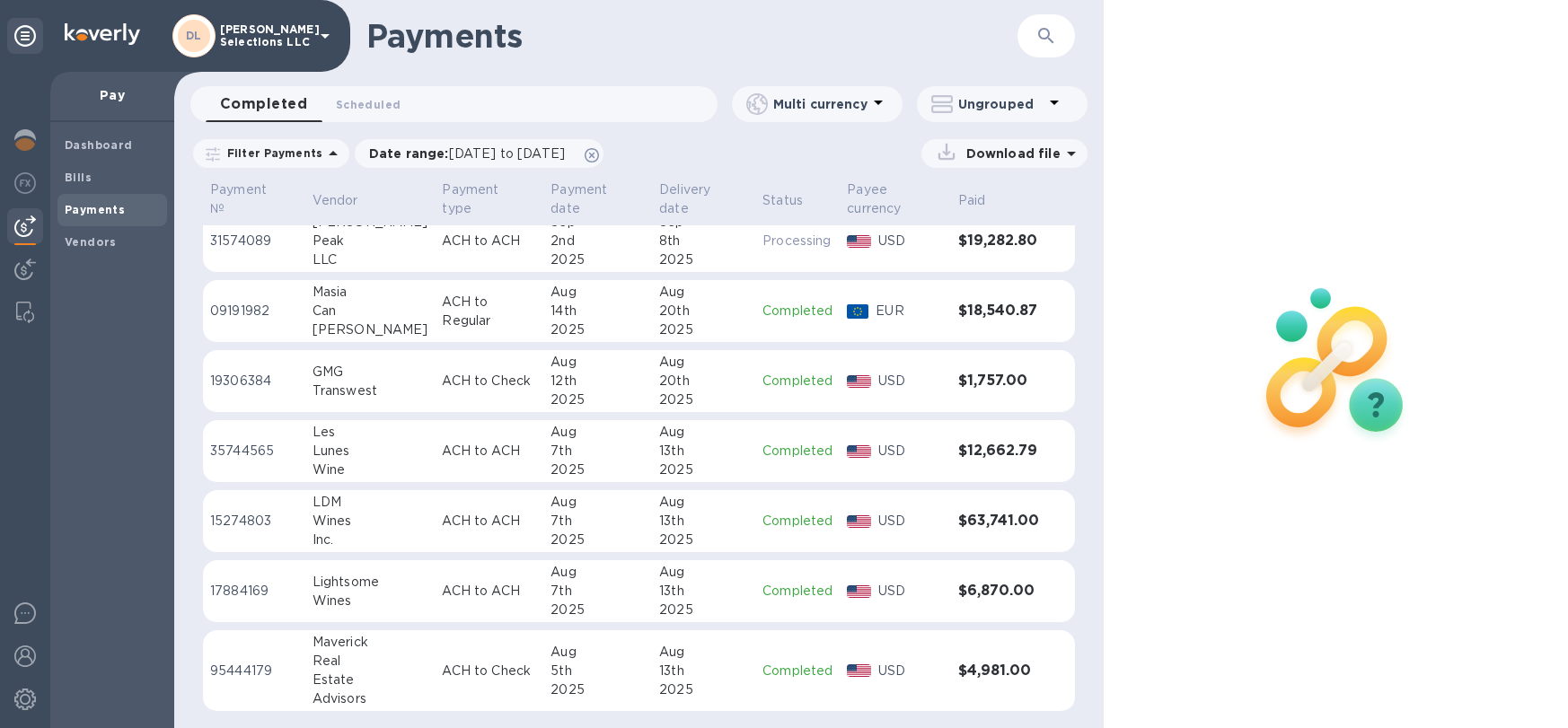
scroll to position [15, 0]
drag, startPoint x: 72, startPoint y: 181, endPoint x: 84, endPoint y: 177, distance: 12.6
click at [72, 181] on b "Bills" at bounding box center [78, 178] width 27 height 13
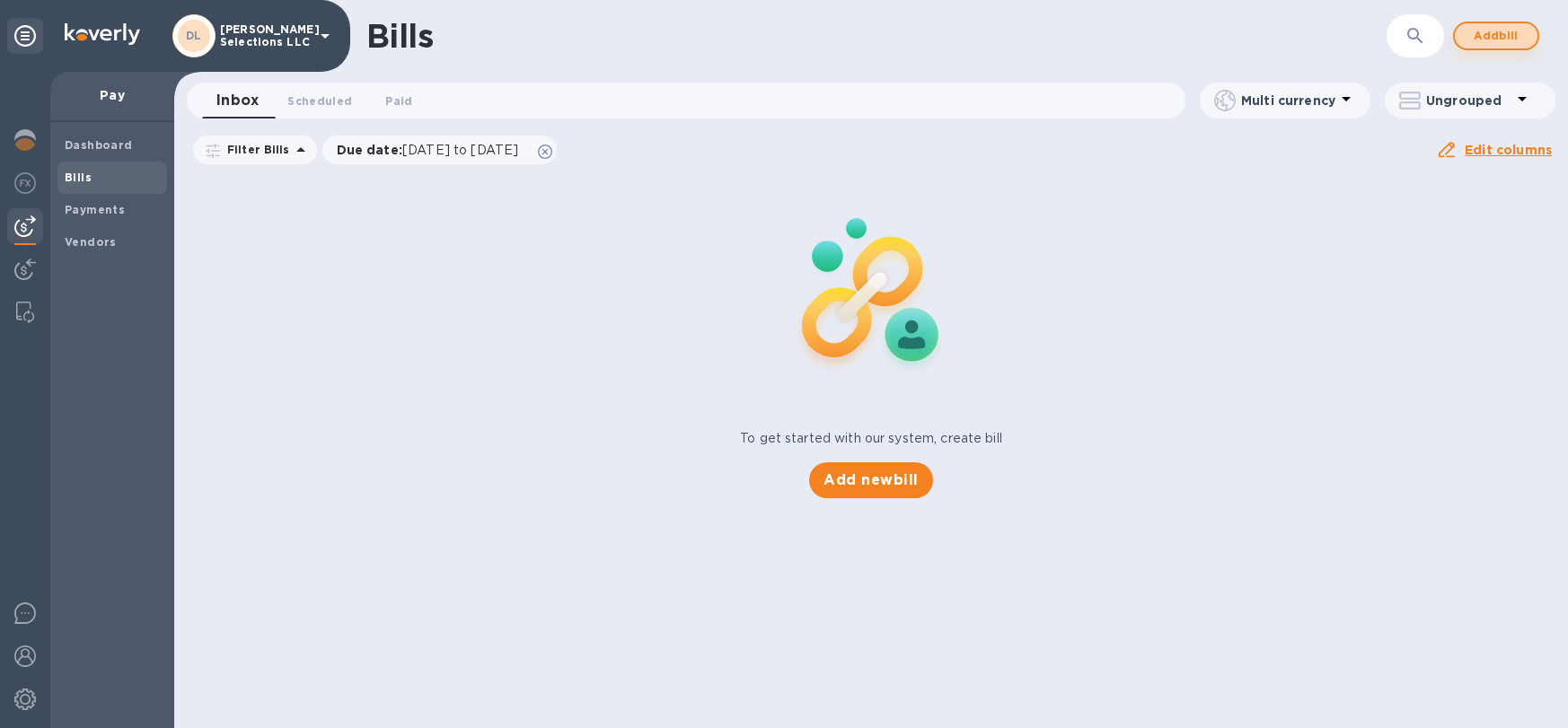
click at [1487, 40] on span "Add bill" at bounding box center [1496, 35] width 54 height 21
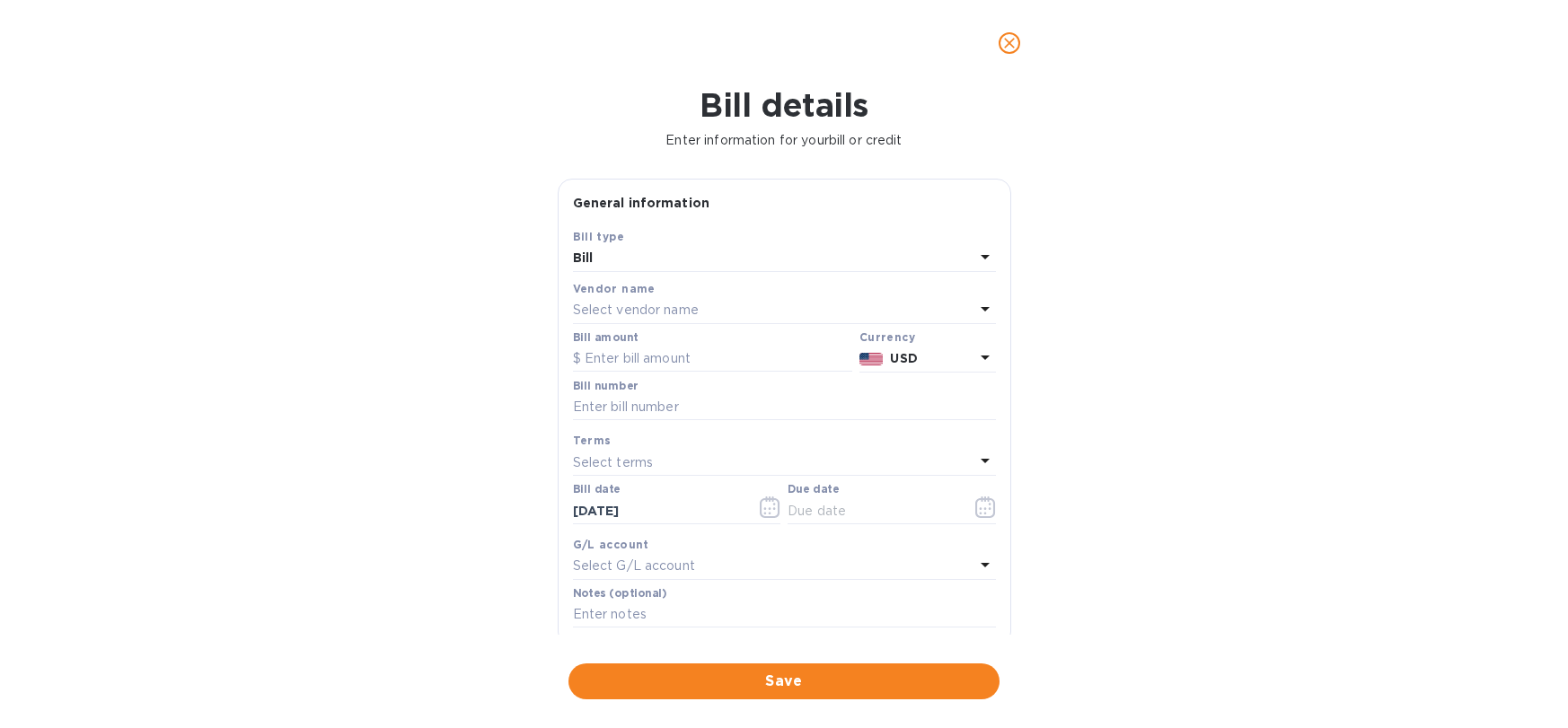
click at [617, 303] on p "Select vendor name" at bounding box center [635, 311] width 126 height 19
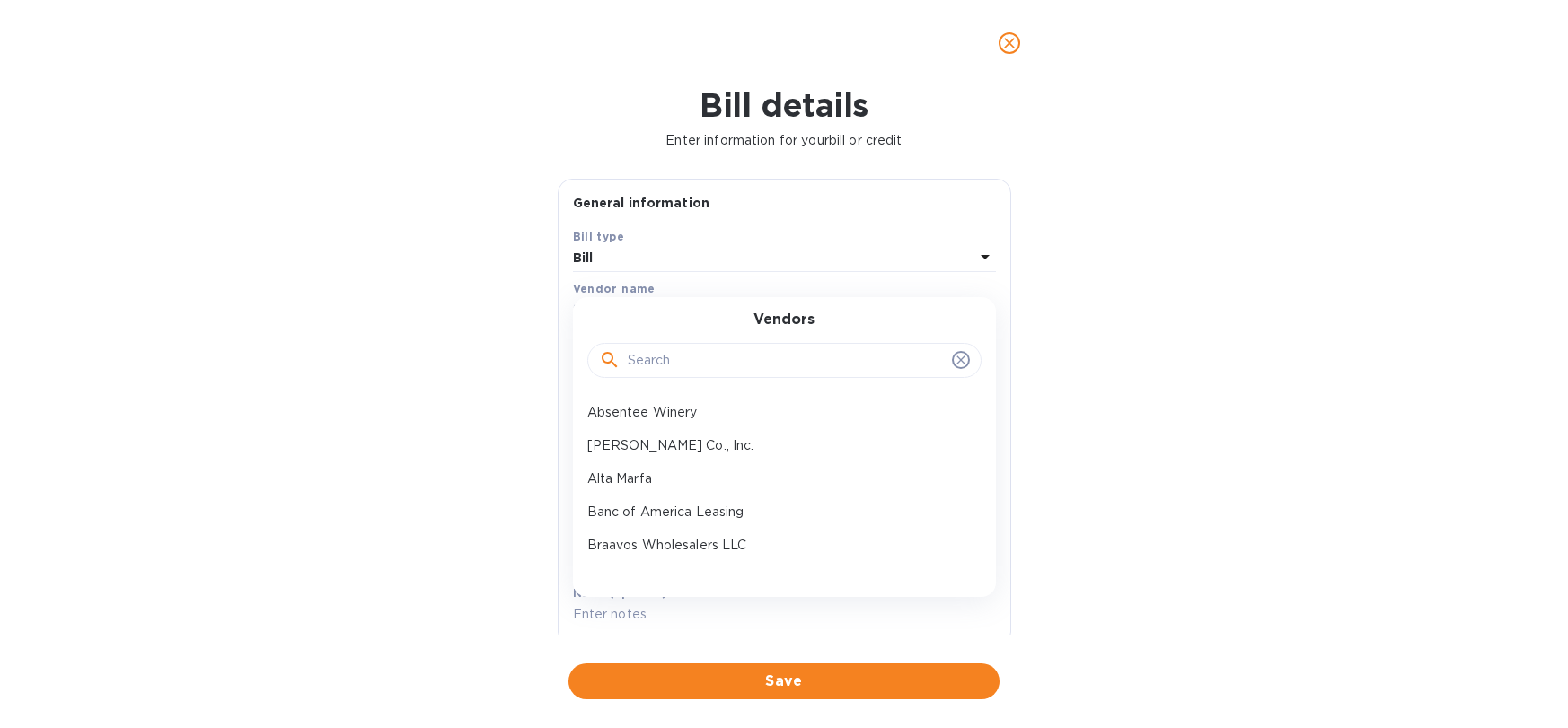
click at [668, 356] on input "text" at bounding box center [786, 361] width 317 height 27
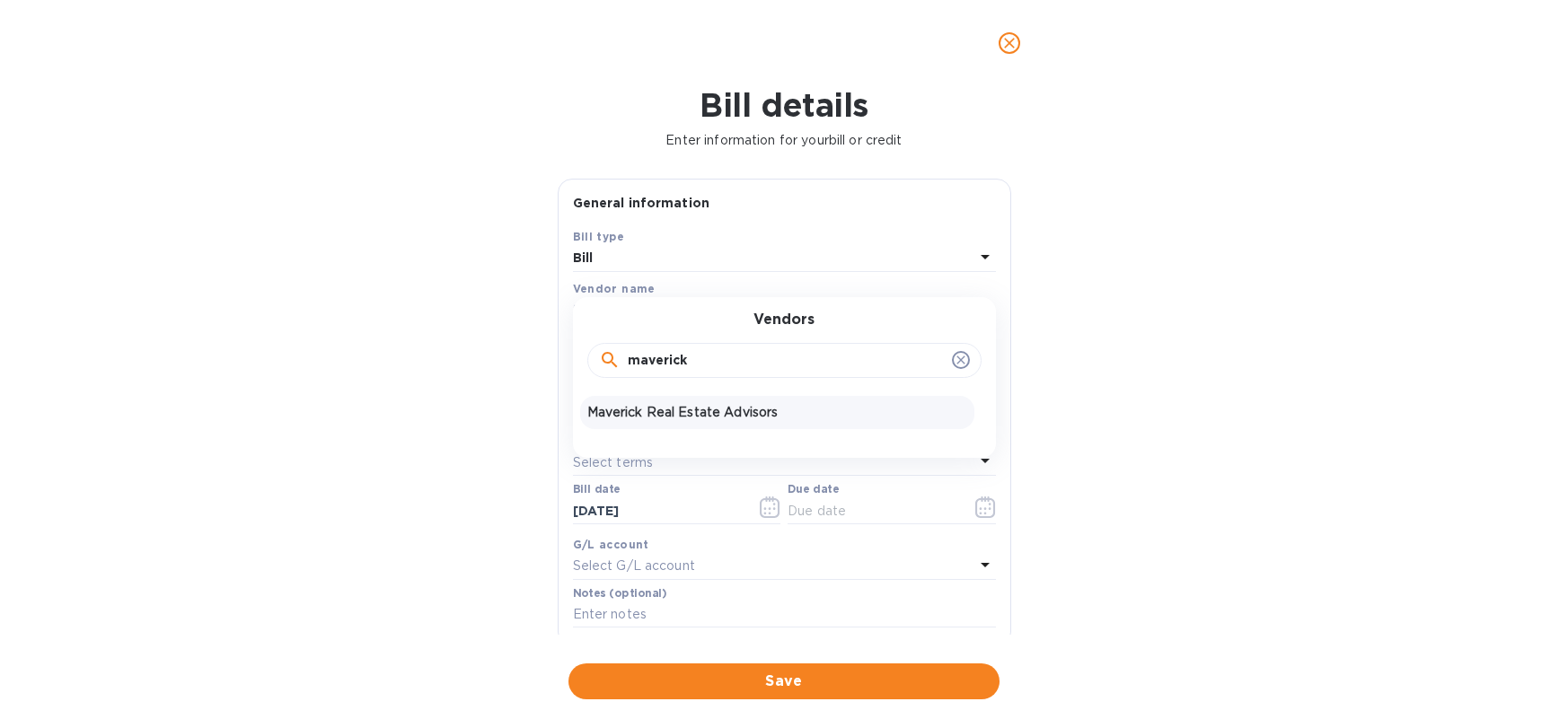
type input "maverick"
click at [691, 427] on div "Maverick Real Estate Advisors" at bounding box center [777, 413] width 394 height 33
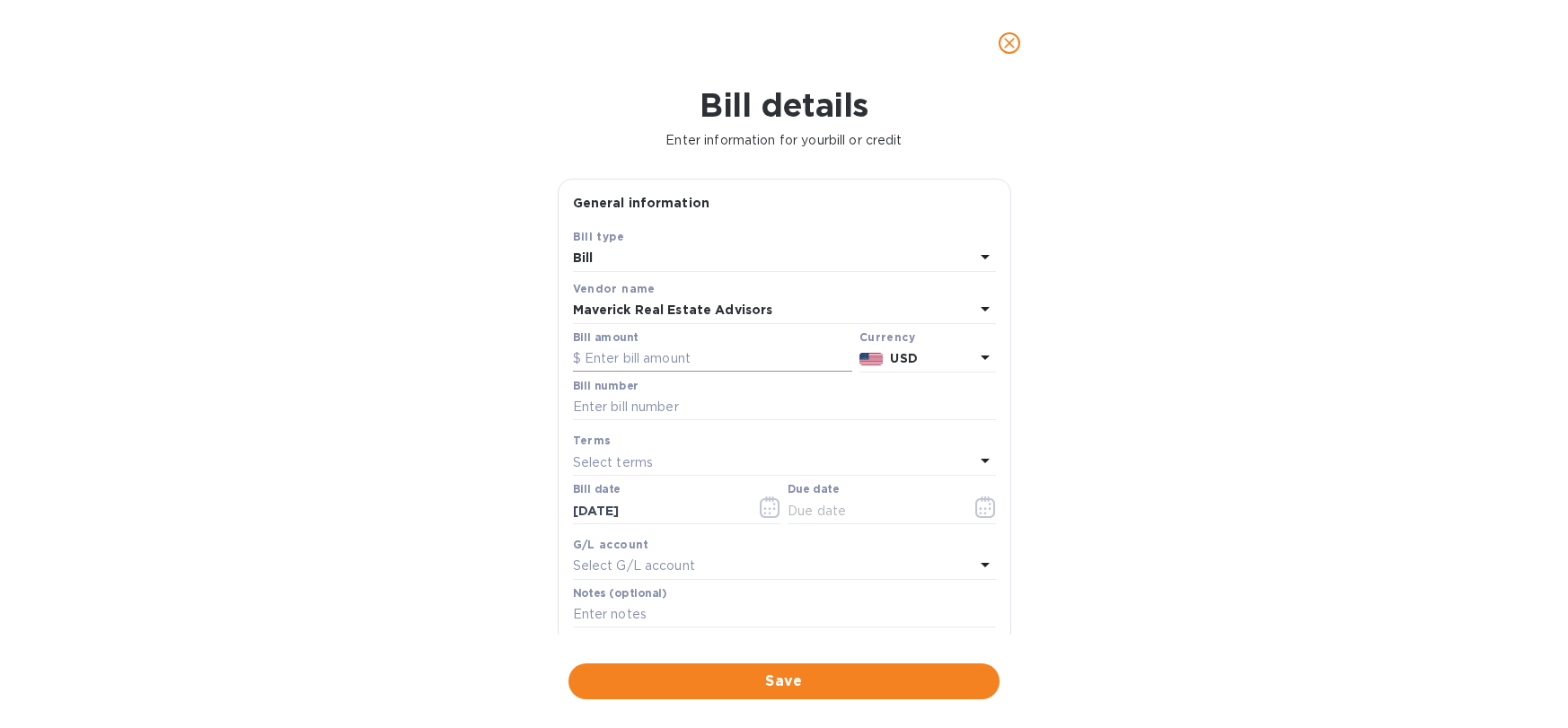
click at [760, 358] on input "text" at bounding box center [712, 359] width 279 height 27
type input "4,981"
click at [799, 406] on input "text" at bounding box center [784, 407] width 423 height 27
type input "525 N 18th Rent [DATE]"
click at [986, 503] on icon "button" at bounding box center [985, 507] width 20 height 21
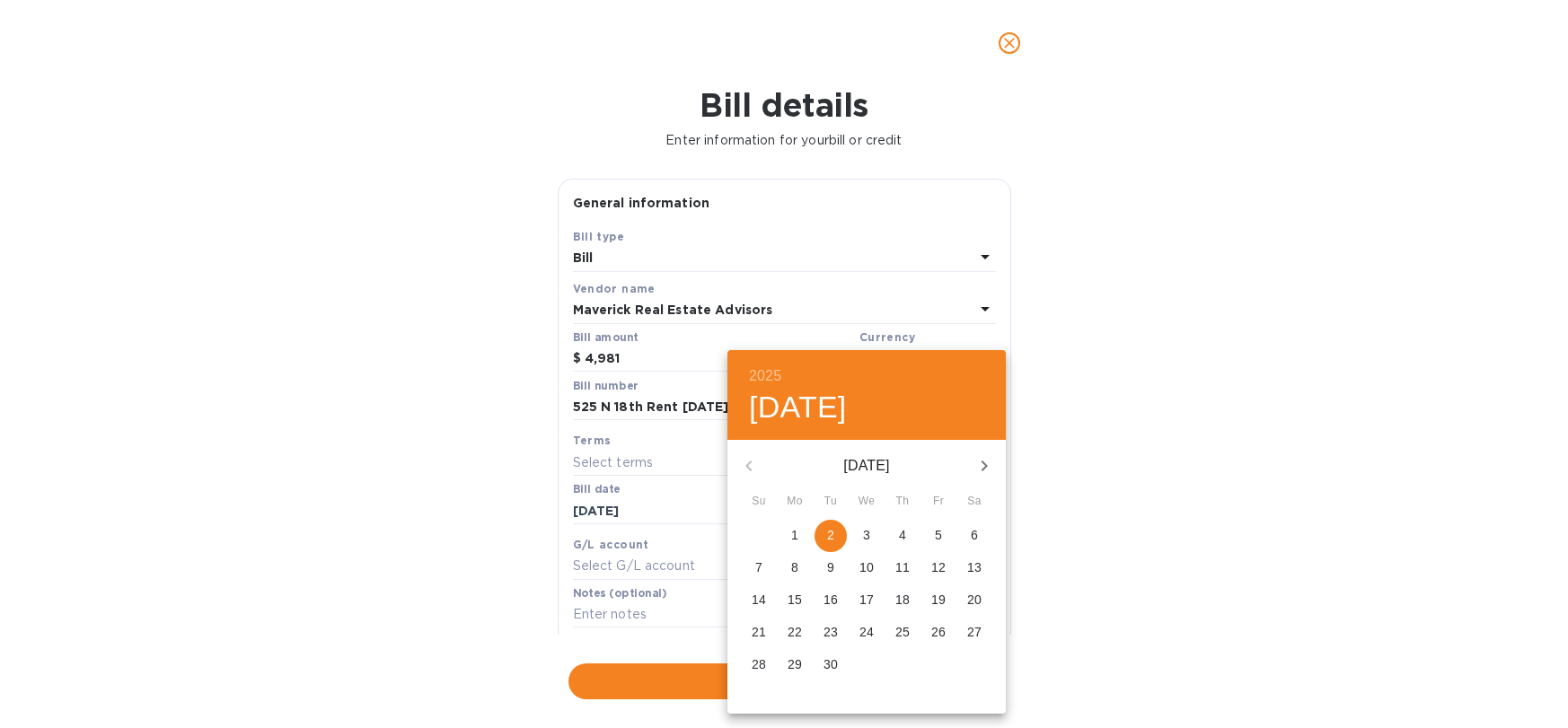
drag, startPoint x: 838, startPoint y: 537, endPoint x: 832, endPoint y: 548, distance: 12.5
click at [838, 537] on span "2" at bounding box center [831, 535] width 33 height 18
type input "[DATE]"
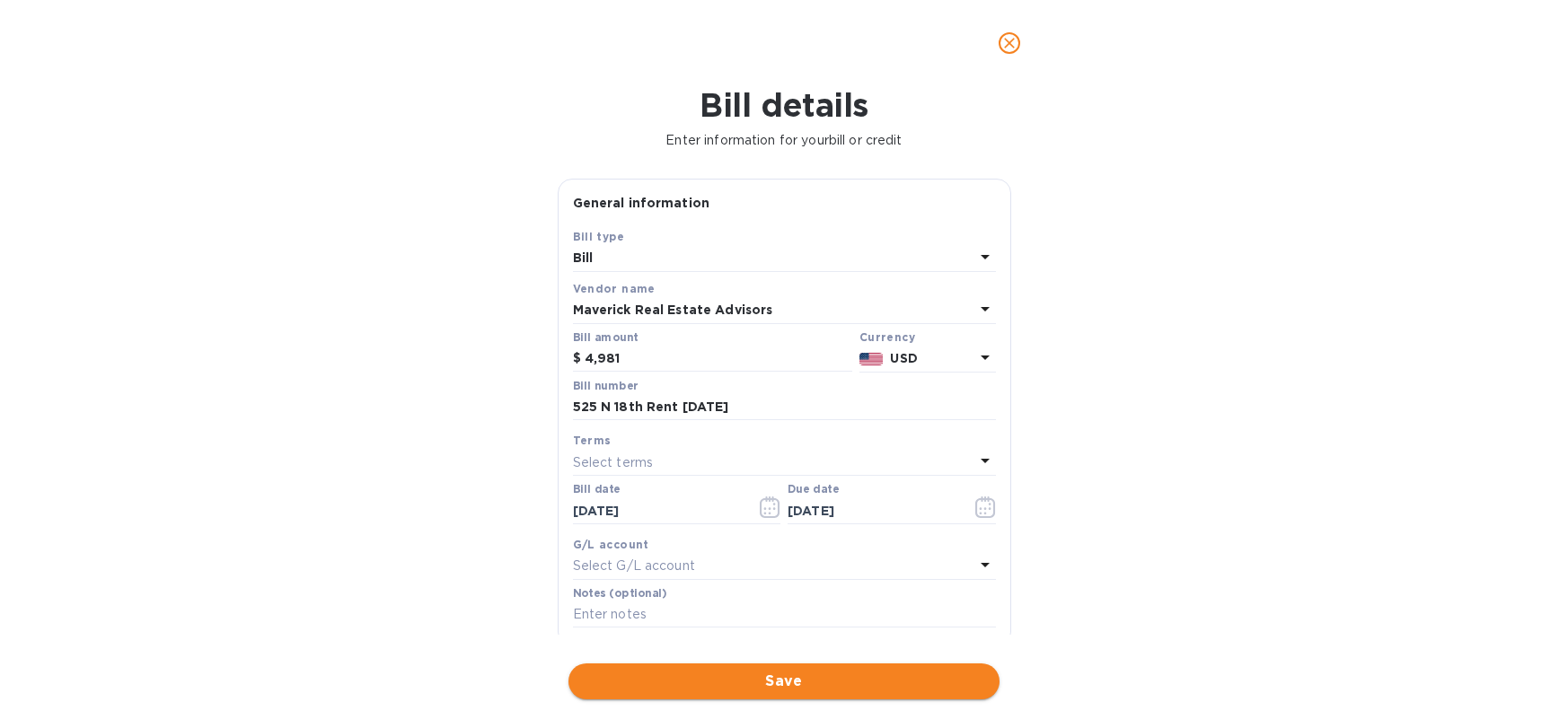
click at [800, 664] on button "Save" at bounding box center [784, 682] width 432 height 36
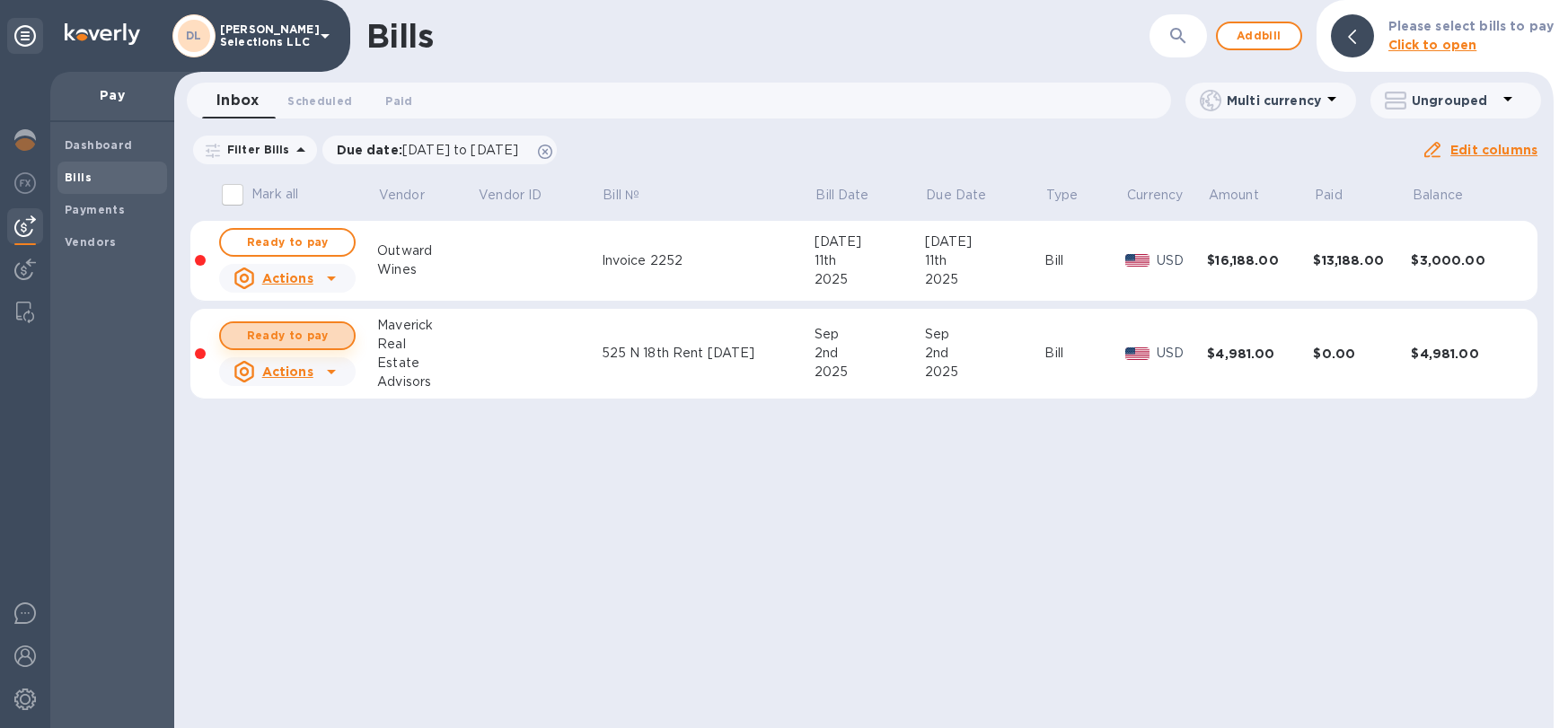
click at [297, 331] on span "Ready to pay" at bounding box center [287, 336] width 104 height 21
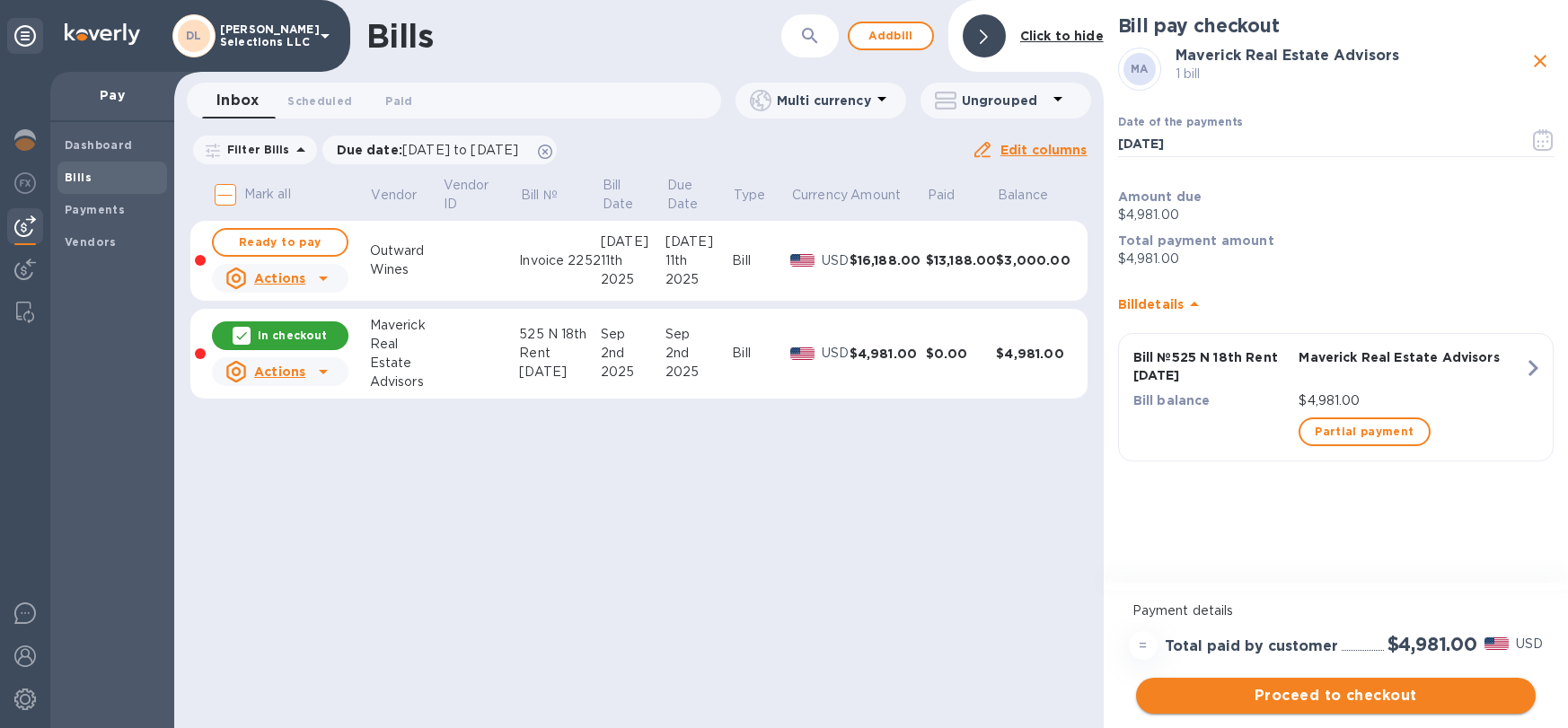
click at [1327, 698] on span "Proceed to checkout" at bounding box center [1335, 695] width 371 height 21
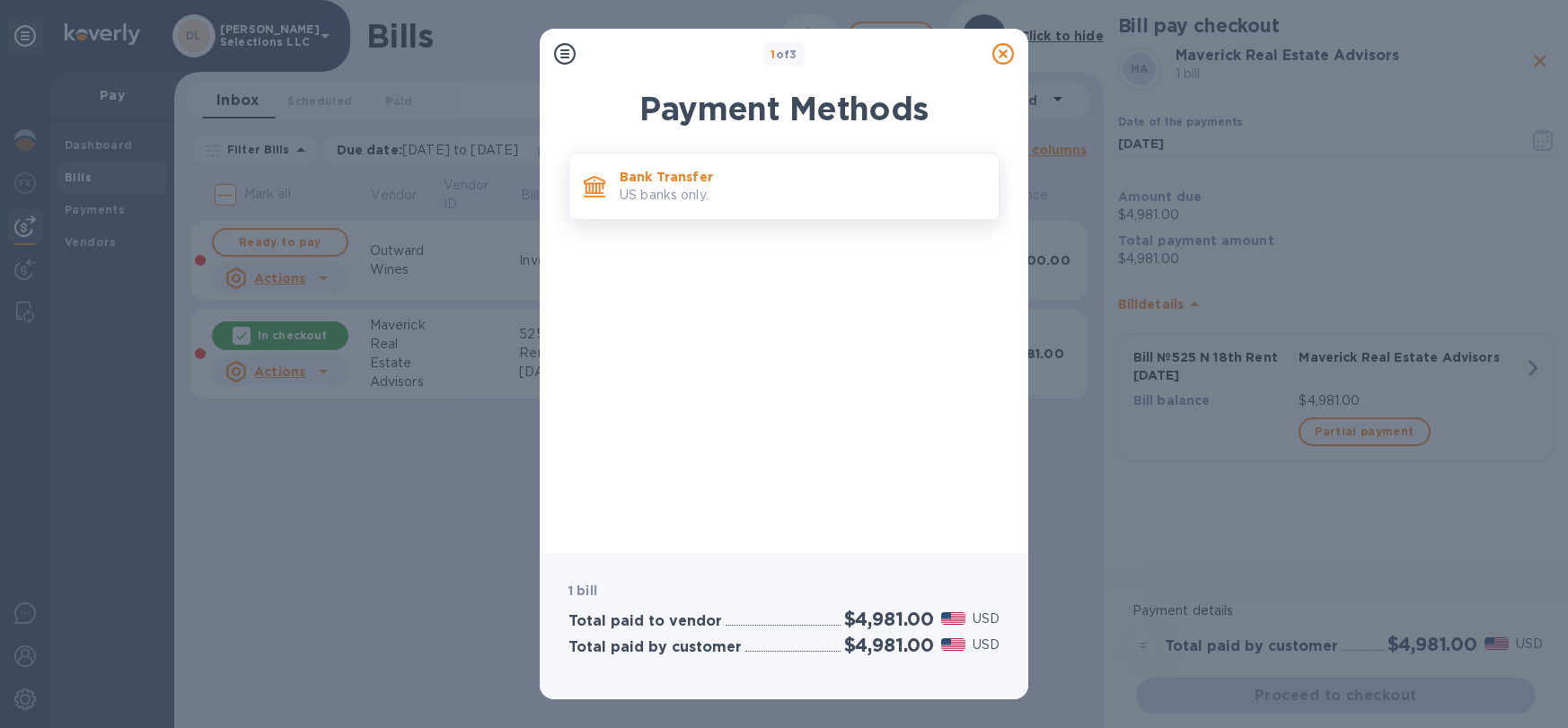
click at [677, 185] on p "Bank Transfer" at bounding box center [802, 177] width 365 height 18
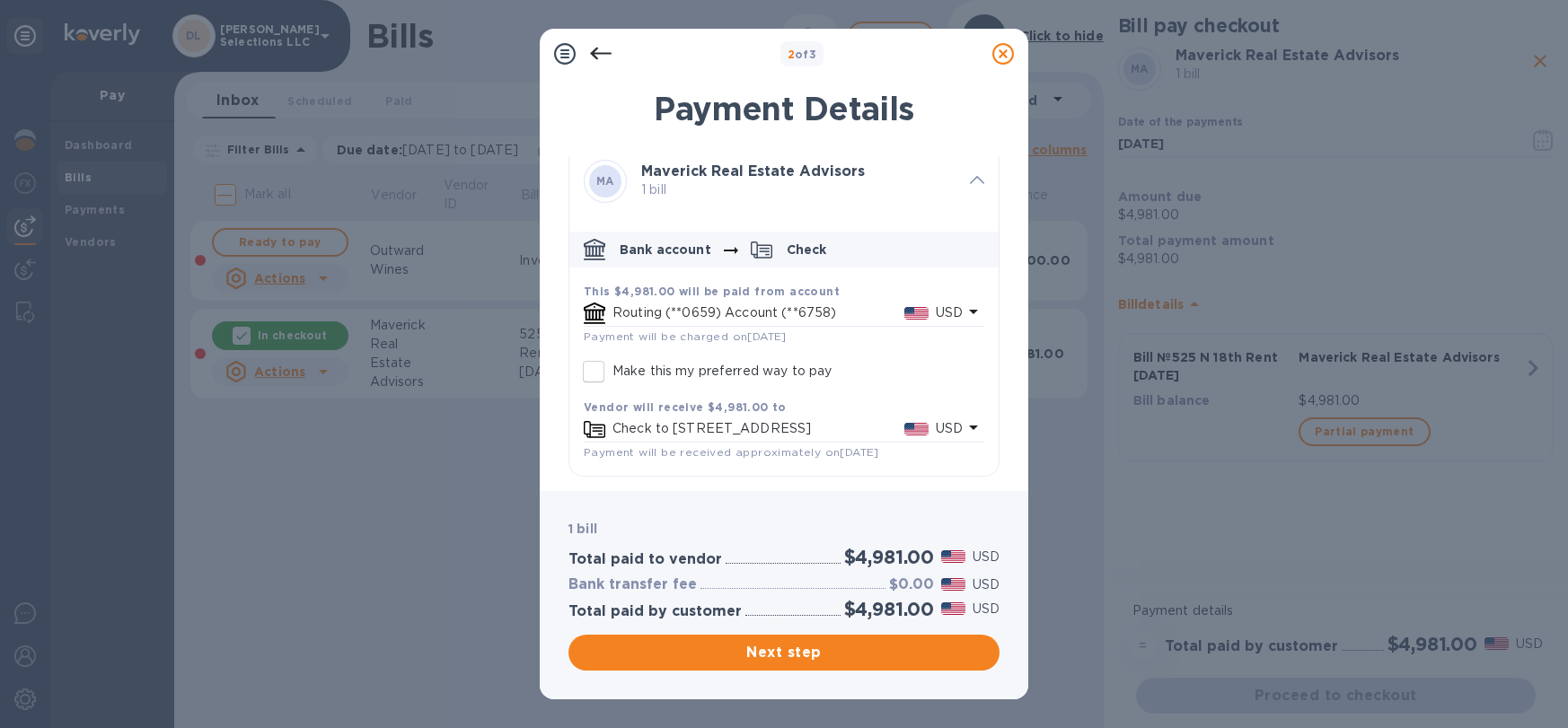
scroll to position [20, 0]
click at [774, 647] on span "Next step" at bounding box center [784, 653] width 403 height 21
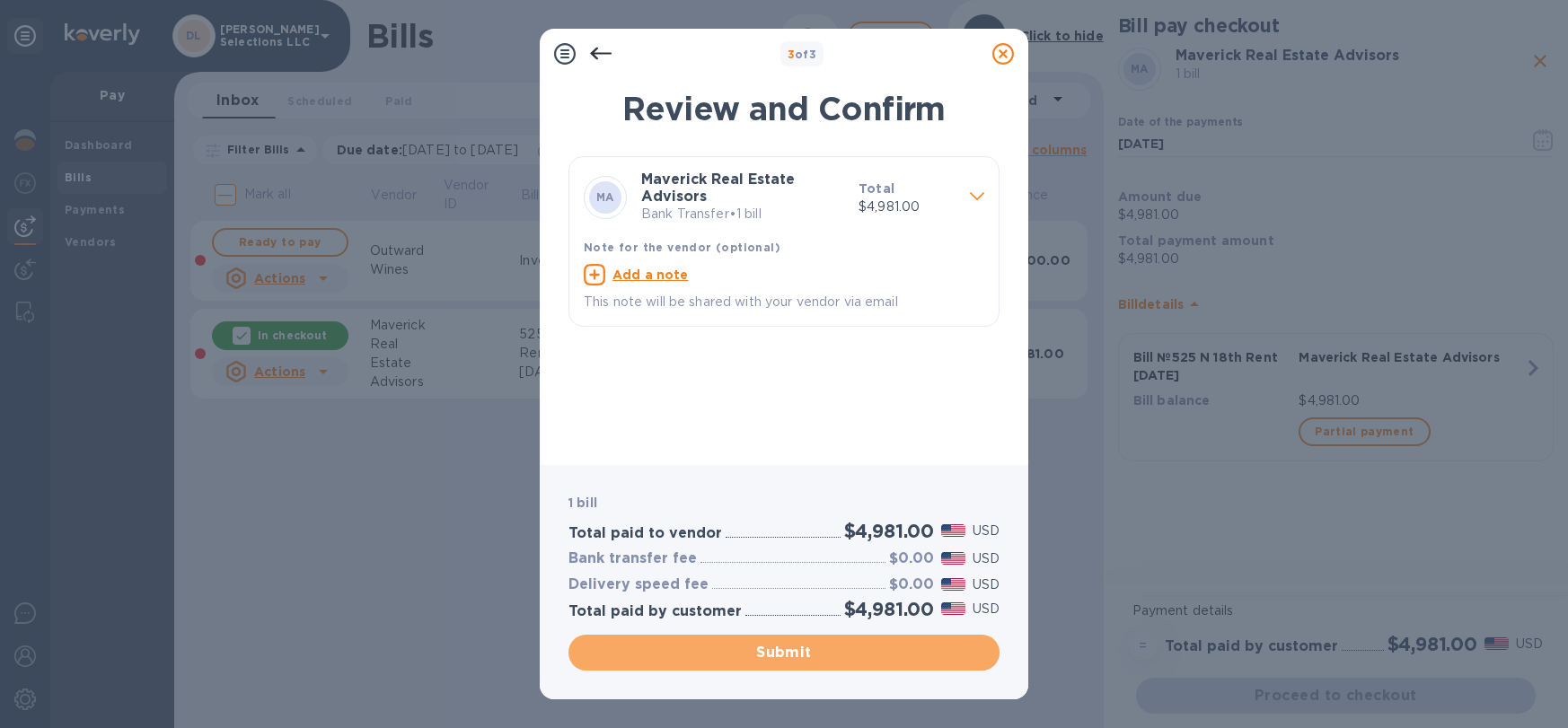
click at [783, 657] on span "Submit" at bounding box center [784, 653] width 403 height 21
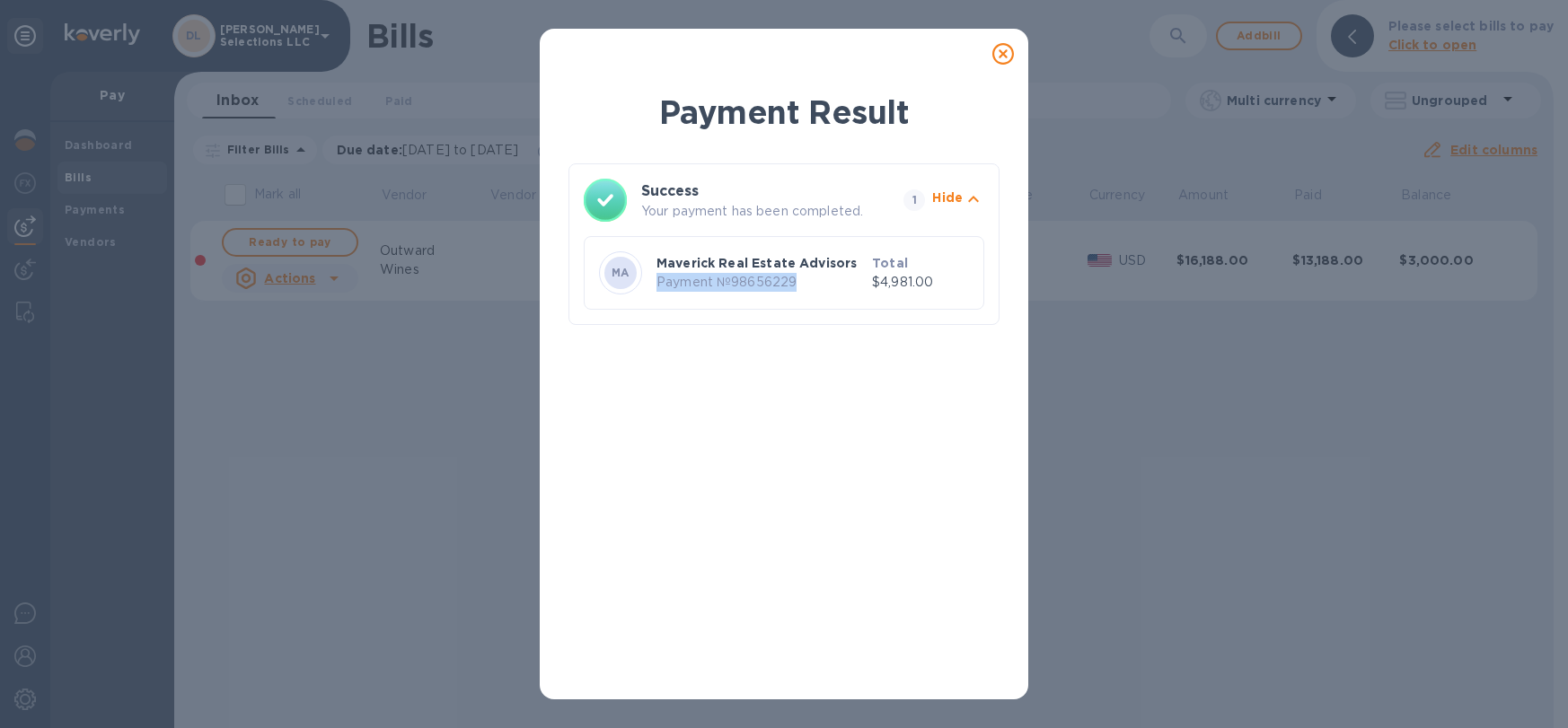
drag, startPoint x: 798, startPoint y: 282, endPoint x: 656, endPoint y: 281, distance: 142.0
click at [656, 281] on div "Maverick Real Estate Advisors Payment № 98656229" at bounding box center [761, 271] width 216 height 44
copy p "Payment № 98656229"
click at [1013, 59] on icon at bounding box center [1003, 53] width 21 height 21
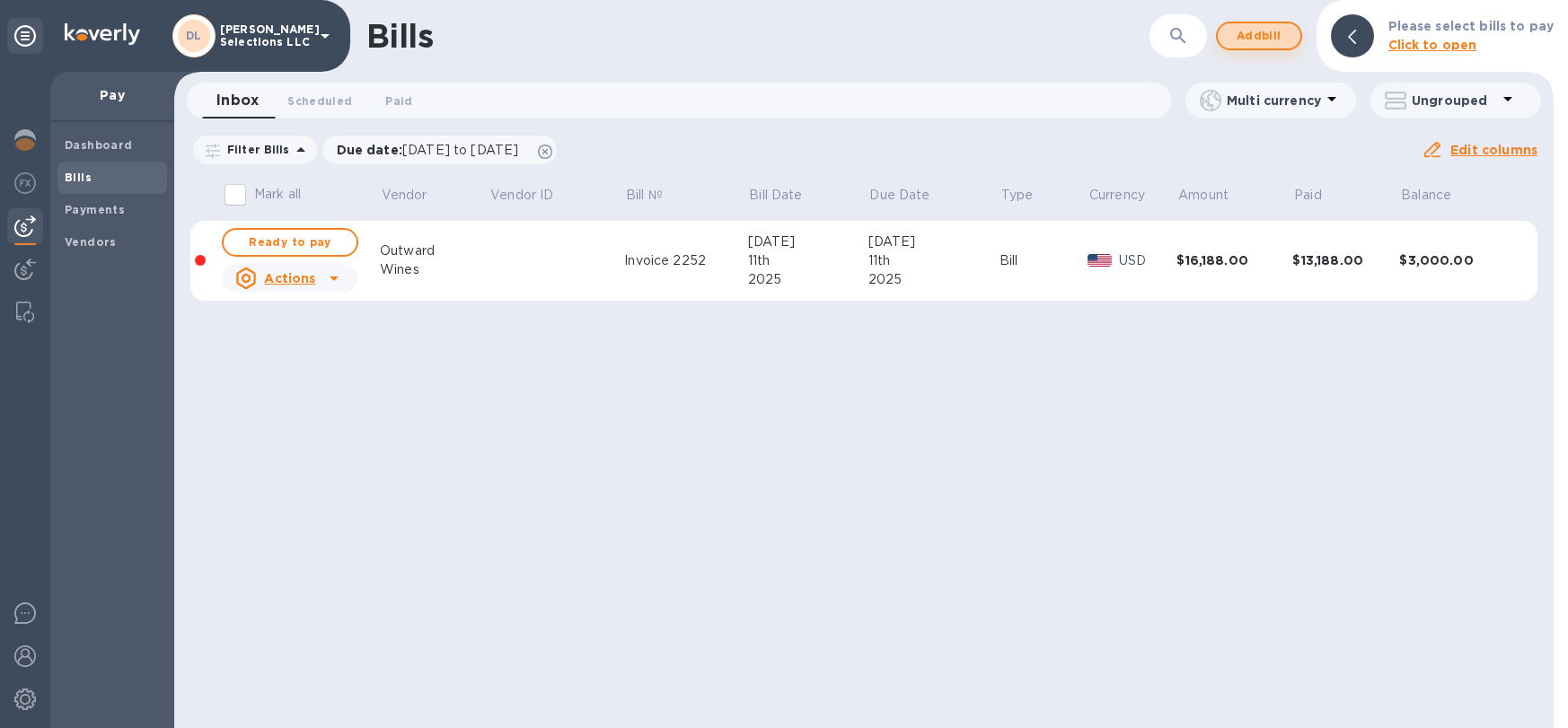
click at [1252, 44] on span "Add bill" at bounding box center [1259, 35] width 54 height 21
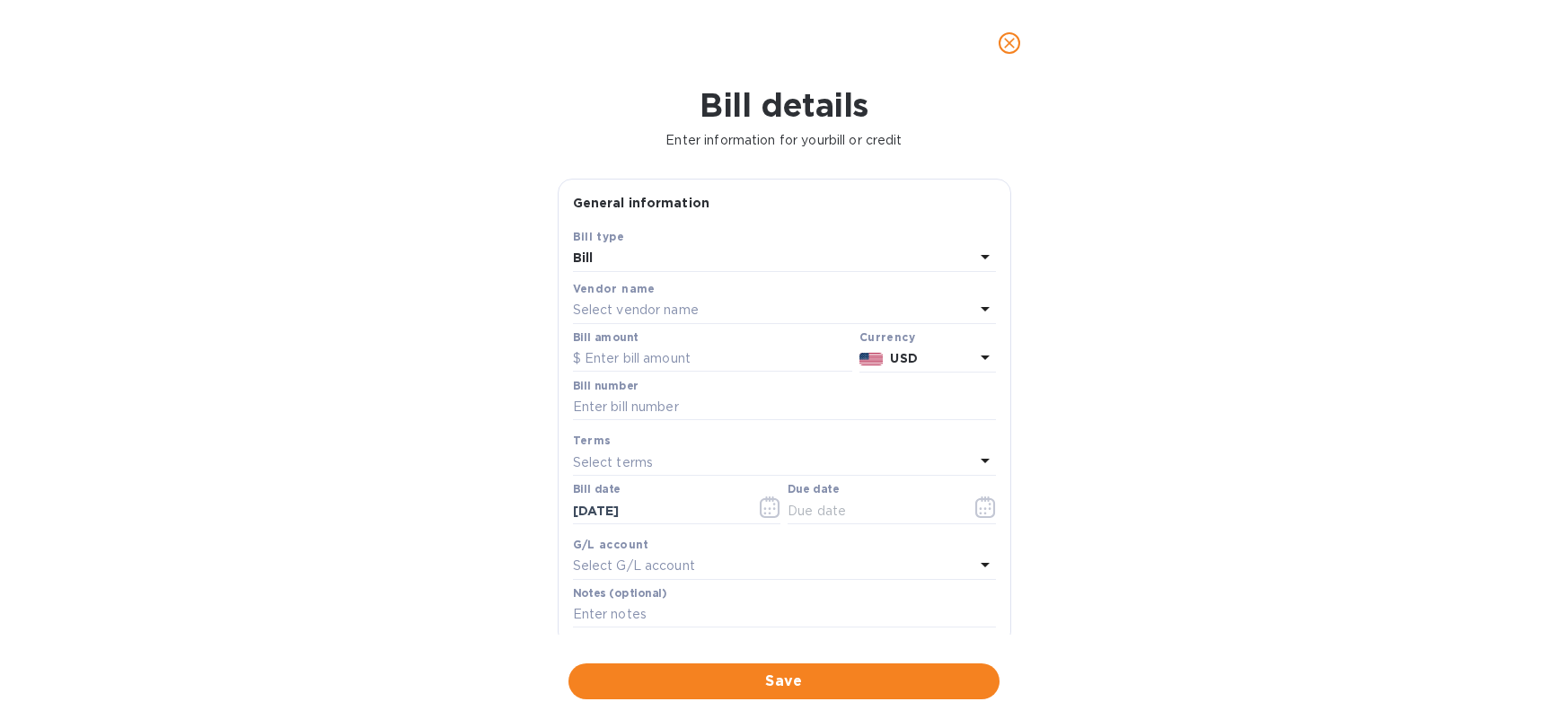
click at [666, 304] on p "Select vendor name" at bounding box center [635, 311] width 126 height 19
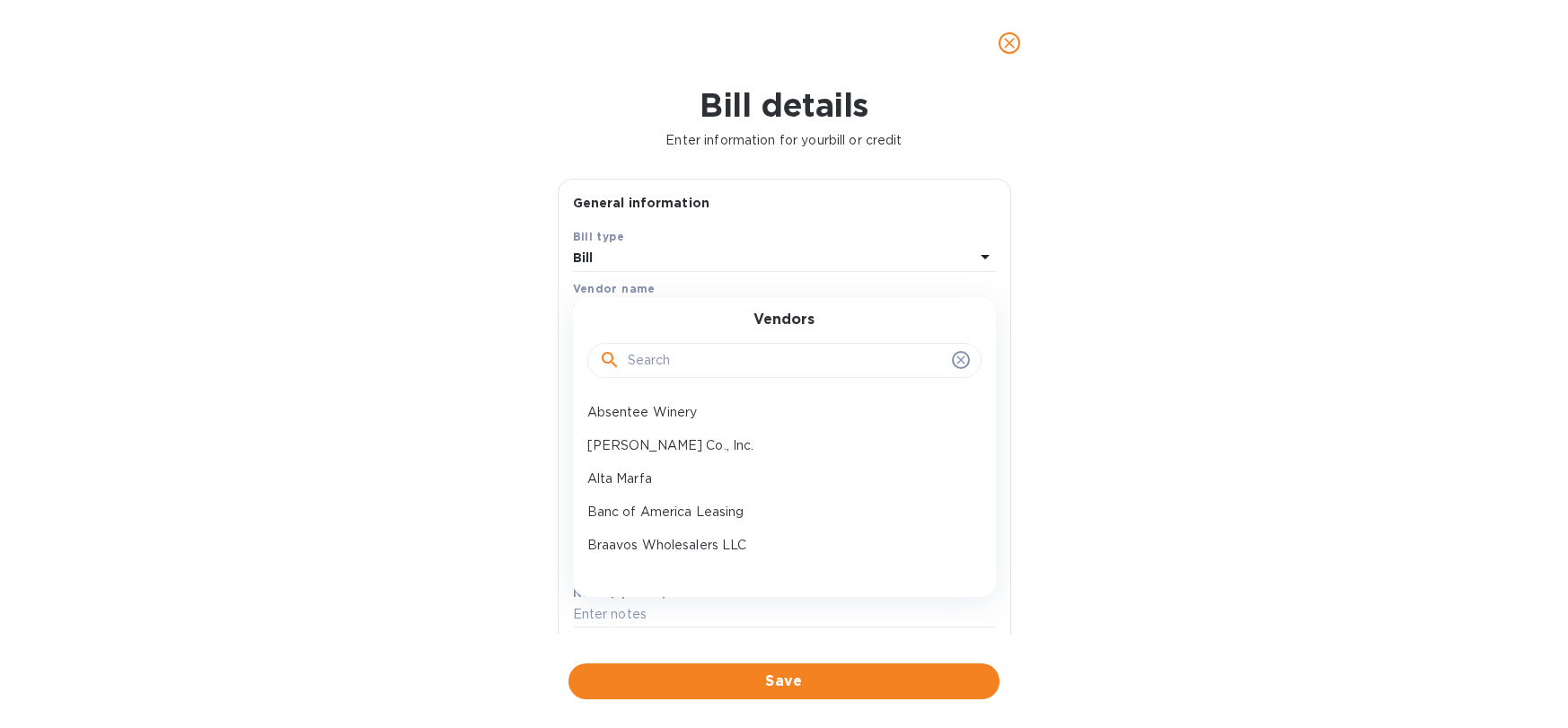
click at [700, 359] on input "text" at bounding box center [786, 361] width 317 height 27
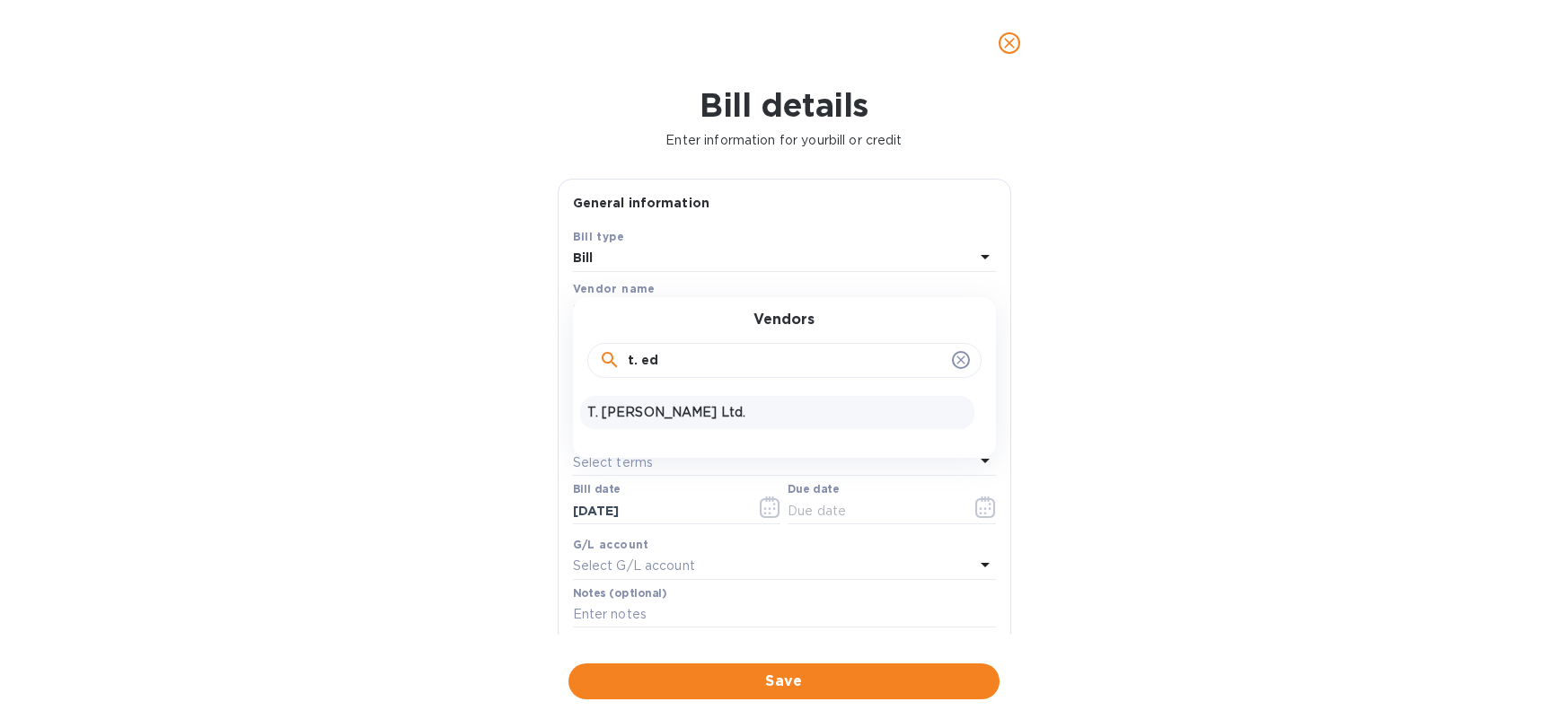
type input "t. ed"
click at [668, 410] on p "T. [PERSON_NAME] Ltd." at bounding box center [777, 413] width 380 height 19
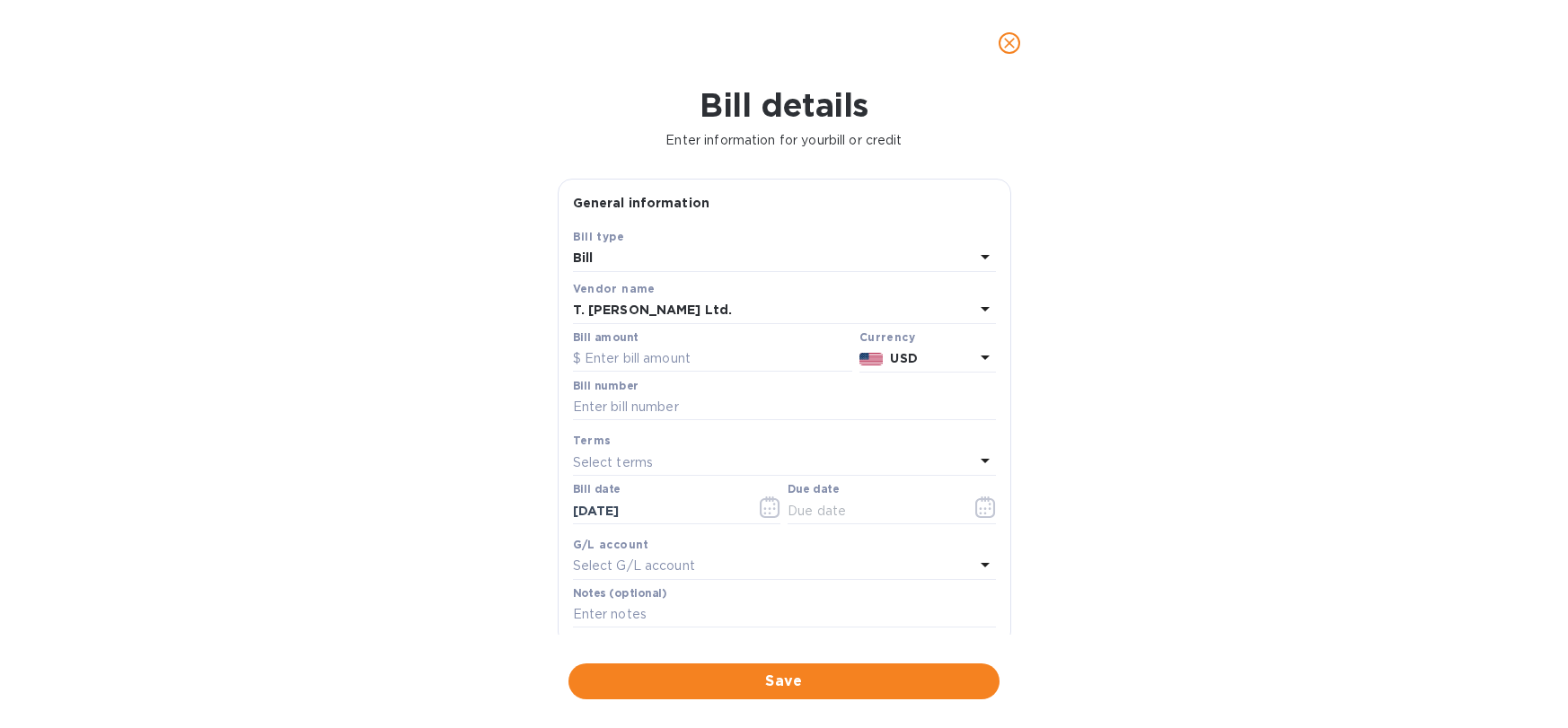
click at [651, 373] on div "Bill amount" at bounding box center [712, 352] width 286 height 48
click at [656, 357] on input "text" at bounding box center [712, 359] width 279 height 27
type input "86,071.93"
click at [684, 406] on input "text" at bounding box center [784, 407] width 423 height 27
paste input "S713141"
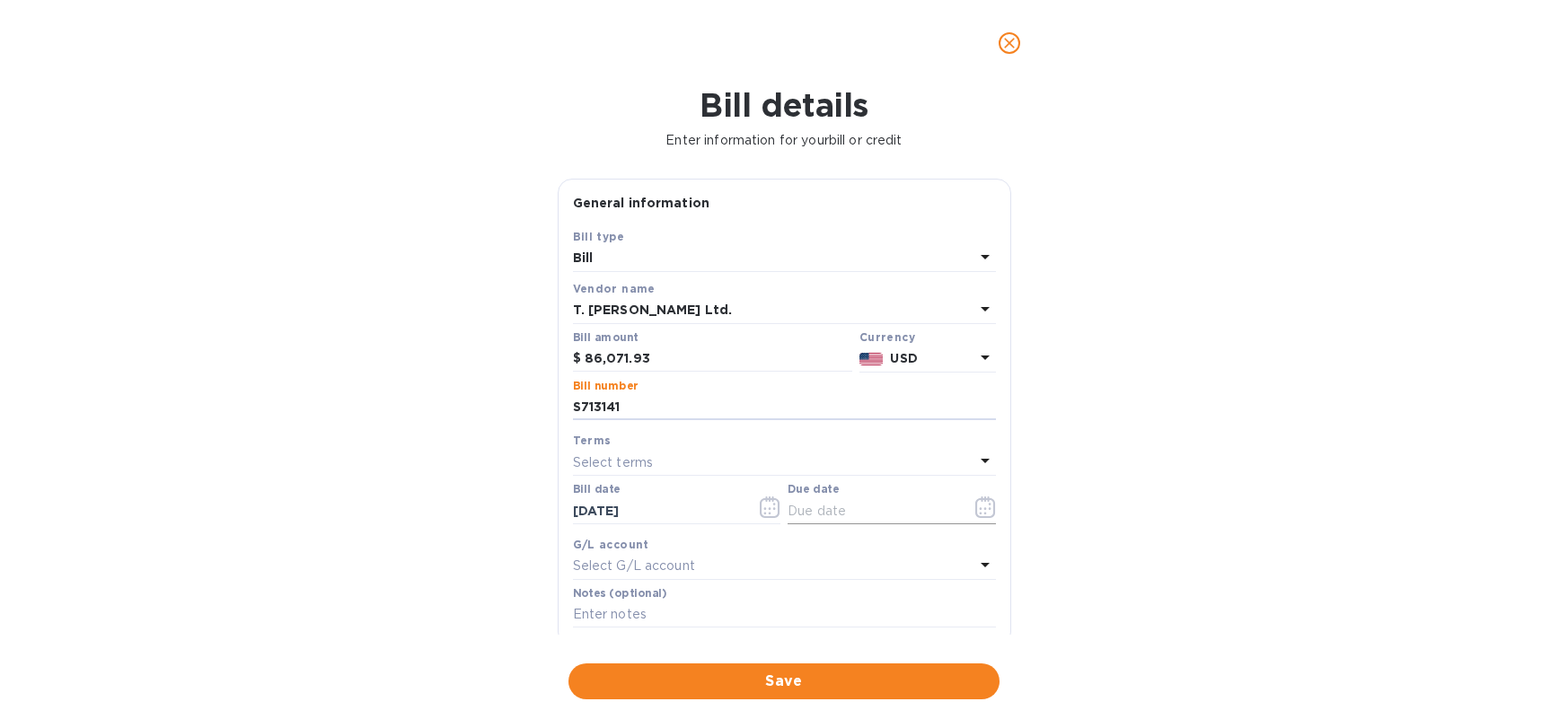
type input "S713141"
click at [976, 512] on icon "button" at bounding box center [986, 507] width 20 height 21
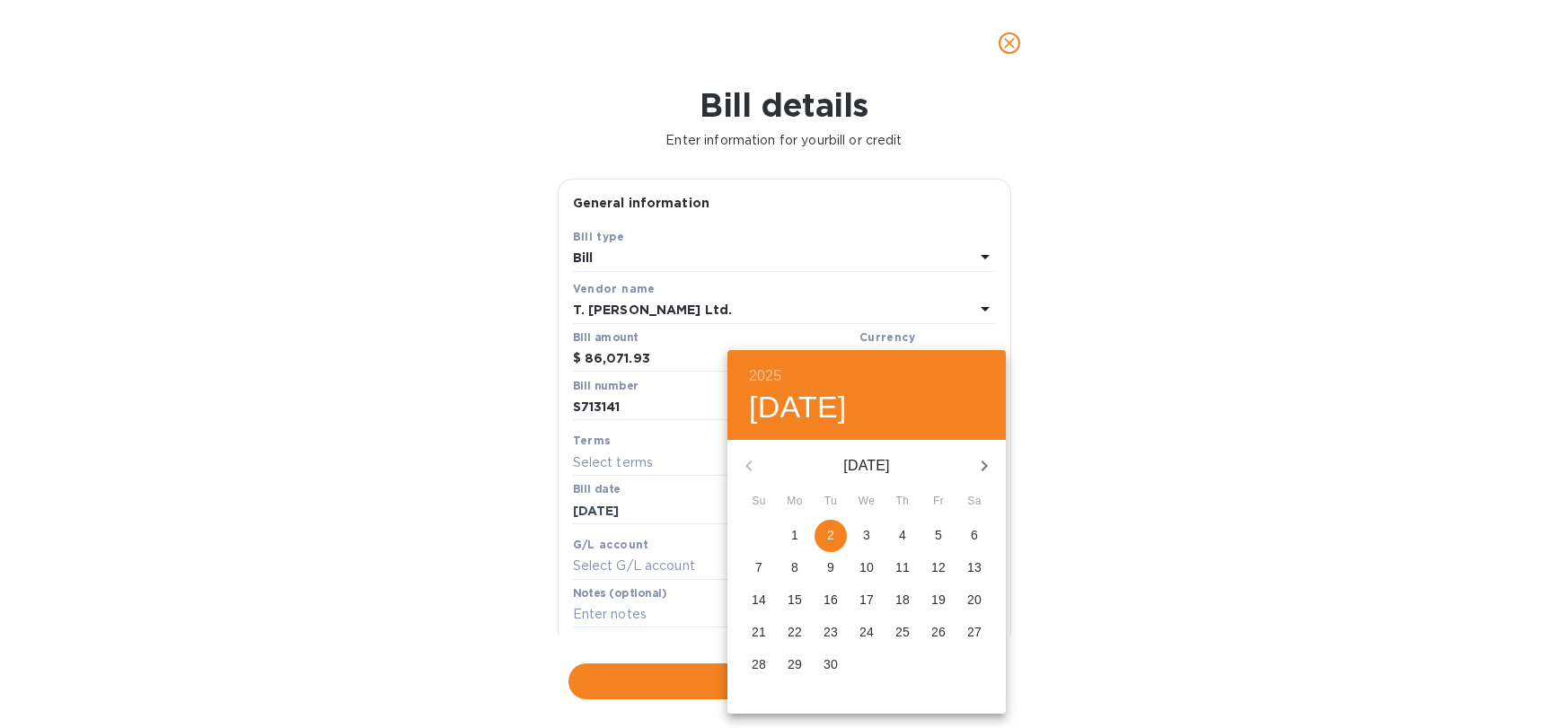
click at [828, 533] on p "2" at bounding box center [831, 535] width 7 height 18
type input "[DATE]"
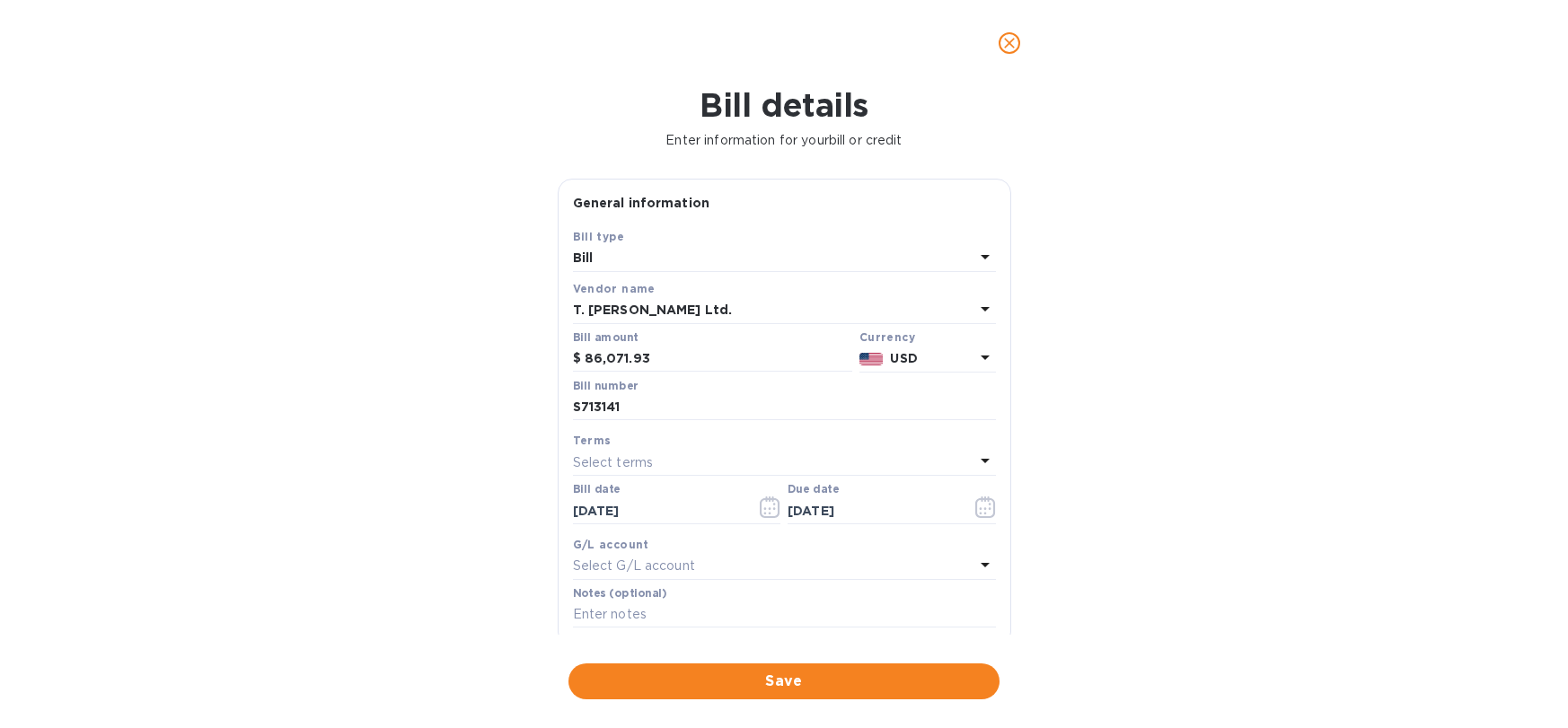
click at [751, 670] on span "Save" at bounding box center [784, 681] width 403 height 21
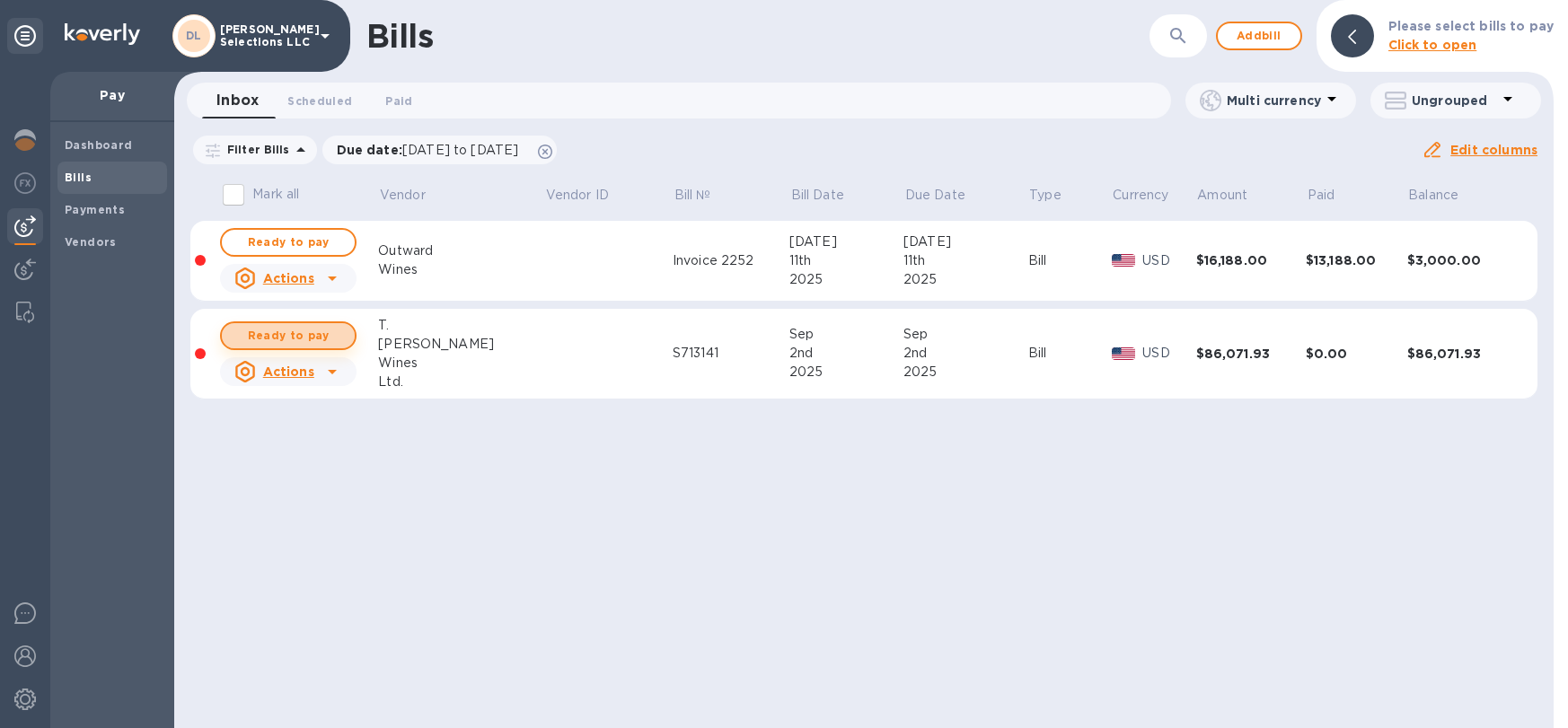
click at [325, 339] on span "Ready to pay" at bounding box center [288, 336] width 104 height 21
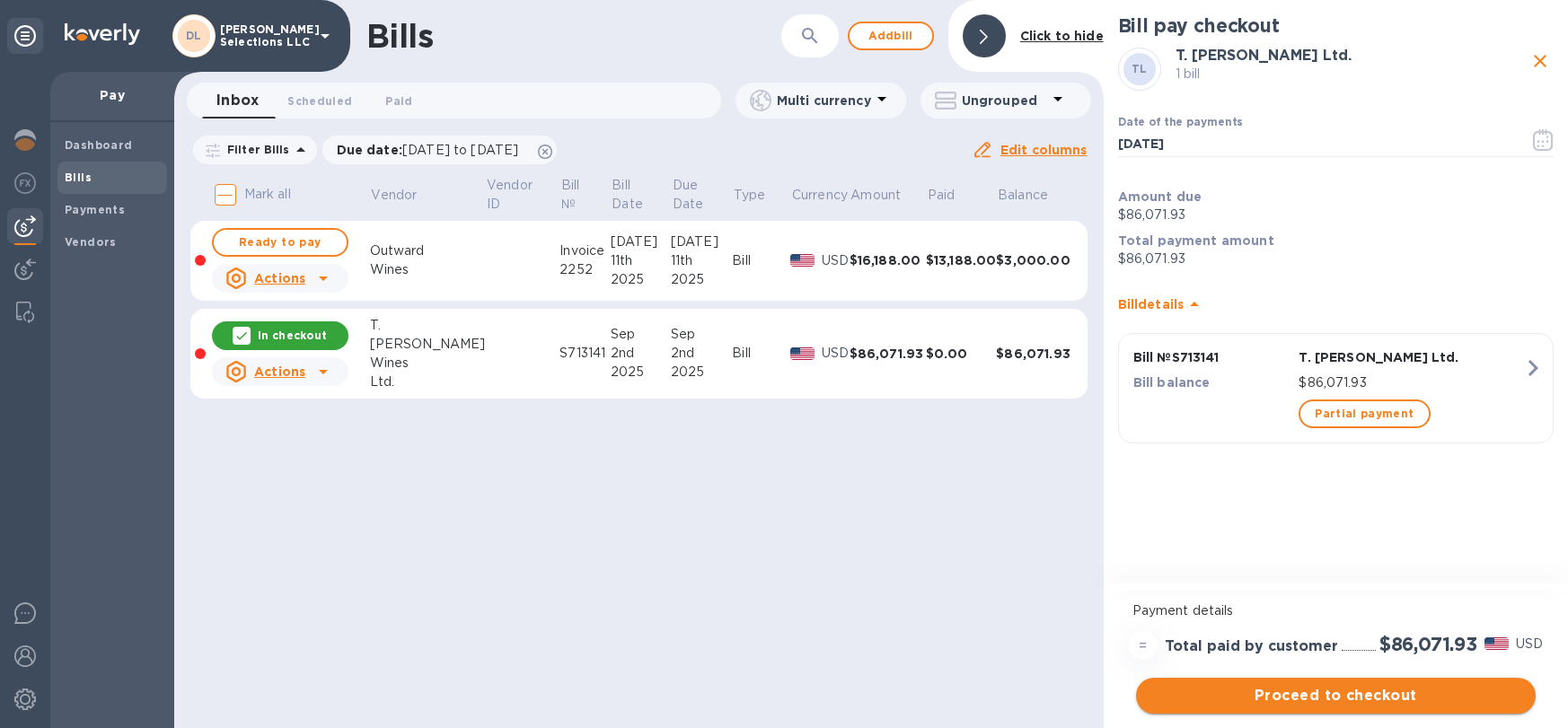
click at [1384, 692] on span "Proceed to checkout" at bounding box center [1335, 695] width 371 height 21
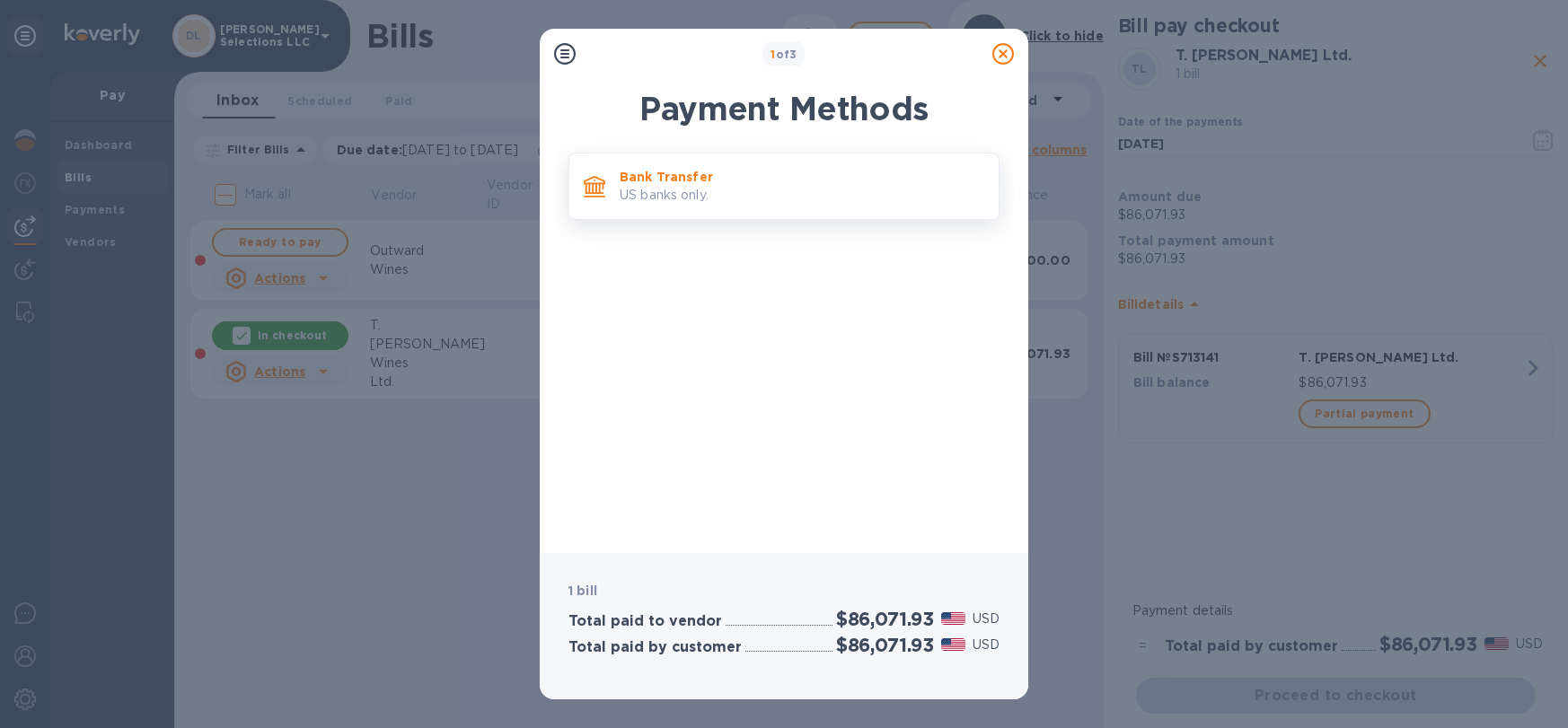
click at [789, 197] on p "US banks only." at bounding box center [802, 195] width 365 height 19
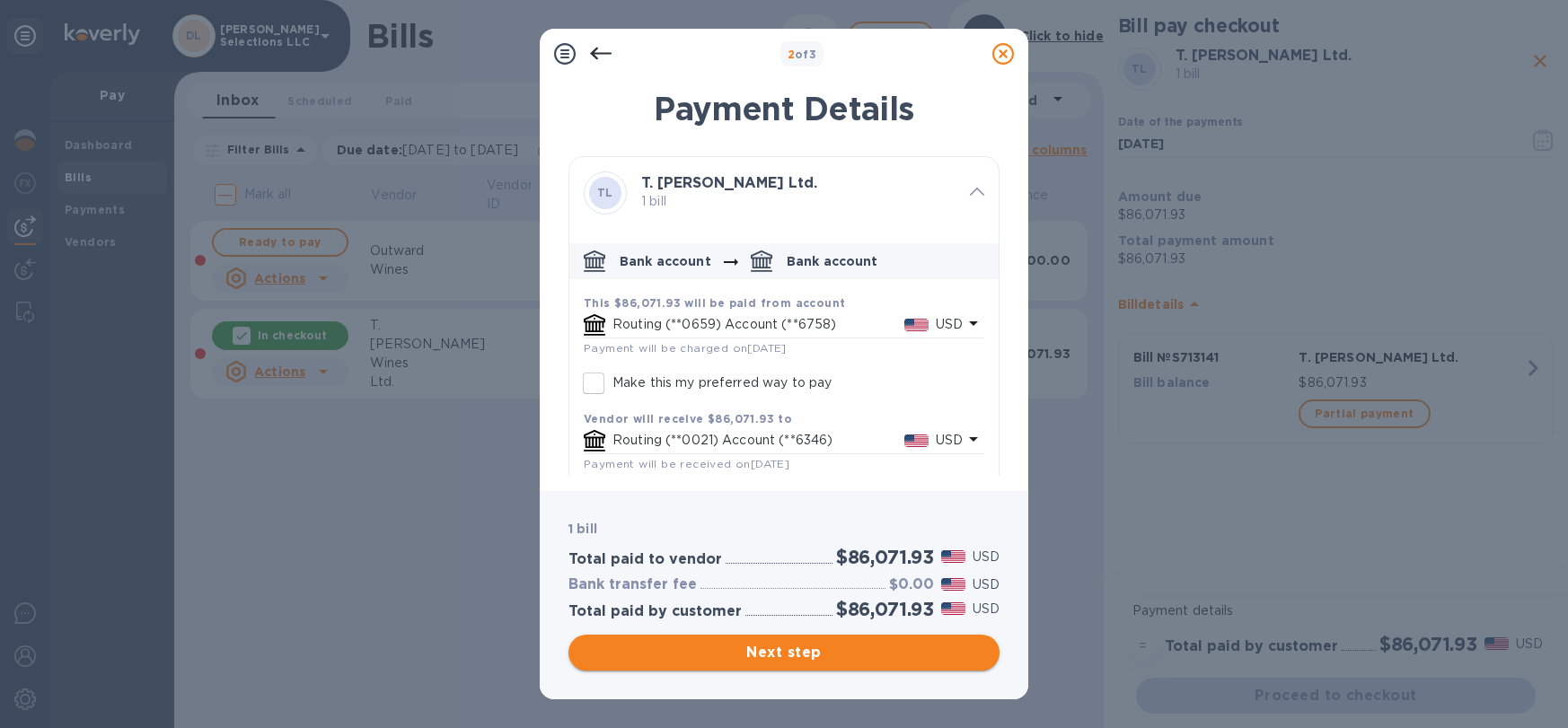
click at [837, 649] on span "Next step" at bounding box center [784, 653] width 403 height 21
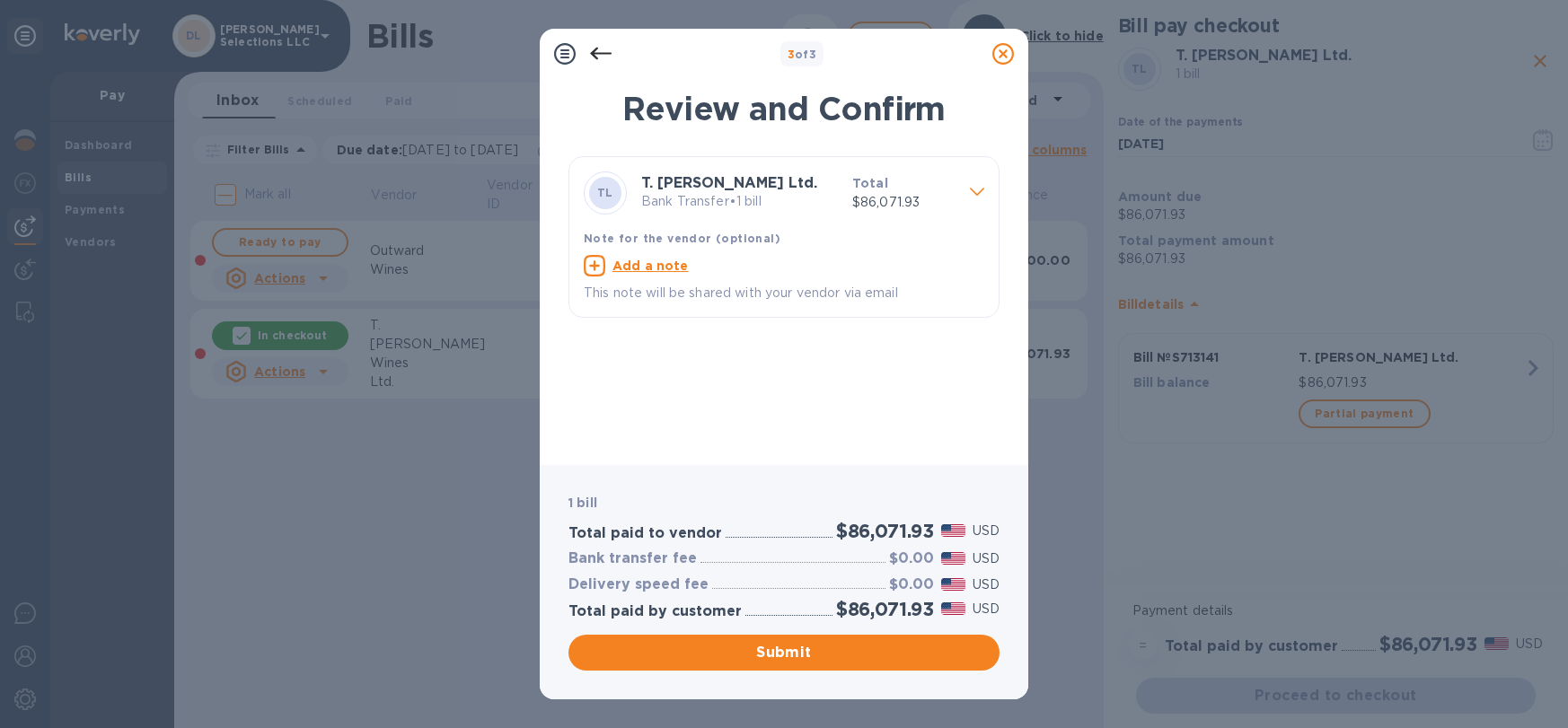
click at [816, 645] on span "Submit" at bounding box center [784, 653] width 403 height 21
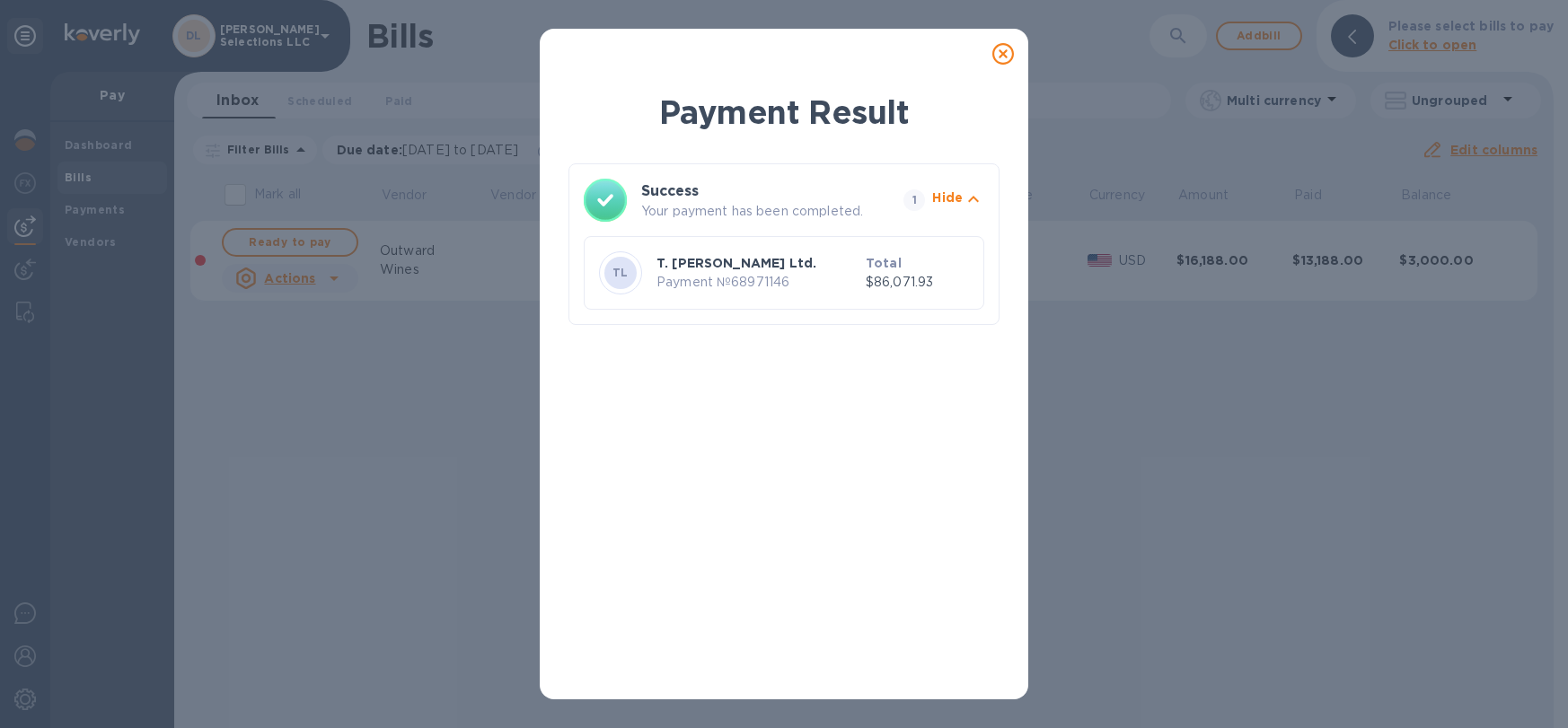
scroll to position [0, 0]
drag, startPoint x: 791, startPoint y: 276, endPoint x: 657, endPoint y: 285, distance: 134.3
click at [657, 285] on p "Payment № 68971146" at bounding box center [757, 283] width 202 height 19
copy p "Payment № 68971146"
click at [1013, 55] on div at bounding box center [1003, 54] width 36 height 36
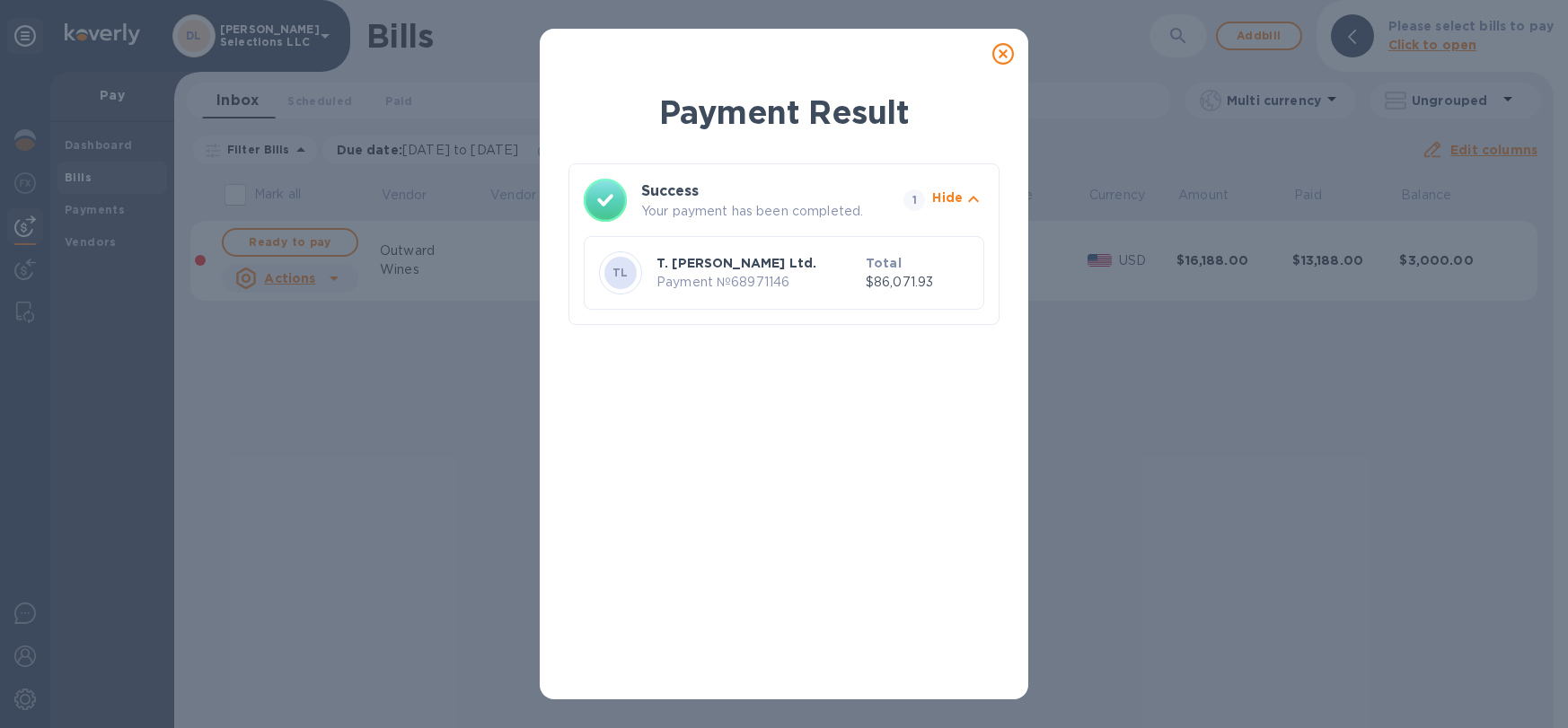
click at [1000, 51] on icon at bounding box center [1003, 53] width 21 height 21
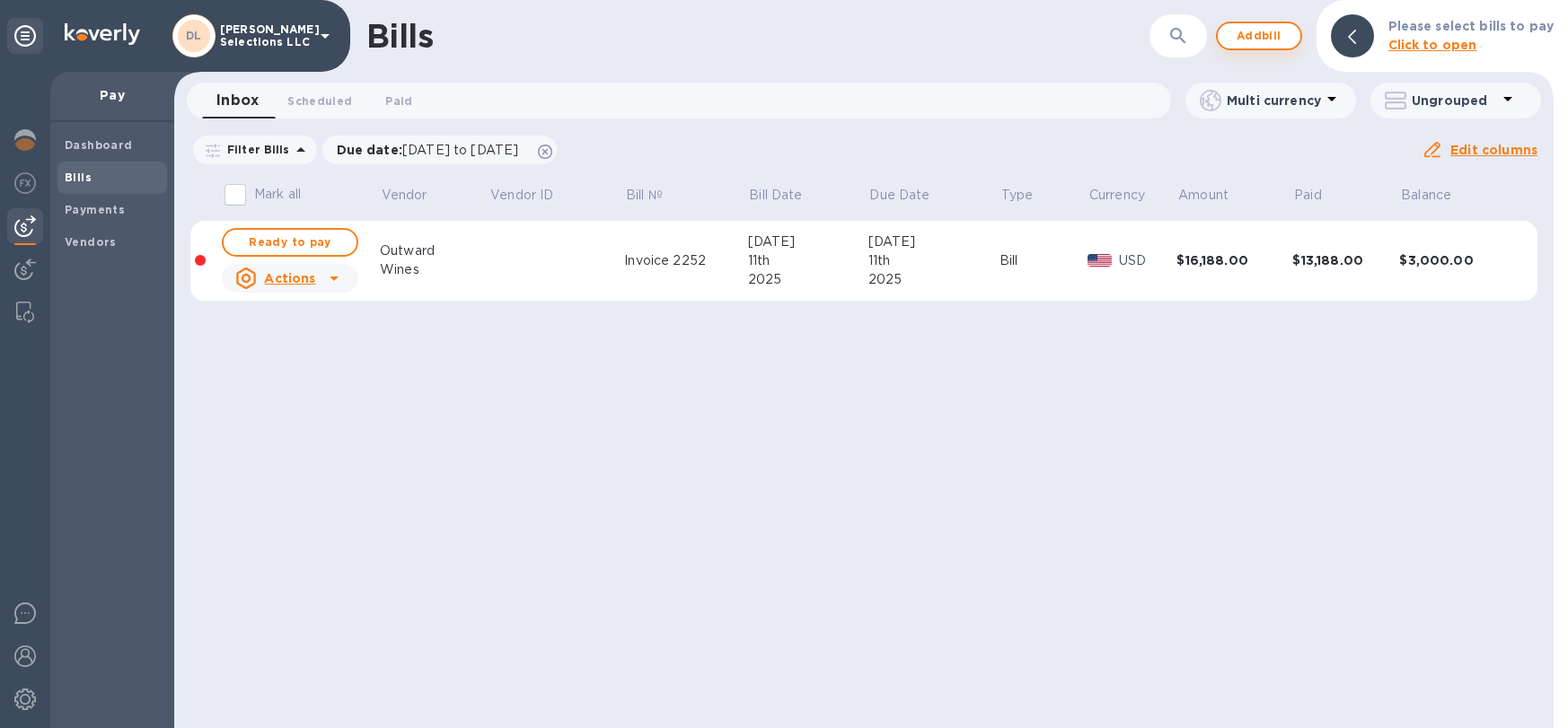
click at [1257, 34] on span "Add bill" at bounding box center [1259, 35] width 54 height 21
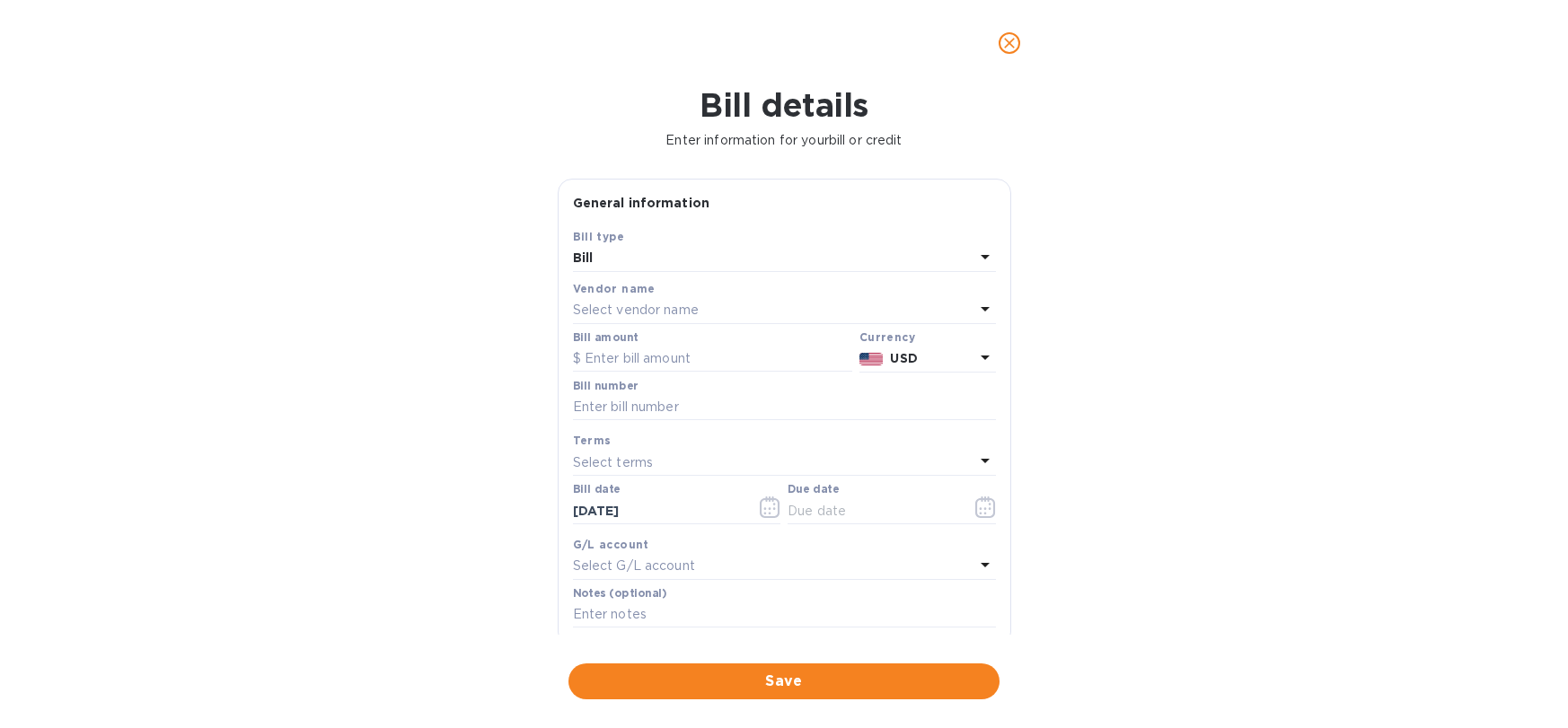
click at [729, 307] on div "Select vendor name" at bounding box center [774, 311] width 402 height 25
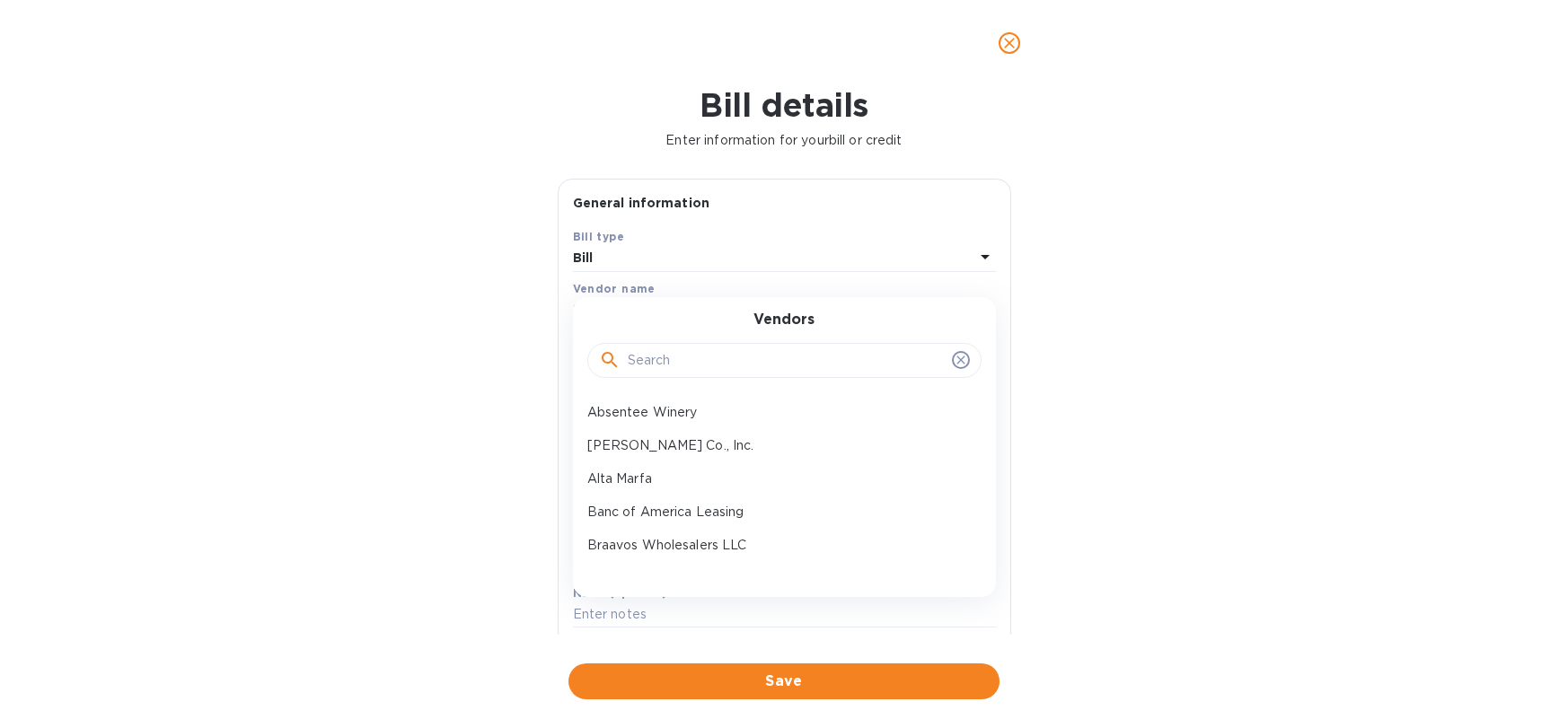
click at [650, 357] on input "text" at bounding box center [786, 361] width 317 height 27
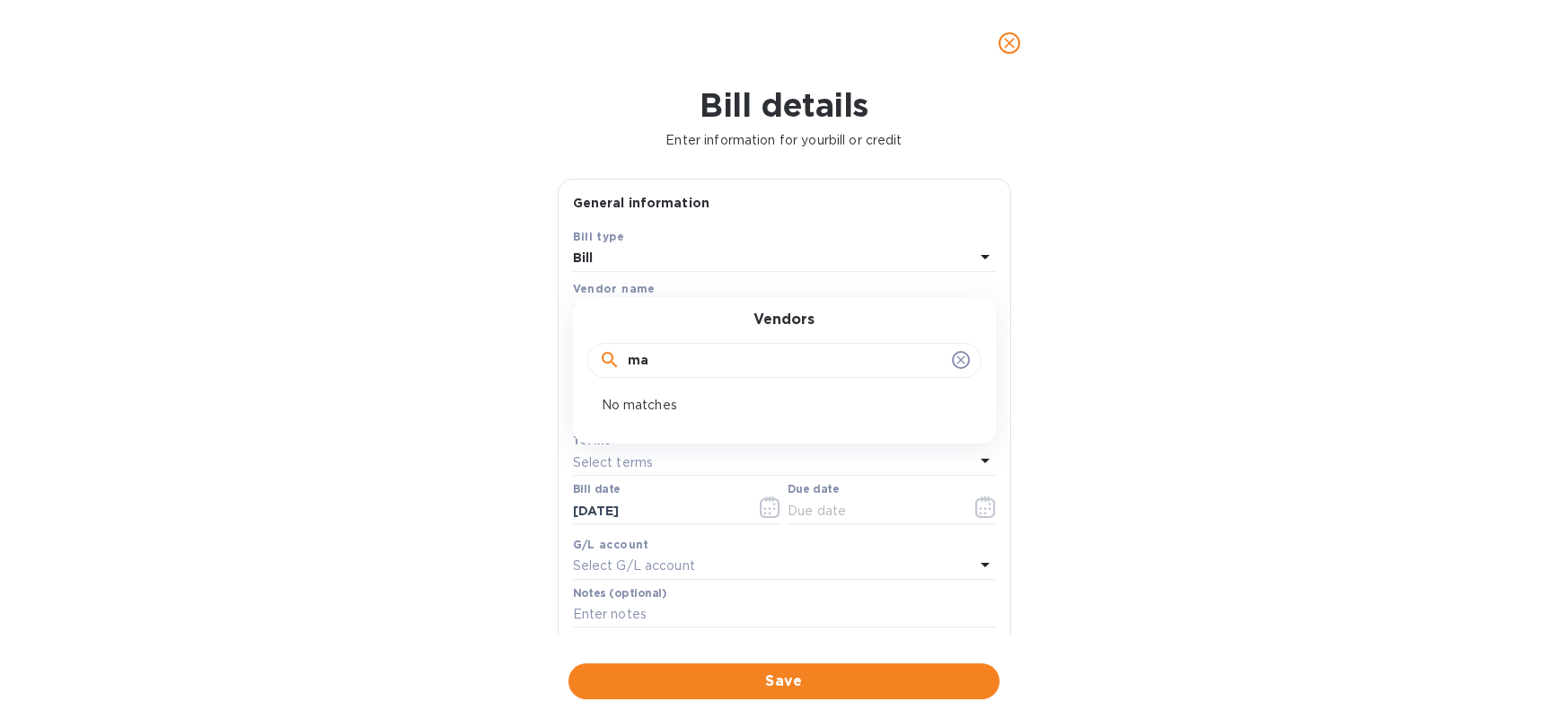
type input "m"
type input "regin"
click at [685, 411] on p "St. [PERSON_NAME]" at bounding box center [777, 413] width 380 height 19
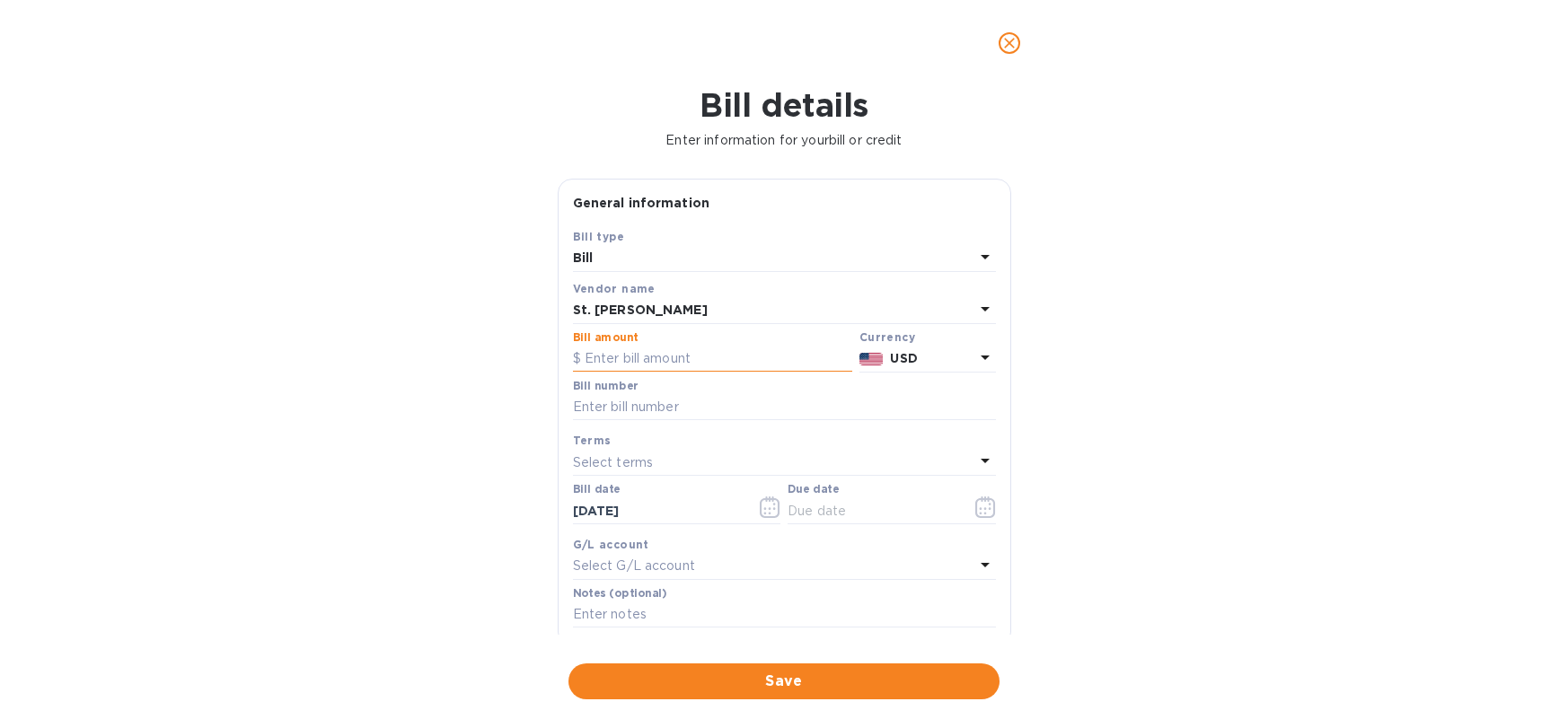
click at [671, 359] on input "text" at bounding box center [712, 359] width 279 height 27
type input "8,064"
click at [660, 402] on input "text" at bounding box center [784, 407] width 423 height 27
type input "Invoice 1493"
click at [979, 512] on icon "button" at bounding box center [980, 513] width 3 height 3
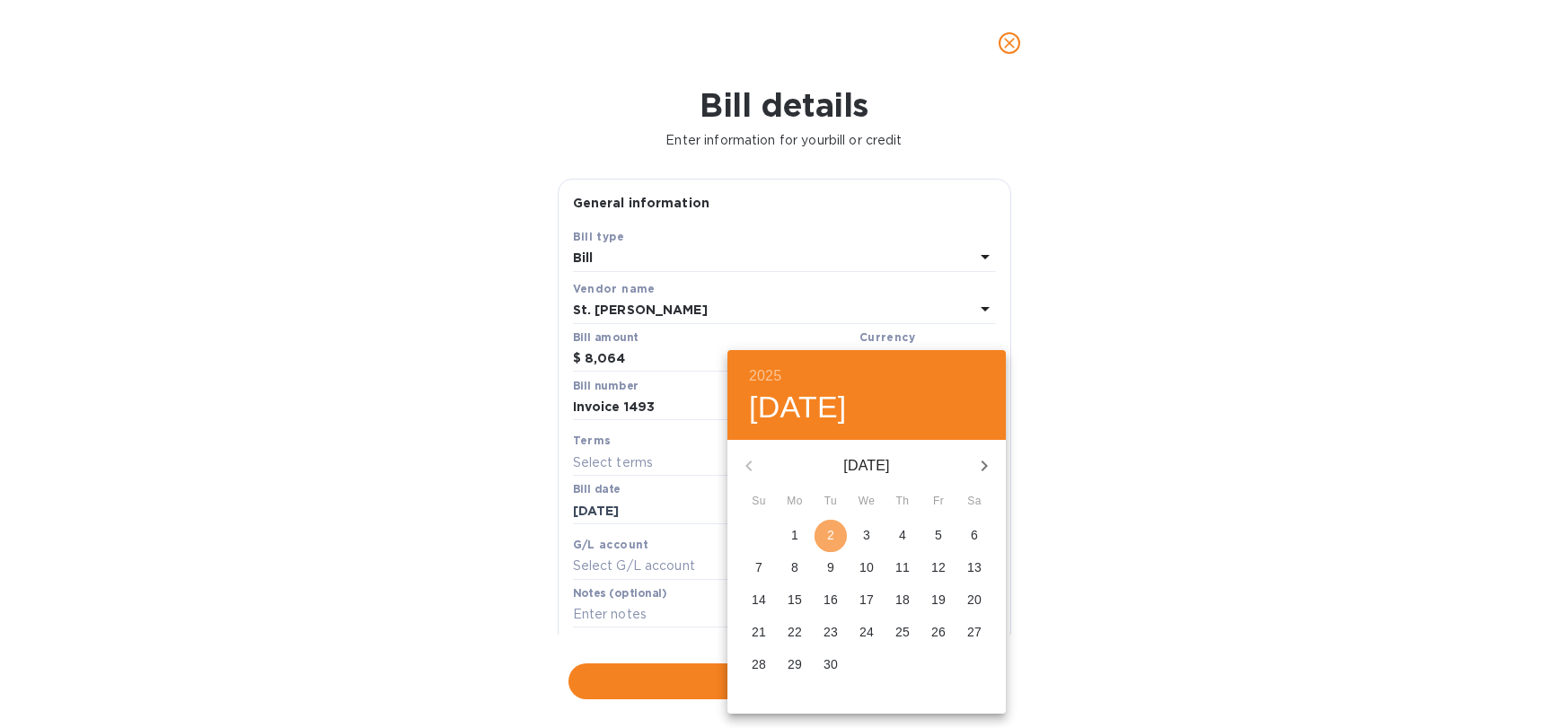
click at [839, 538] on span "2" at bounding box center [831, 535] width 33 height 18
type input "[DATE]"
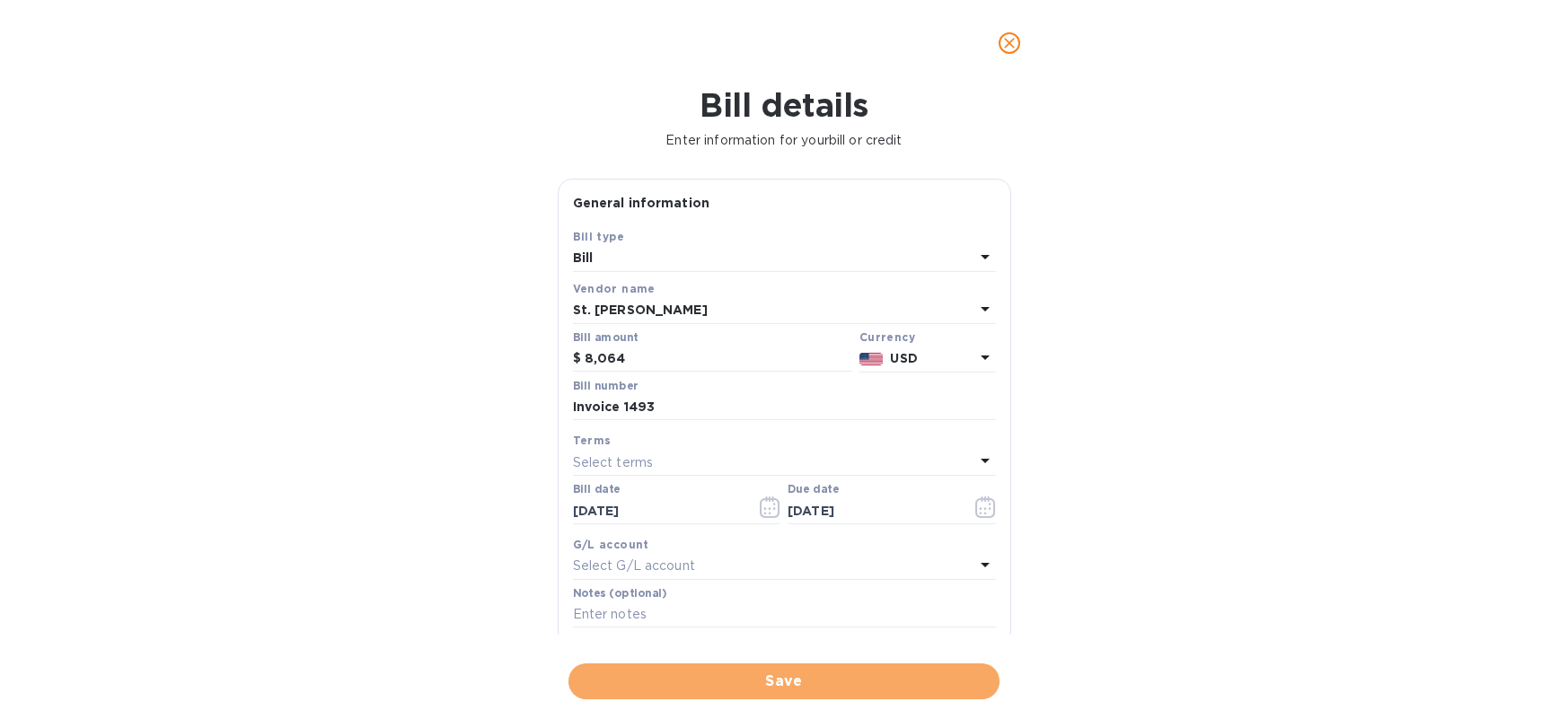
click at [828, 670] on span "Save" at bounding box center [784, 681] width 403 height 21
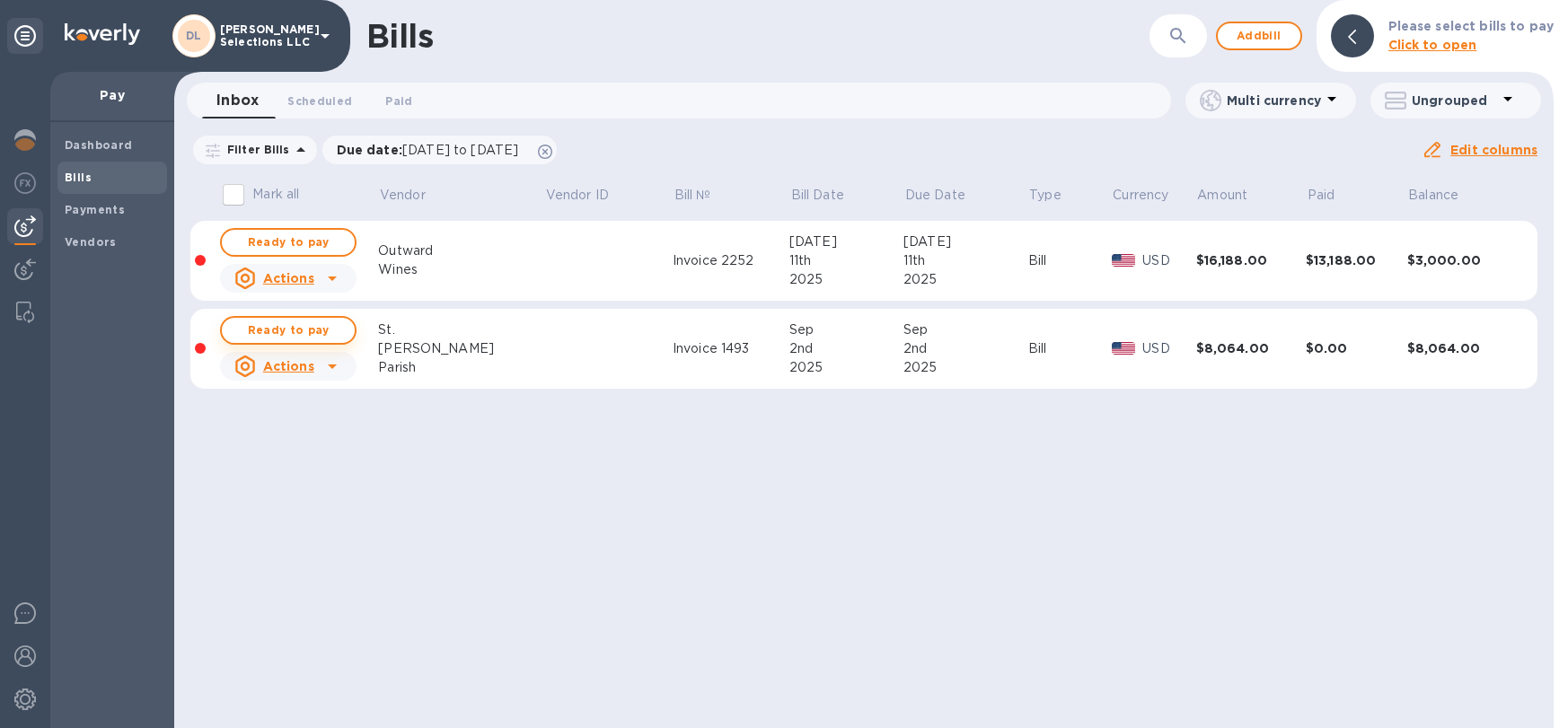
click at [318, 329] on span "Ready to pay" at bounding box center [288, 330] width 104 height 21
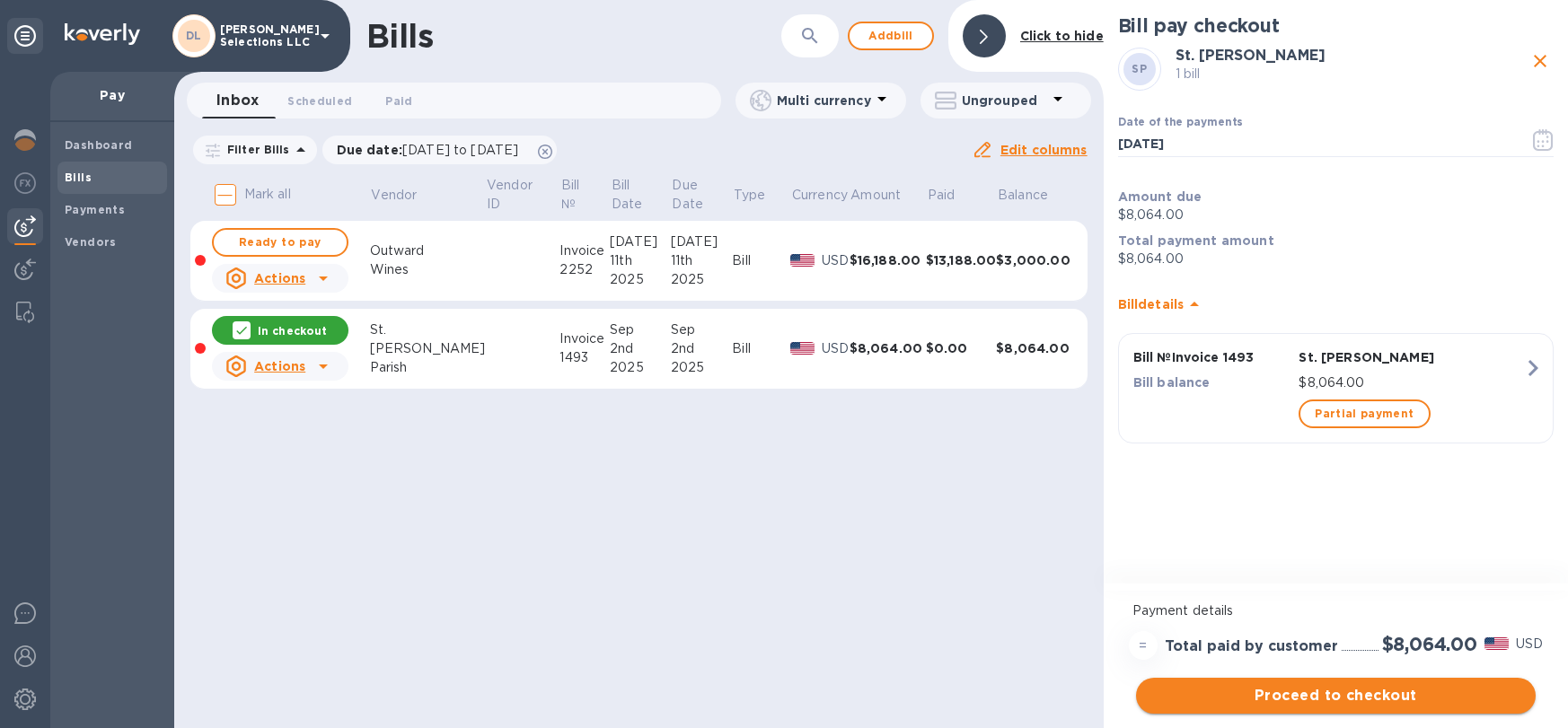
click at [1378, 695] on span "Proceed to checkout" at bounding box center [1335, 695] width 371 height 21
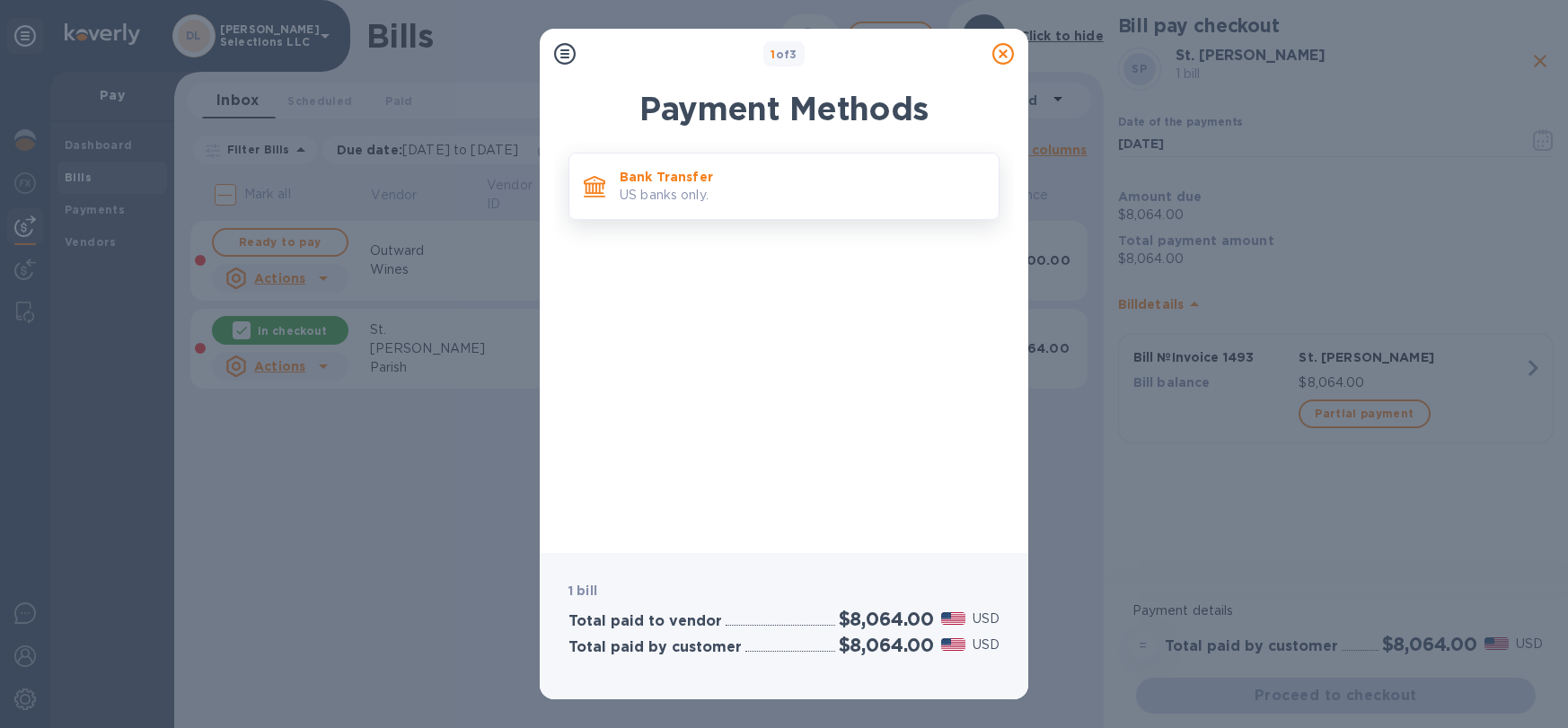
click at [686, 189] on p "US banks only." at bounding box center [802, 195] width 365 height 19
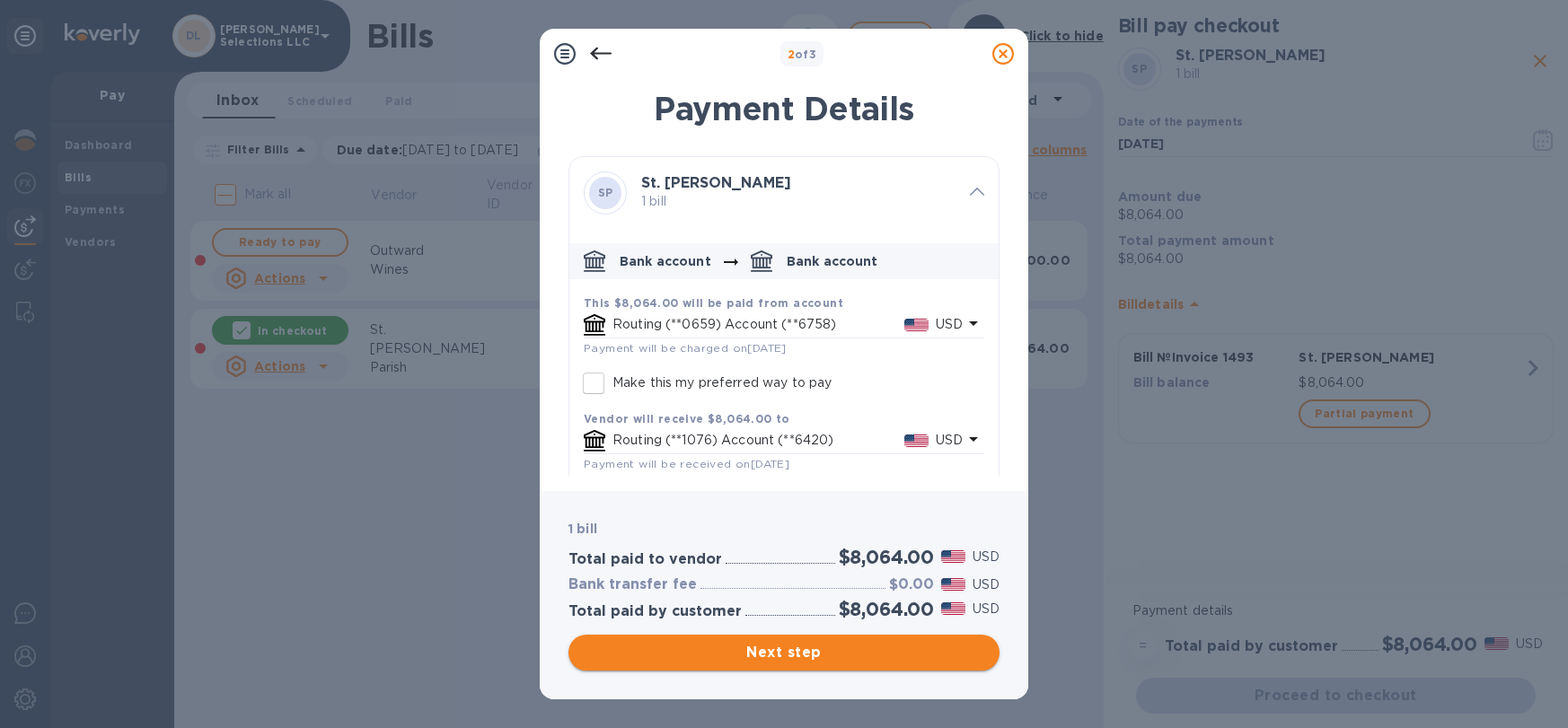
click at [751, 648] on span "Next step" at bounding box center [784, 653] width 403 height 21
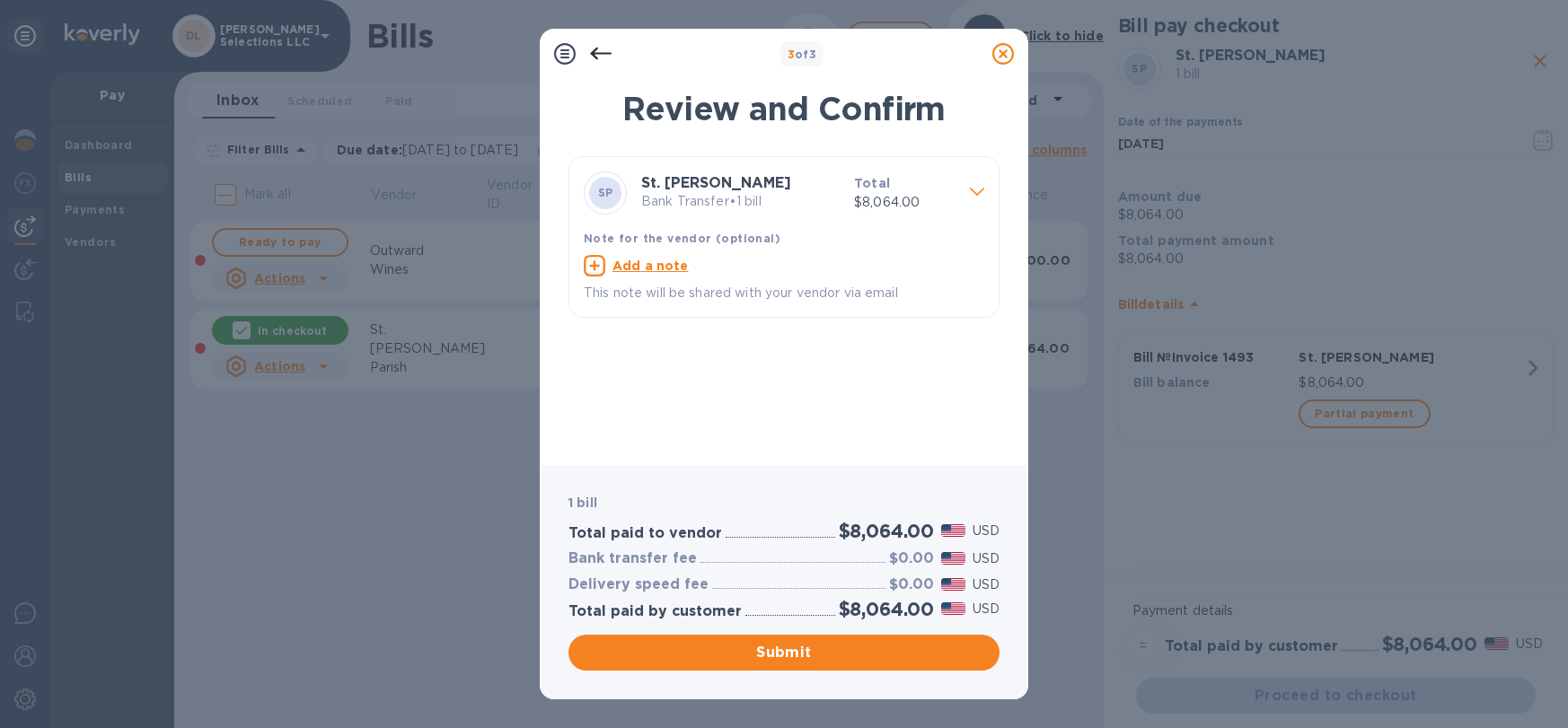
click at [765, 652] on span "Submit" at bounding box center [784, 653] width 403 height 21
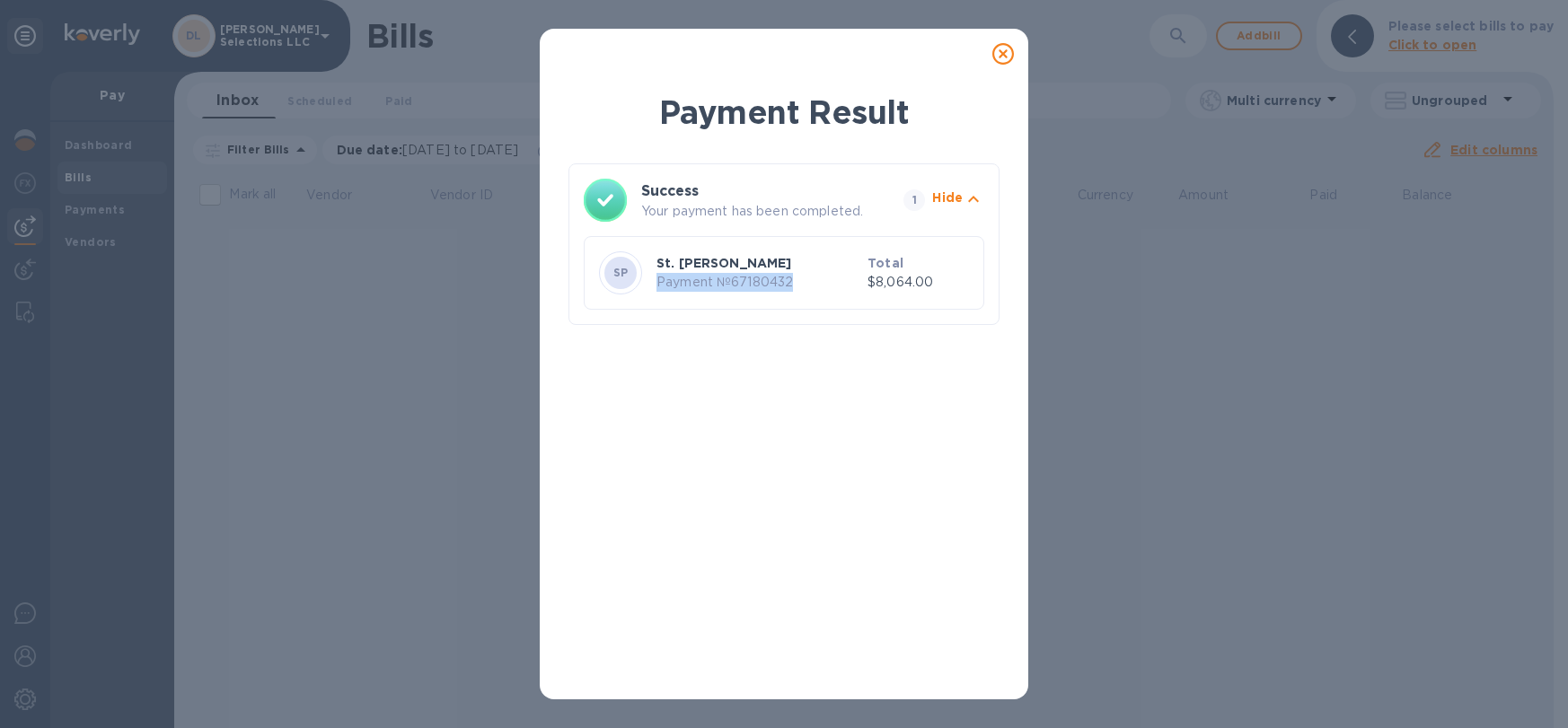
drag, startPoint x: 798, startPoint y: 283, endPoint x: 658, endPoint y: 285, distance: 140.0
click at [658, 285] on p "Payment № 67180432" at bounding box center [758, 283] width 204 height 19
copy p "Payment № 67180432"
